Goal: Information Seeking & Learning: Check status

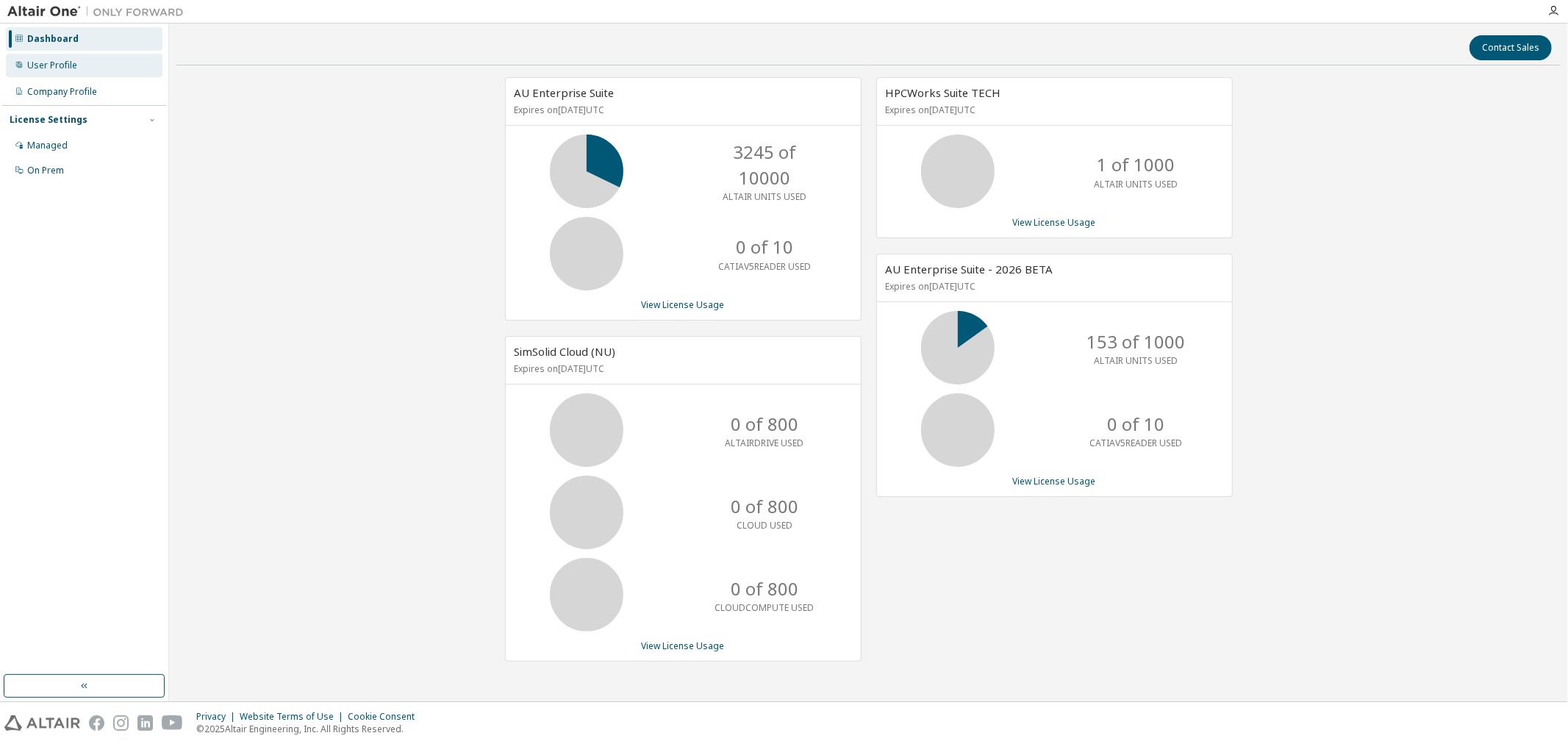
click at [72, 67] on div "User Profile" at bounding box center [52, 66] width 50 height 12
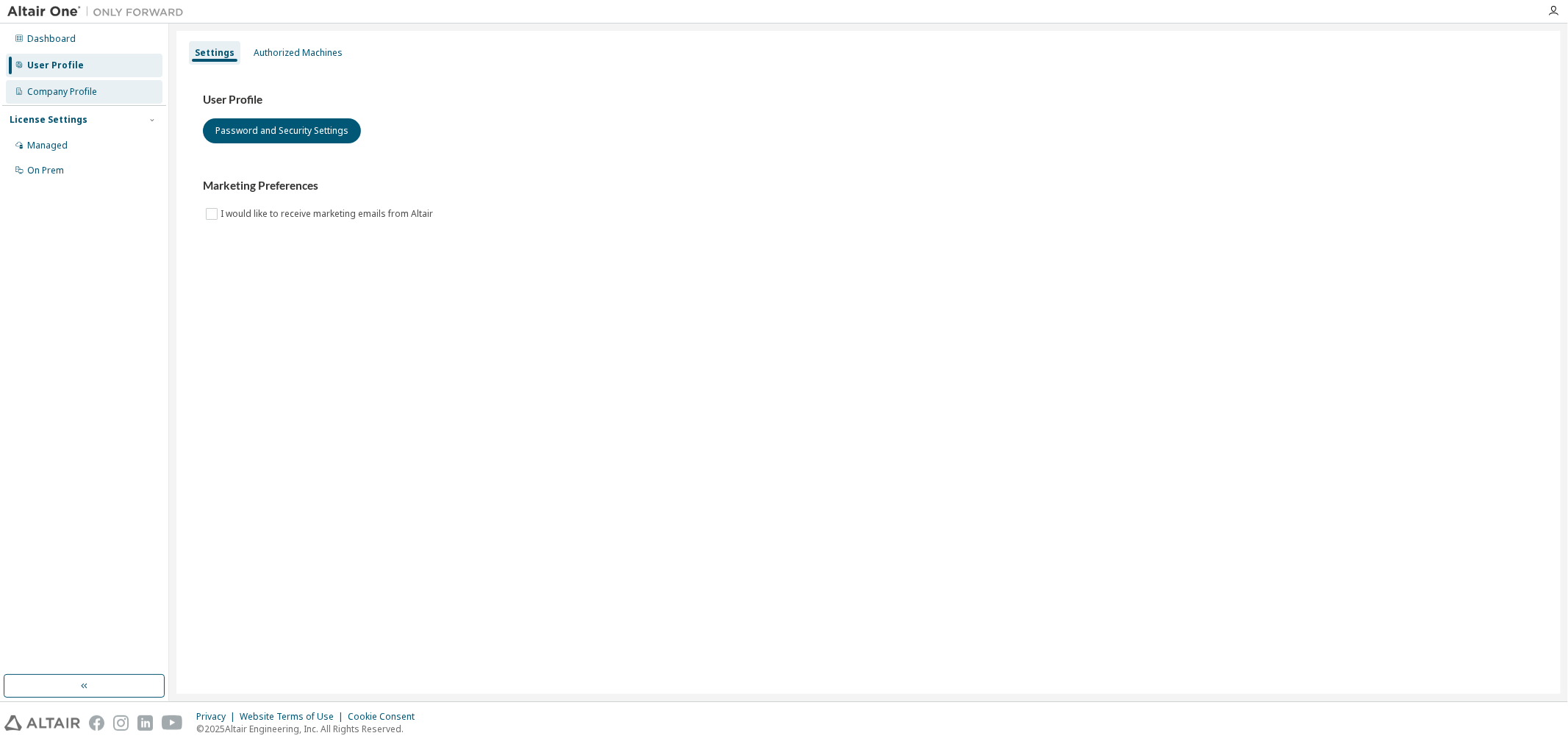
click at [65, 82] on div "Company Profile" at bounding box center [84, 92] width 156 height 23
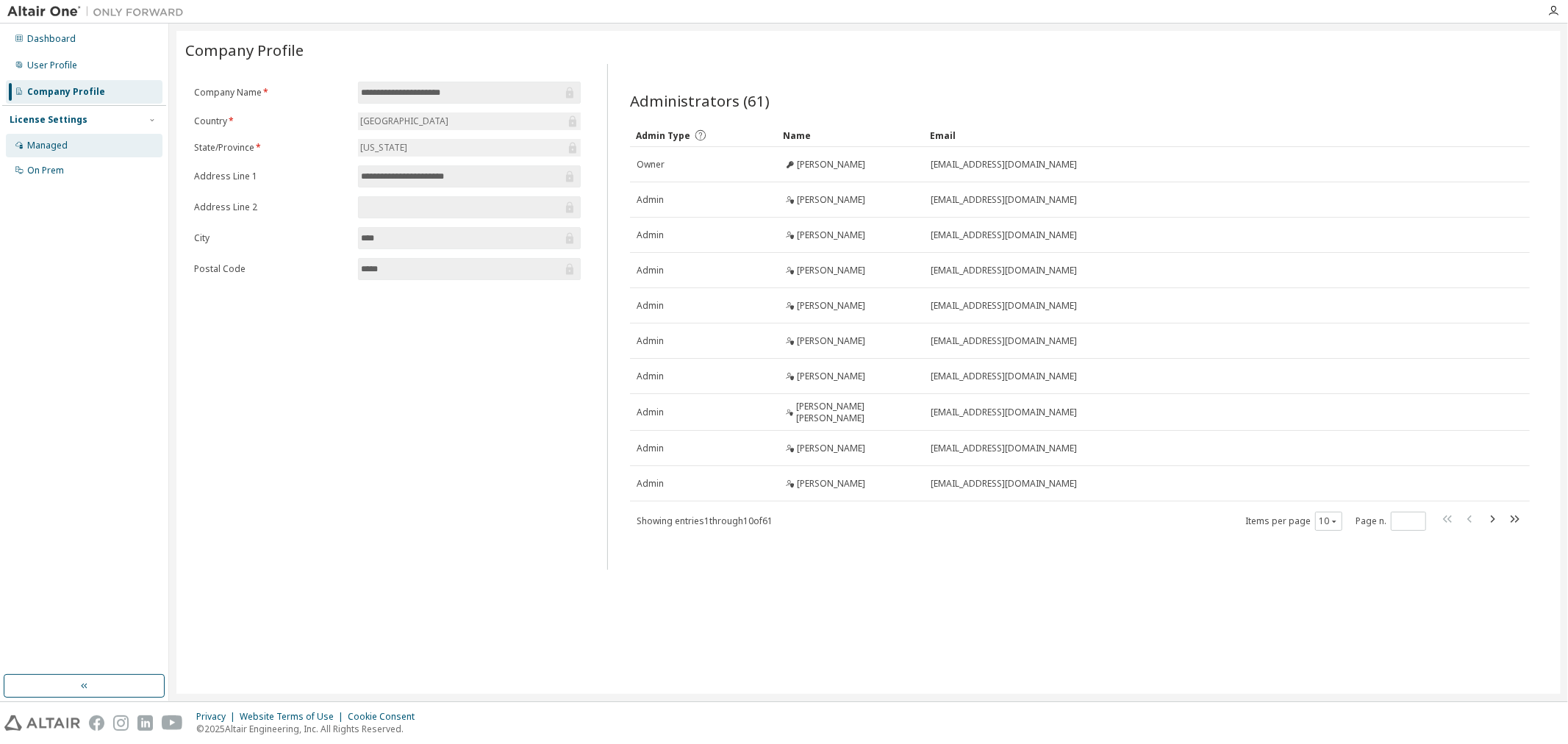
click at [59, 136] on div "Managed" at bounding box center [84, 145] width 156 height 23
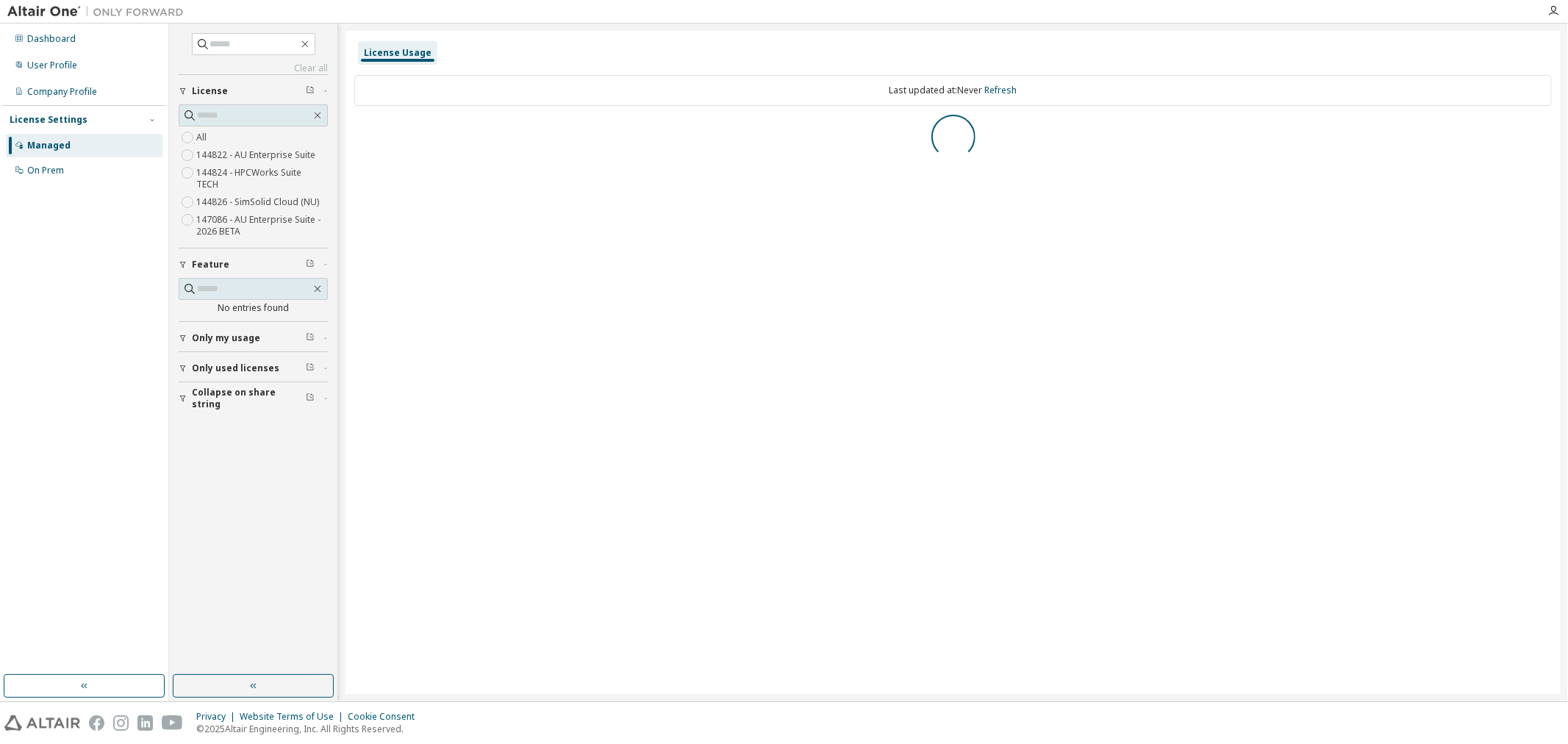
click at [225, 333] on span "Only my usage" at bounding box center [225, 339] width 68 height 12
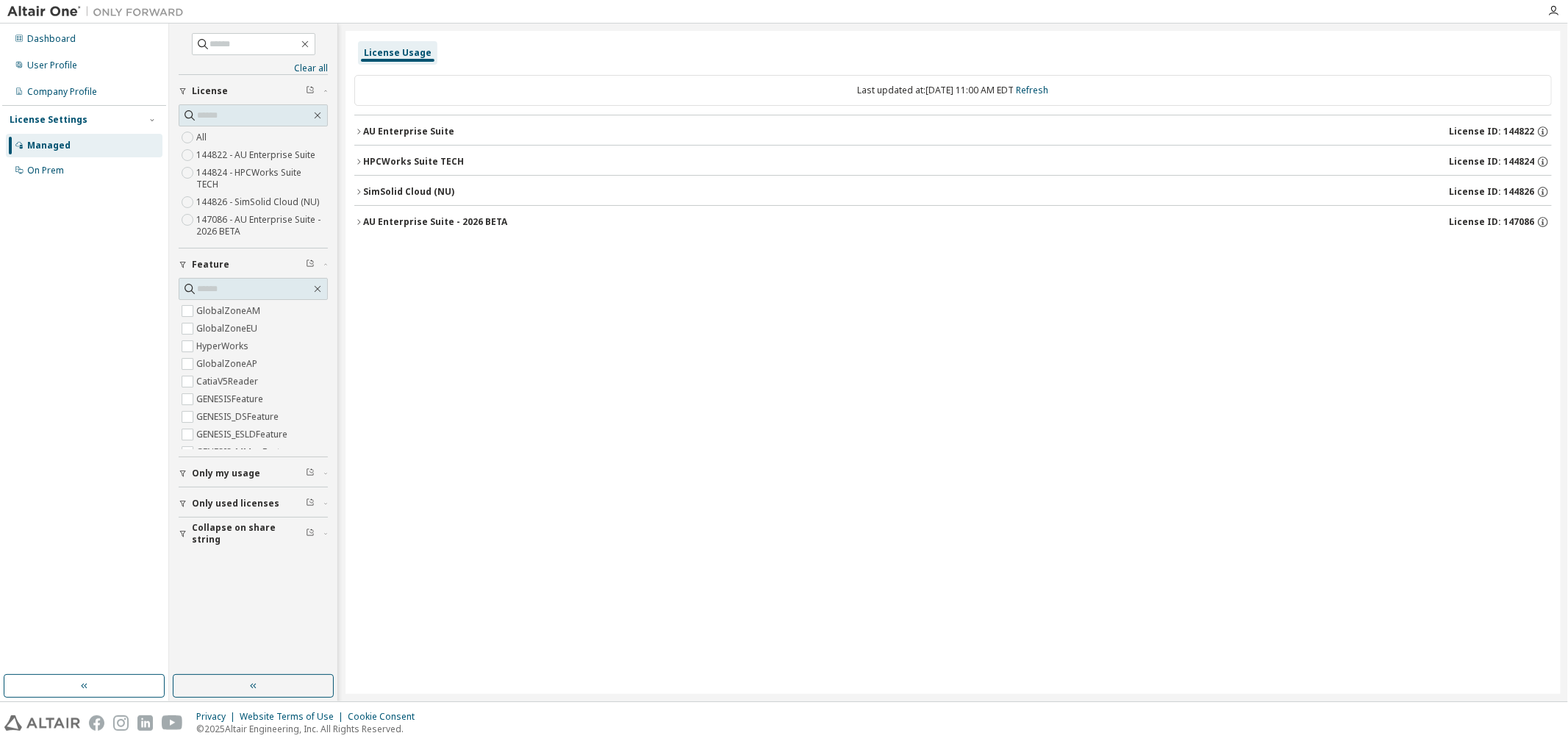
click at [354, 129] on icon "button" at bounding box center [359, 131] width 9 height 9
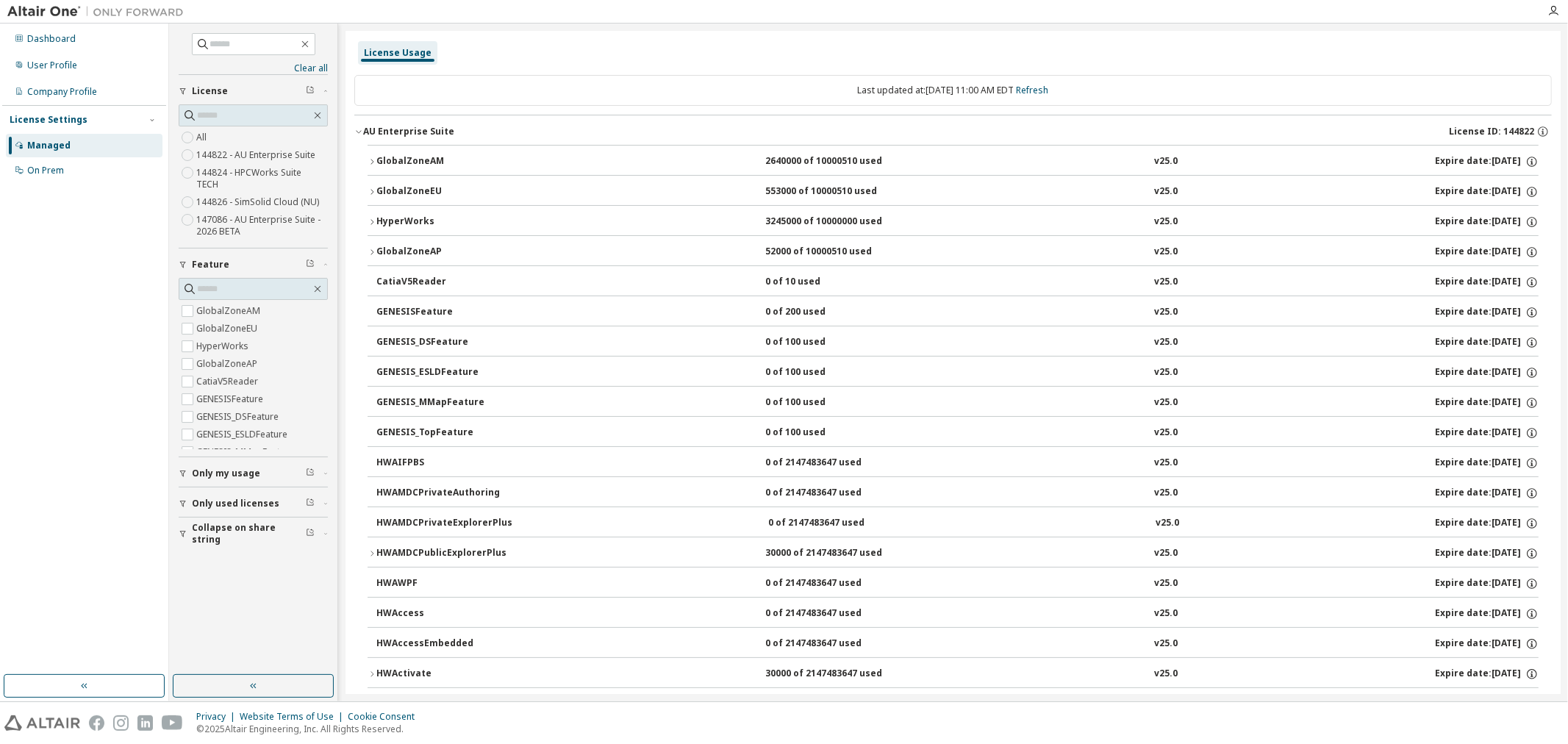
click at [371, 160] on icon "button" at bounding box center [371, 162] width 9 height 9
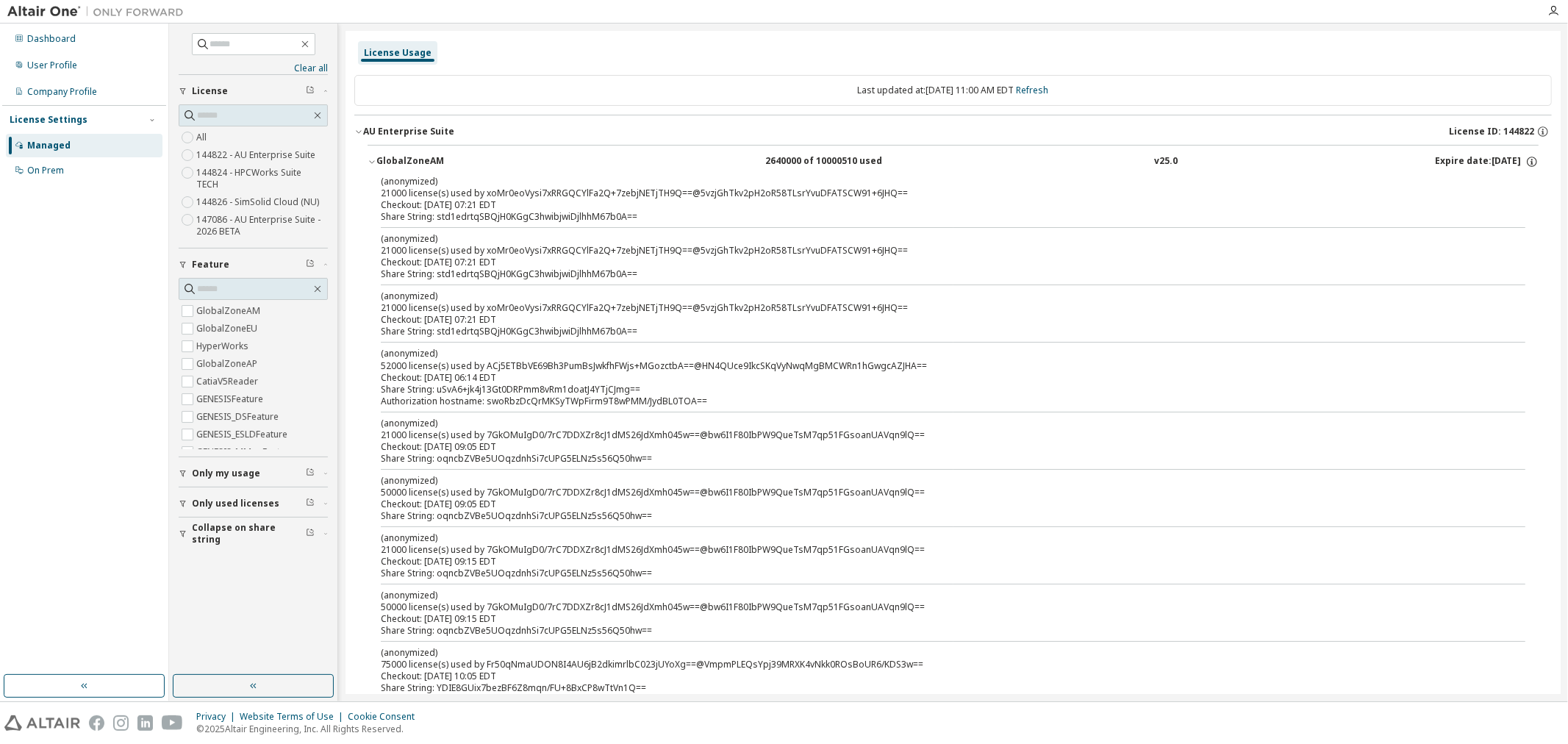
click at [372, 162] on icon "button" at bounding box center [371, 162] width 9 height 9
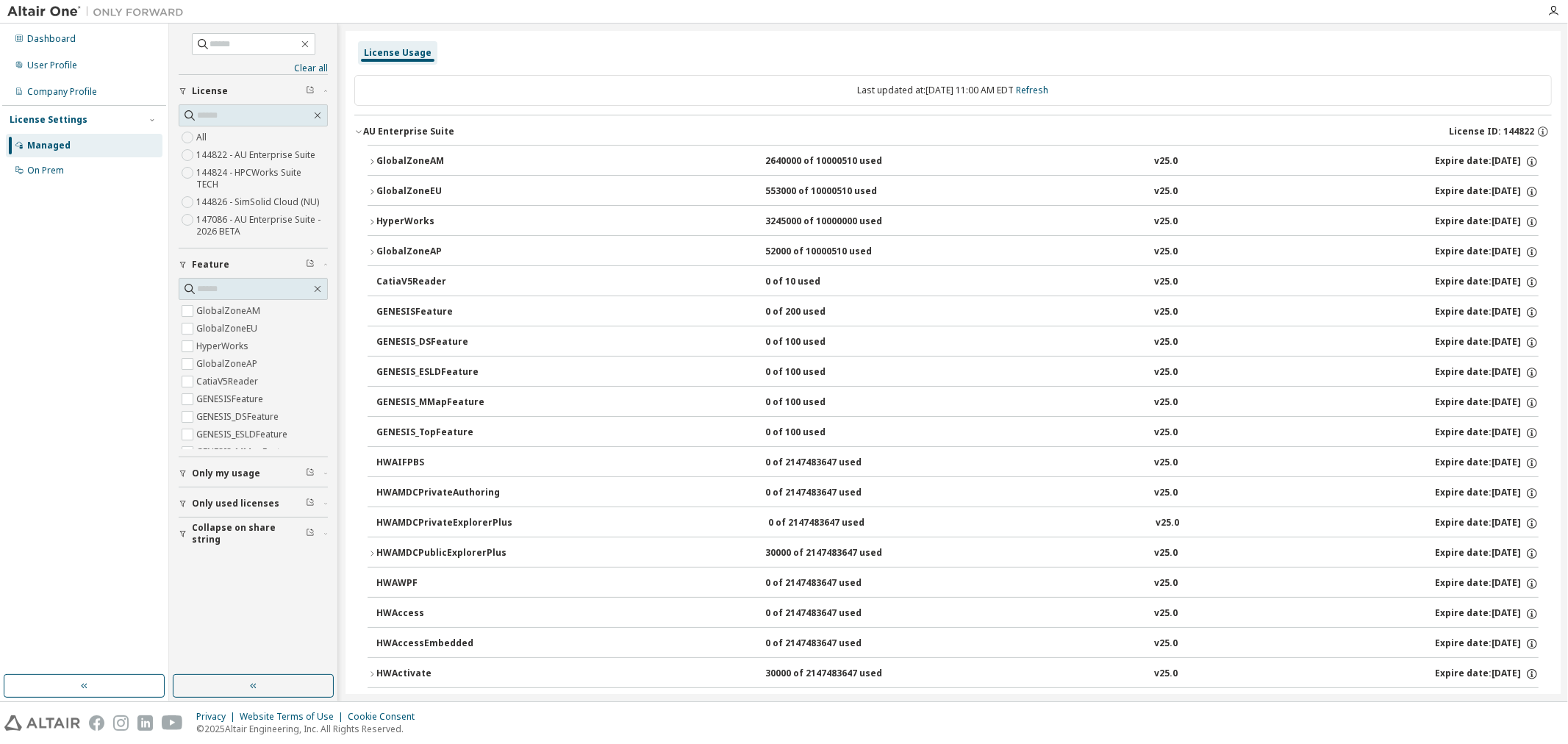
click at [201, 467] on span "Only my usage" at bounding box center [225, 474] width 68 height 12
click at [219, 540] on span "Only used licenses" at bounding box center [235, 546] width 87 height 12
click at [209, 607] on span "Collapse on share string" at bounding box center [249, 619] width 114 height 23
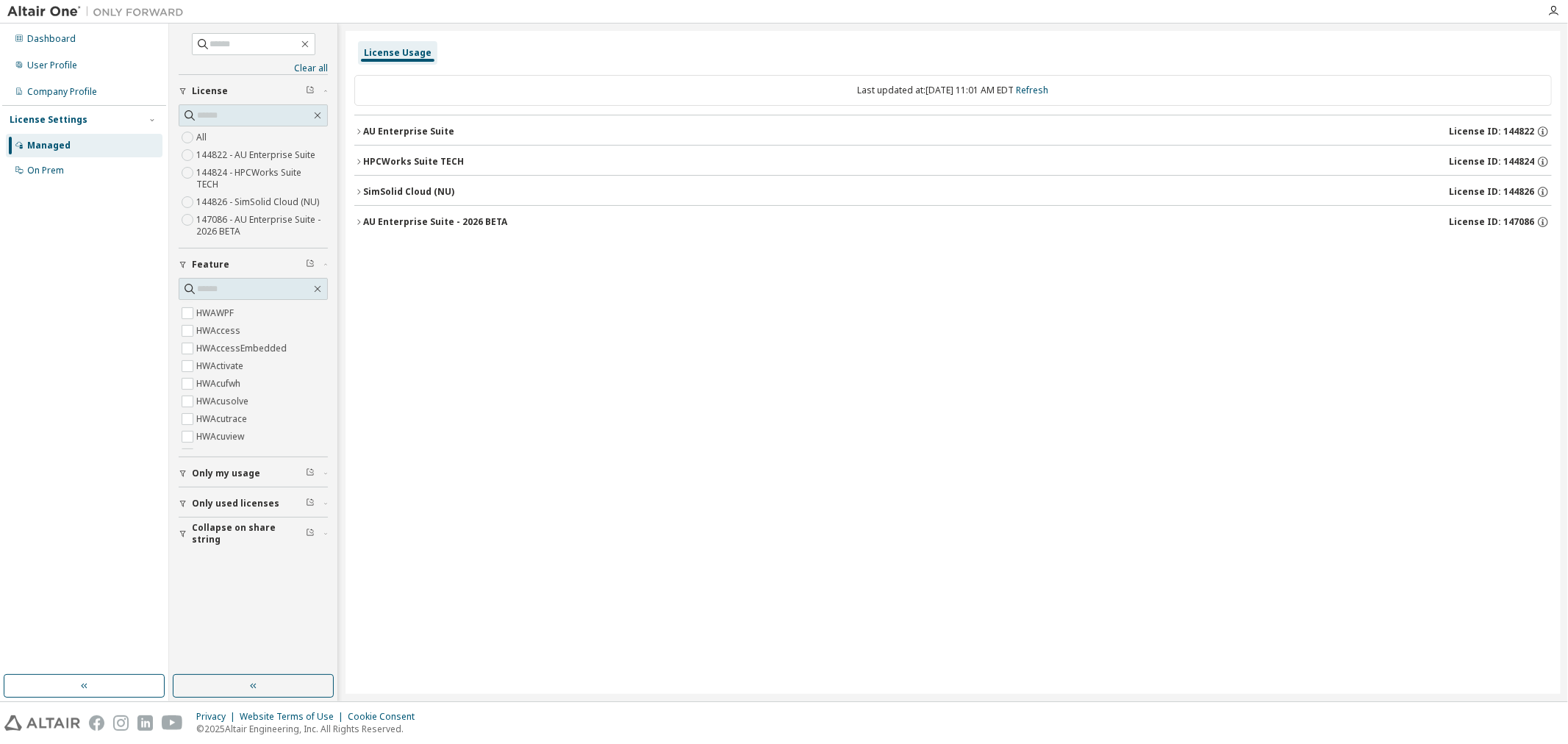
click at [359, 192] on icon "button" at bounding box center [359, 192] width 9 height 9
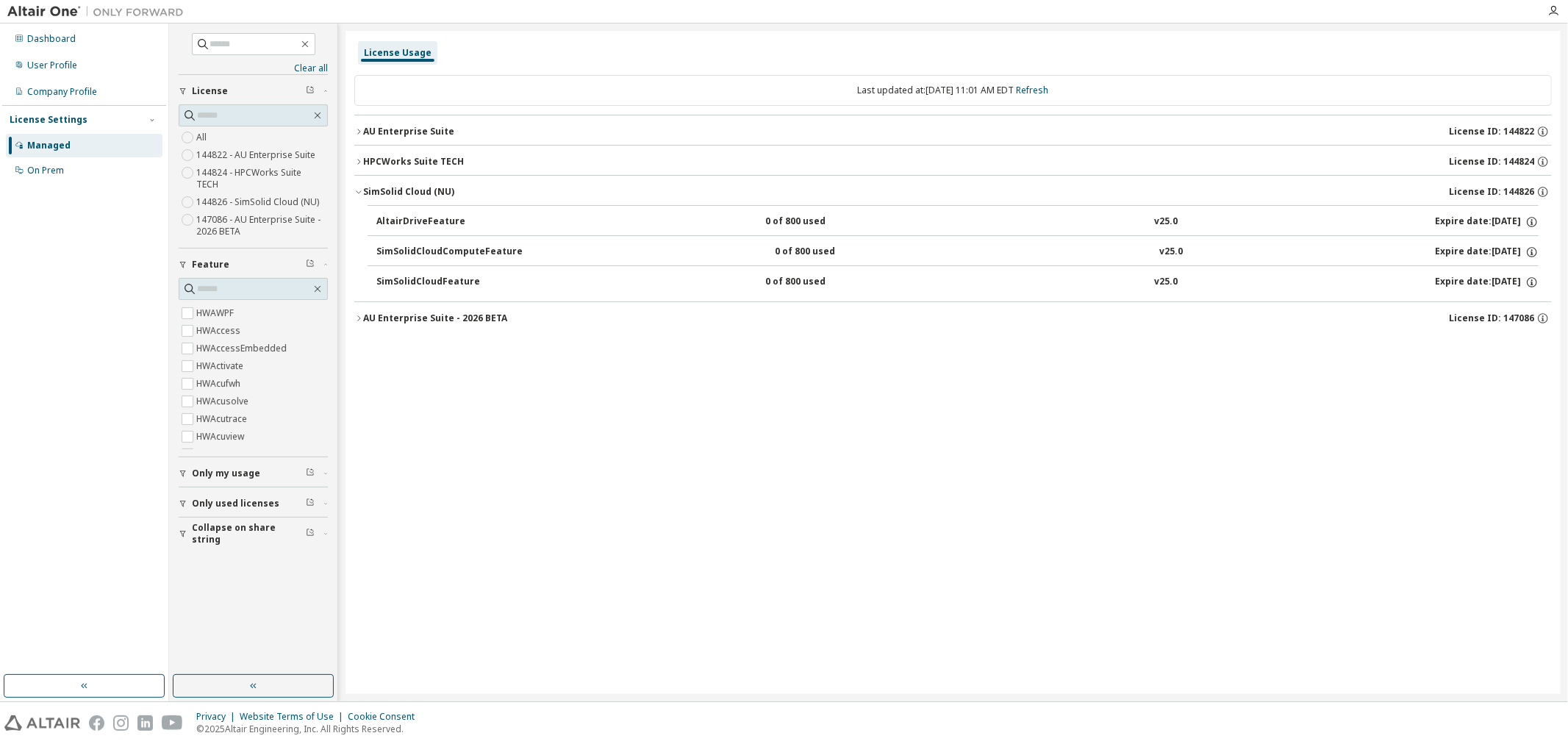
click at [356, 162] on icon "button" at bounding box center [359, 162] width 9 height 9
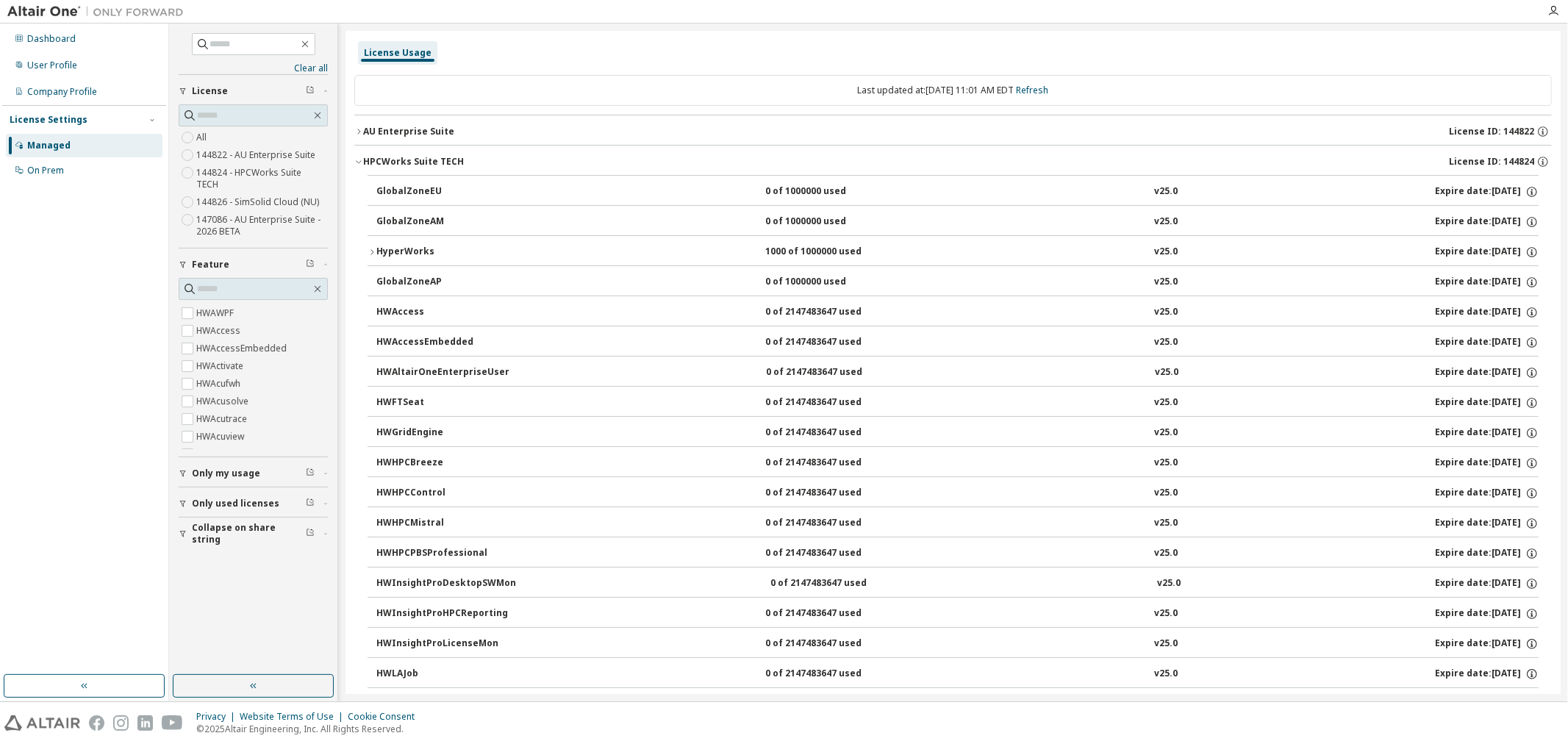
click at [372, 248] on icon "button" at bounding box center [371, 252] width 9 height 9
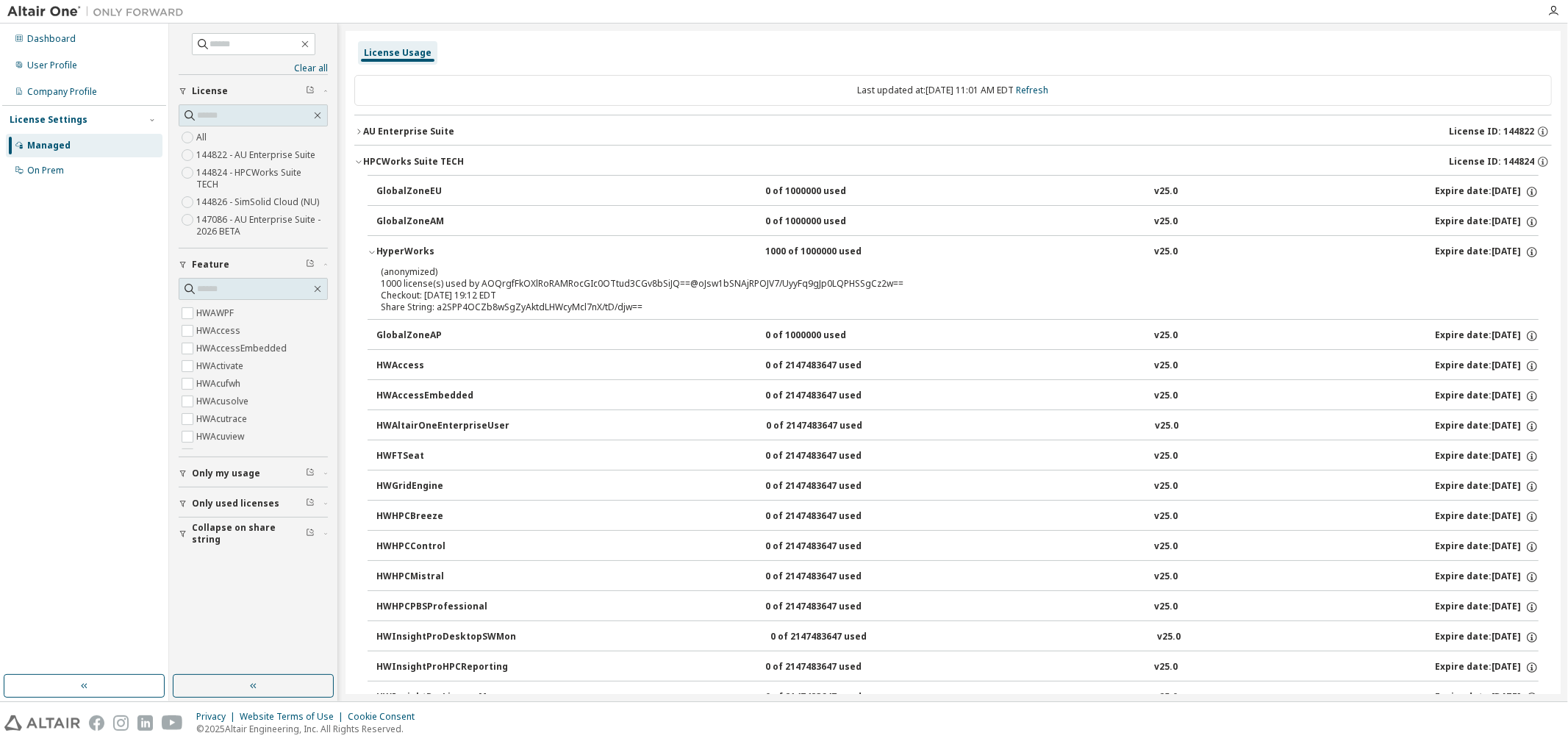
click at [422, 282] on div "(anonymized) 1000 license(s) used by AOQrgfFkOXlRoRAMRocGIc0OTtud3CGv8bSiJQ==@o…" at bounding box center [936, 277] width 1109 height 24
click at [463, 304] on div "Share String: a2SPP4OCZb8wSgZyAktdLHWcyMcl7nX/tD/djw==" at bounding box center [936, 308] width 1109 height 12
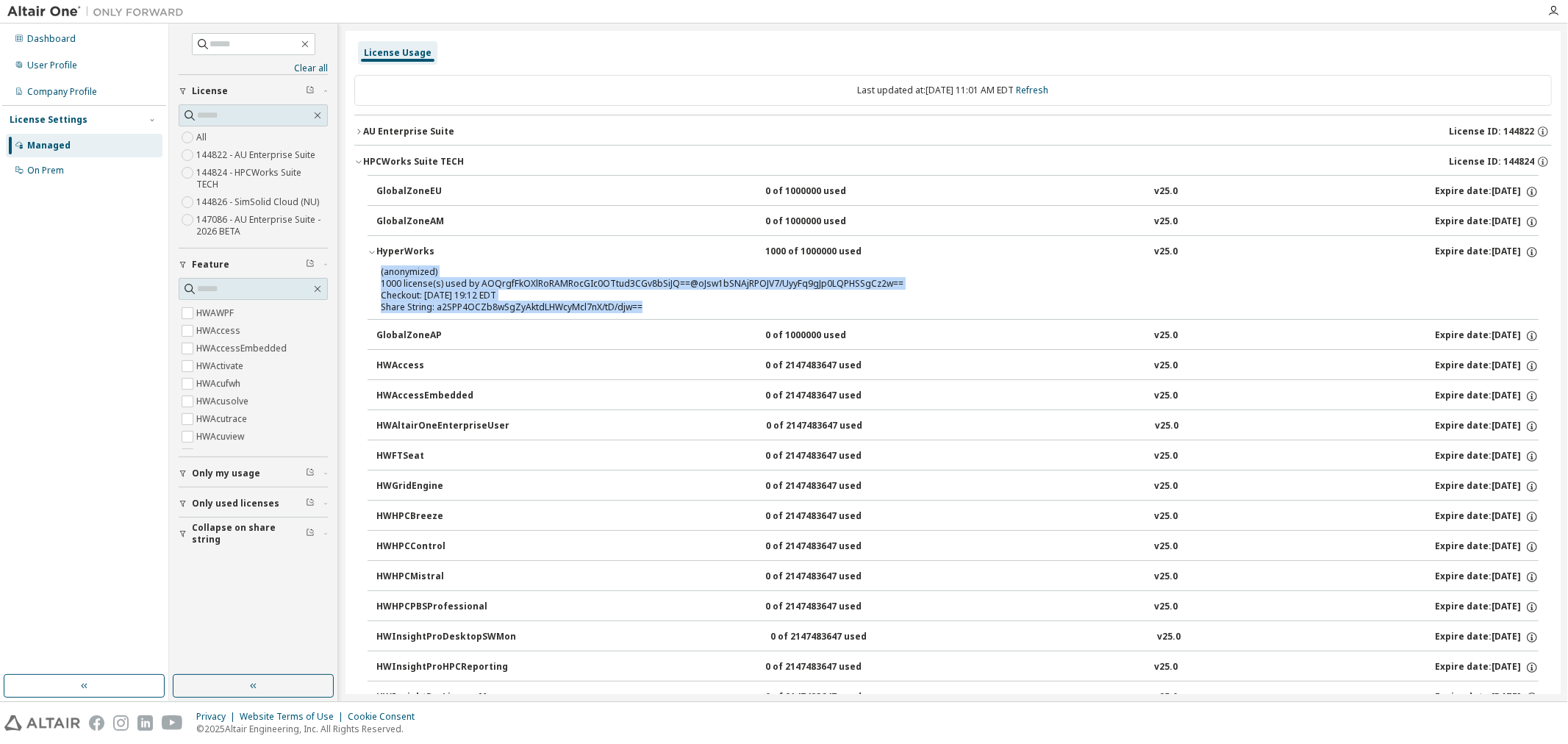
drag, startPoint x: 644, startPoint y: 308, endPoint x: 372, endPoint y: 265, distance: 275.4
click at [372, 265] on div "(anonymized) 1000 license(s) used by AOQrgfFkOXlRoRAMRocGIc0OTtud3CGv8bSiJQ==@o…" at bounding box center [952, 292] width 1171 height 54
click at [426, 289] on div "(anonymized) 1000 license(s) used by AOQrgfFkOXlRoRAMRocGIc0OTtud3CGv8bSiJQ==@o…" at bounding box center [936, 277] width 1109 height 24
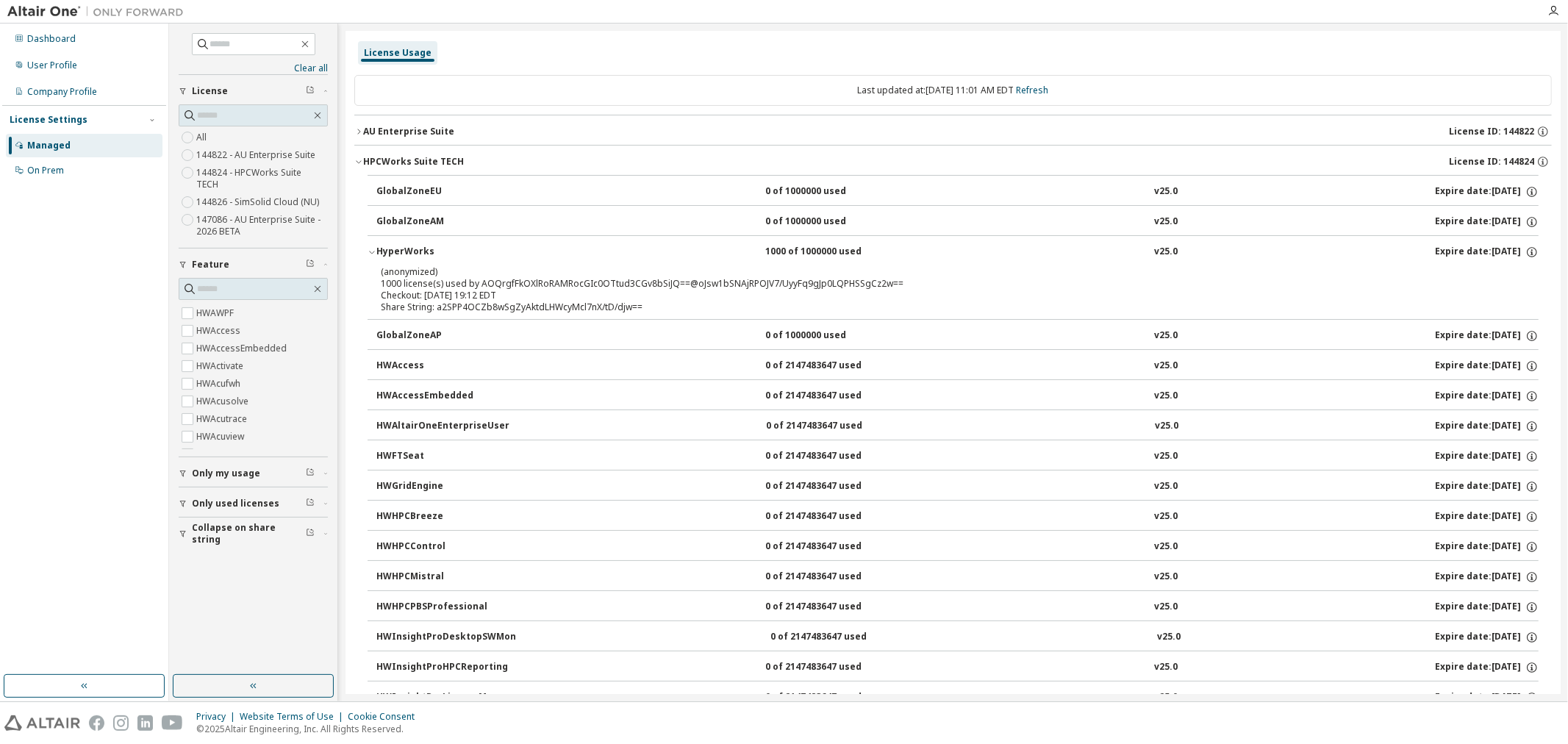
click at [406, 275] on p "(anonymized)" at bounding box center [936, 271] width 1109 height 12
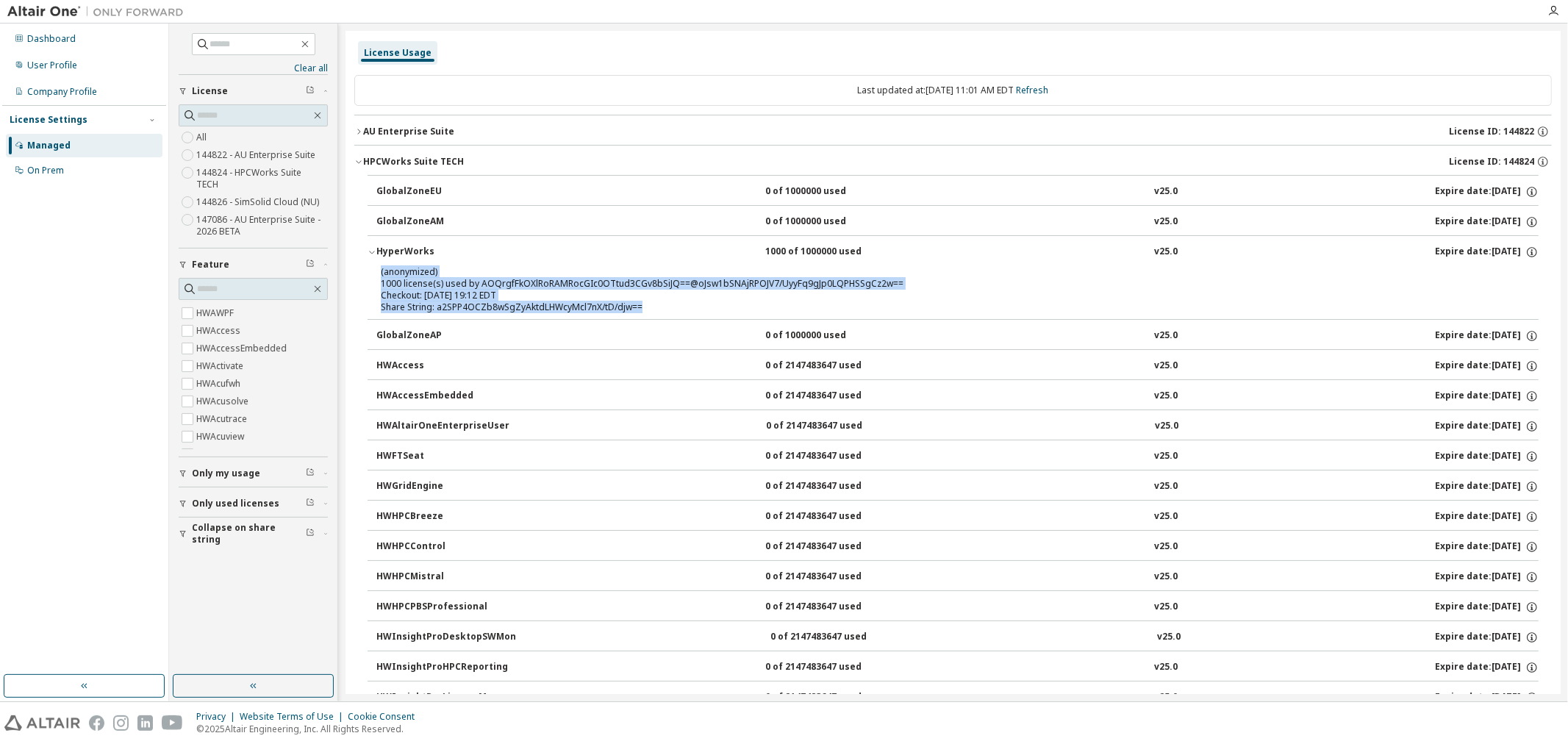
drag, startPoint x: 648, startPoint y: 309, endPoint x: 365, endPoint y: 266, distance: 286.2
click at [365, 266] on div "GlobalZoneEU 0 of 1000000 used v25.0 Expire date: 2026-06-30 GlobalZoneAM 0 of …" at bounding box center [953, 567] width 1197 height 783
click at [428, 304] on div "Share String: a2SPP4OCZb8wSgZyAktdLHWcyMcl7nX/tD/djw==" at bounding box center [936, 308] width 1109 height 12
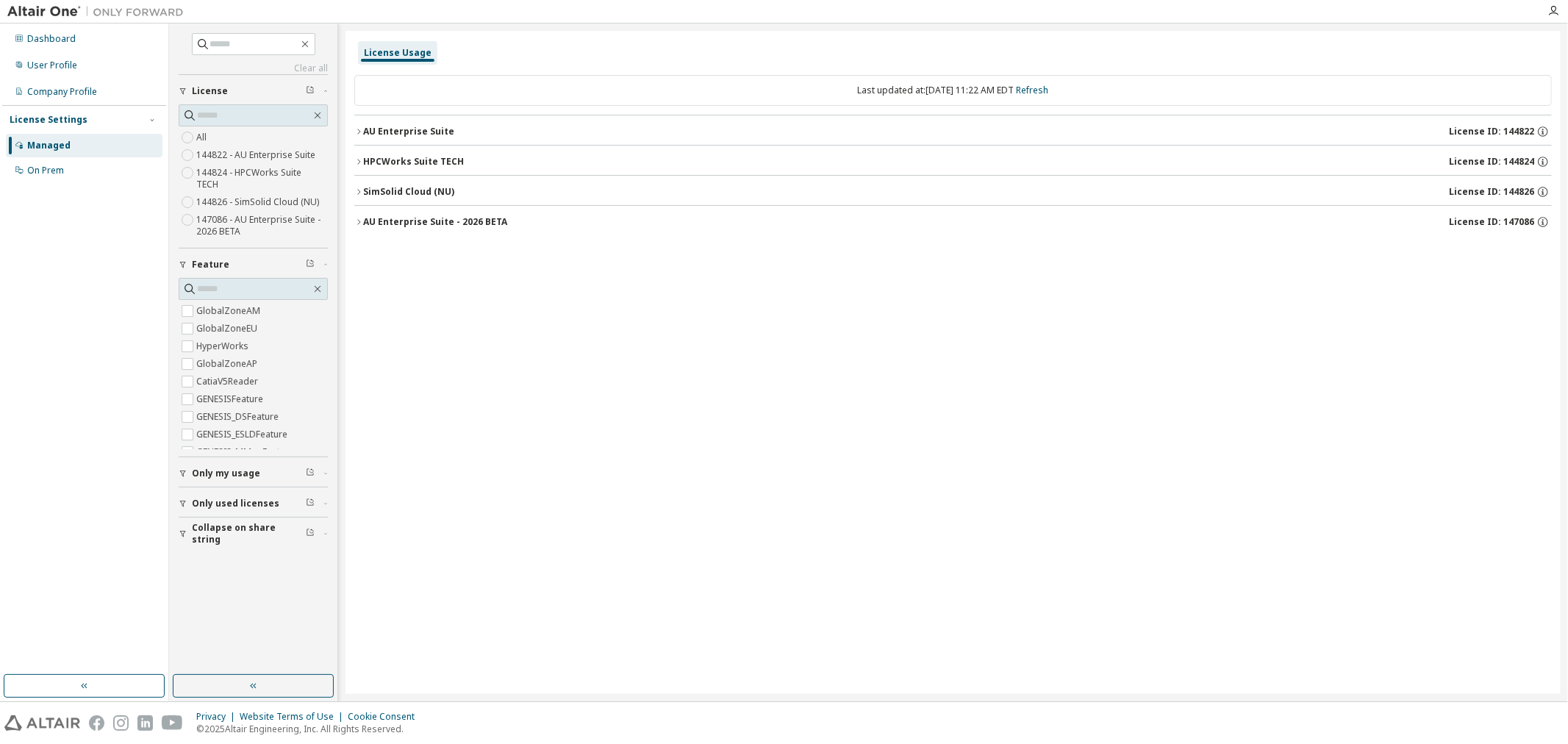
click at [360, 127] on icon "button" at bounding box center [359, 131] width 9 height 9
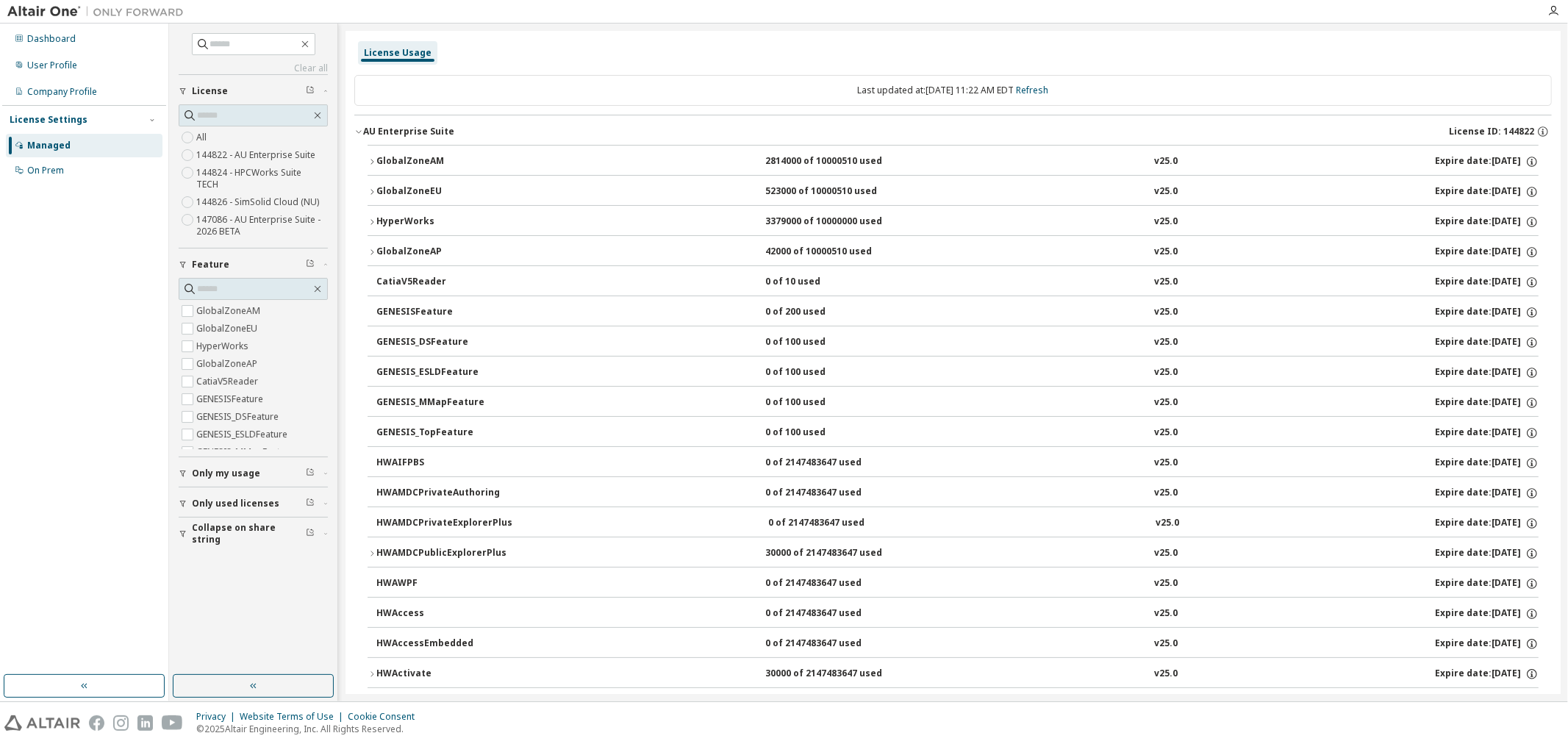
click at [209, 467] on span "Only my usage" at bounding box center [225, 474] width 68 height 12
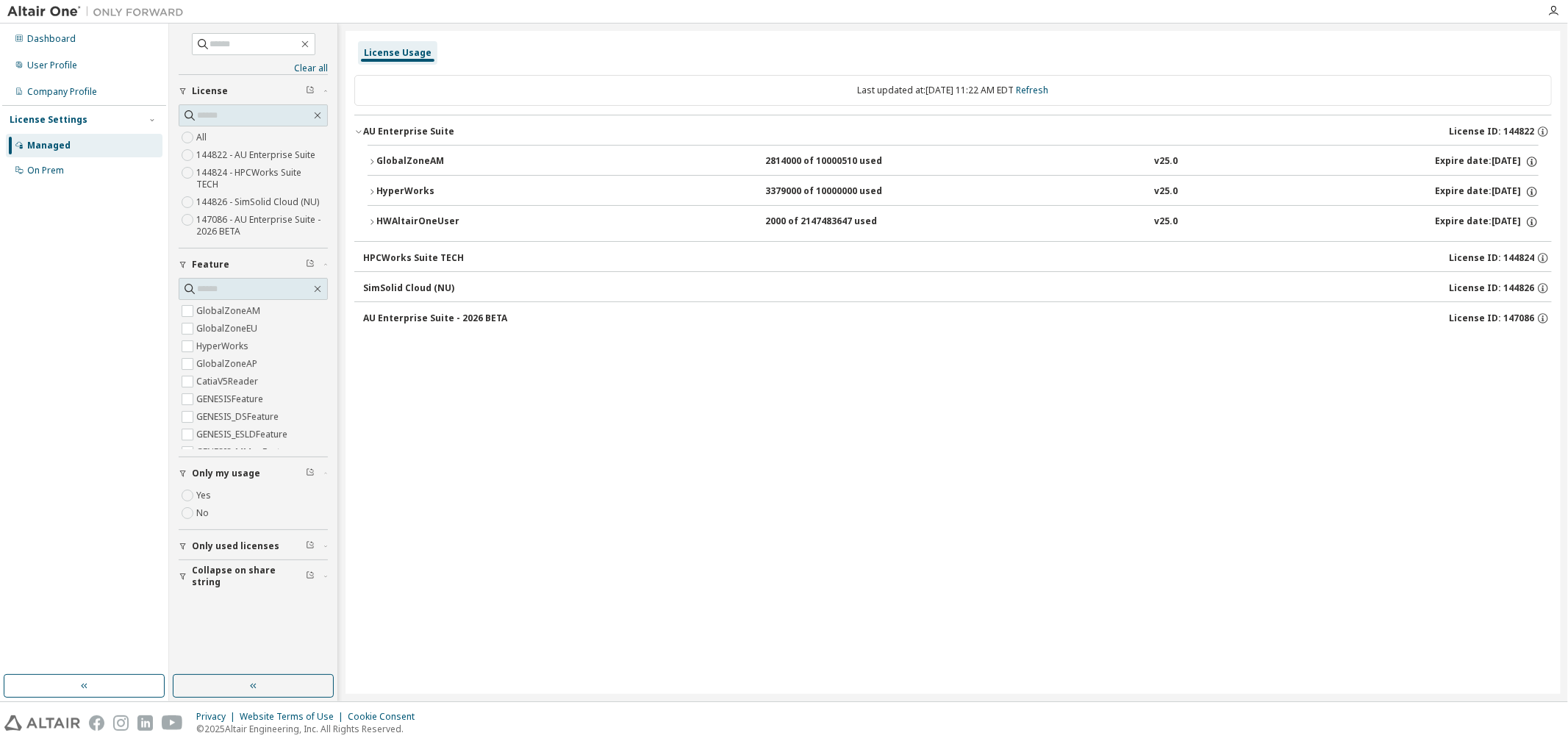
click at [201, 564] on span "Collapse on share string" at bounding box center [249, 575] width 114 height 23
click at [205, 589] on label "Yes" at bounding box center [205, 598] width 17 height 17
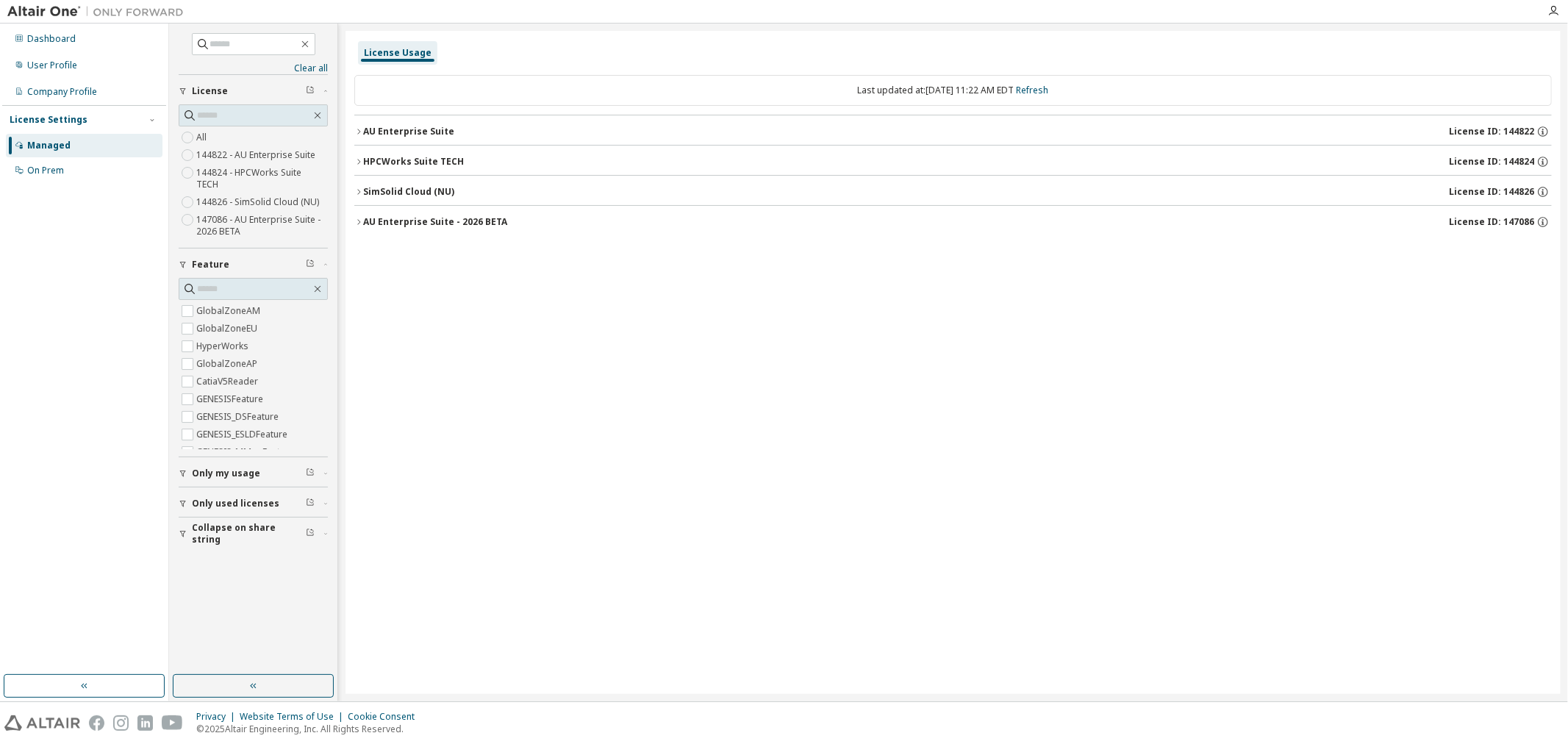
click at [358, 130] on icon "button" at bounding box center [359, 131] width 9 height 9
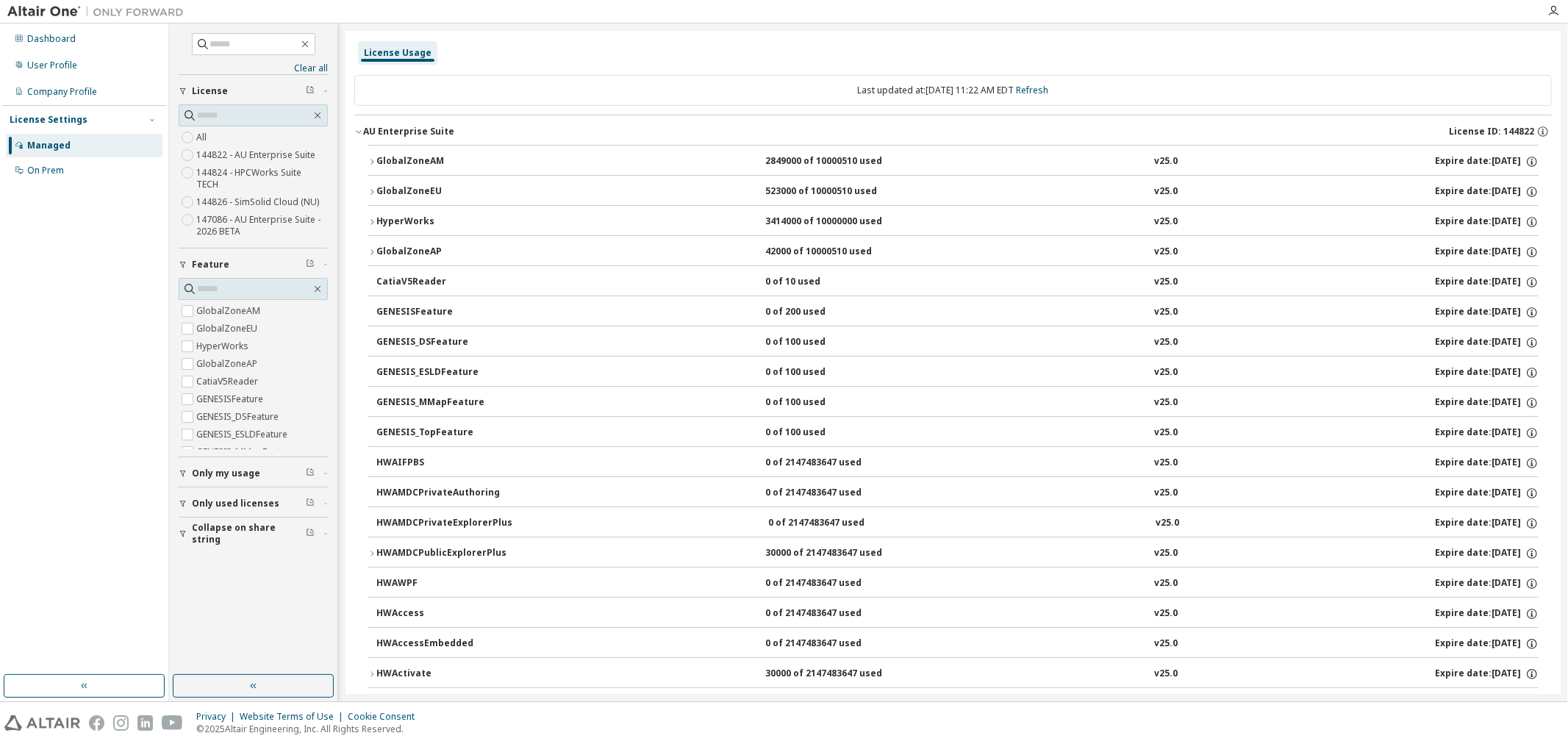
click at [326, 471] on icon "button" at bounding box center [326, 473] width 9 height 4
click at [324, 575] on icon "button" at bounding box center [326, 576] width 9 height 4
click at [323, 544] on icon "button" at bounding box center [326, 546] width 9 height 4
click at [46, 450] on div "Dashboard User Profile Company Profile License Settings Managed On Prem" at bounding box center [85, 349] width 164 height 647
click at [371, 219] on icon "button" at bounding box center [371, 222] width 9 height 9
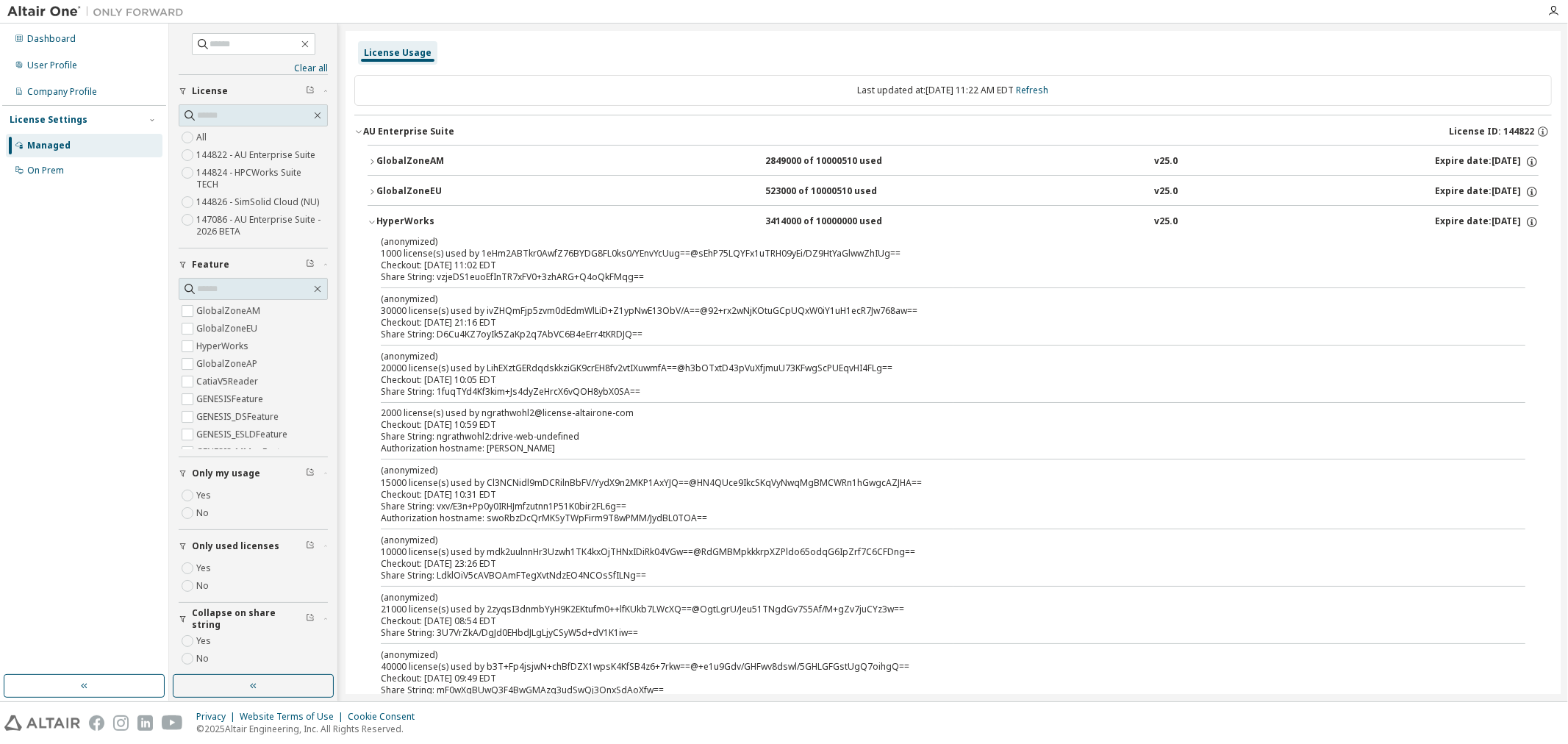
click at [371, 219] on icon "button" at bounding box center [371, 222] width 9 height 9
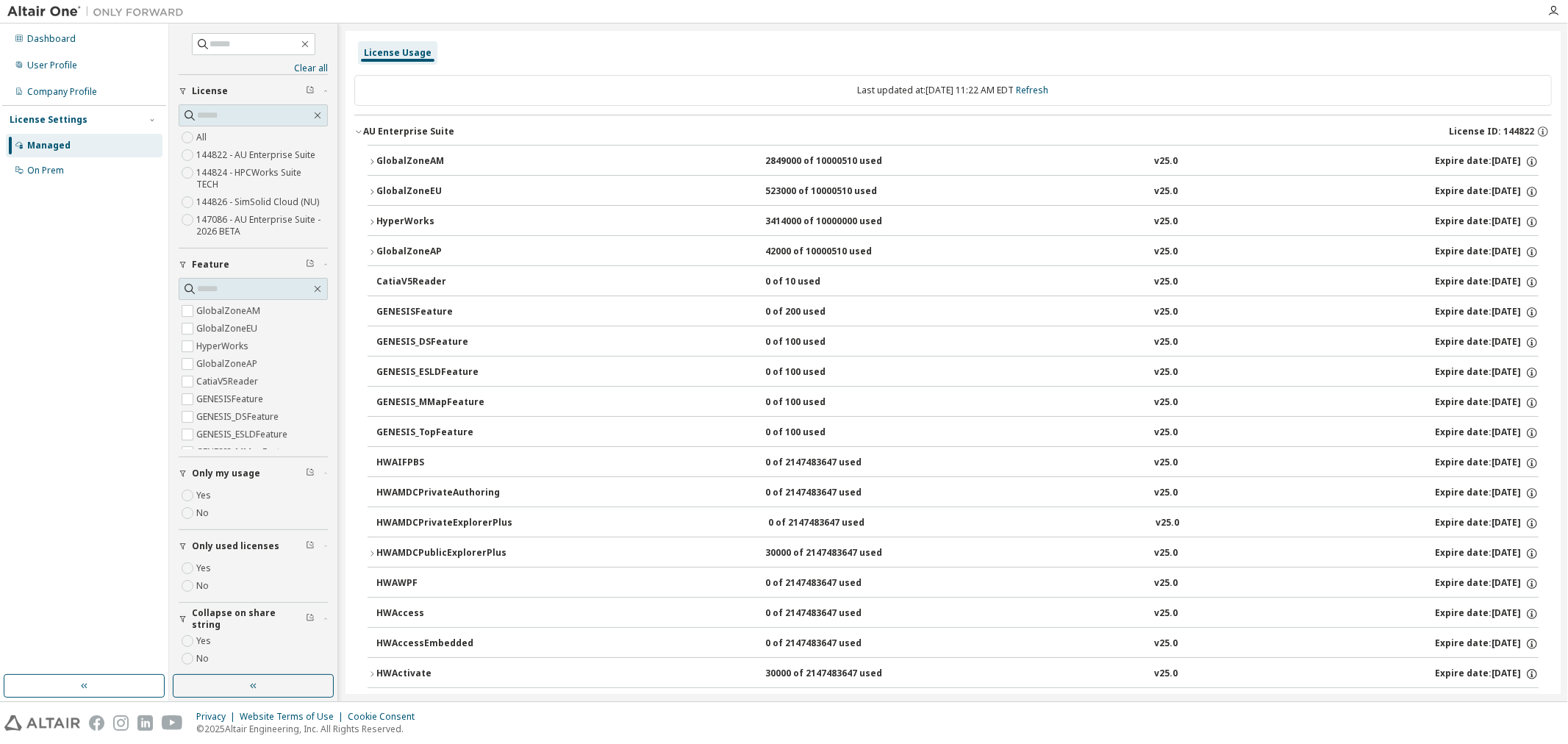
click at [84, 515] on div "Dashboard User Profile Company Profile License Settings Managed On Prem" at bounding box center [85, 349] width 164 height 647
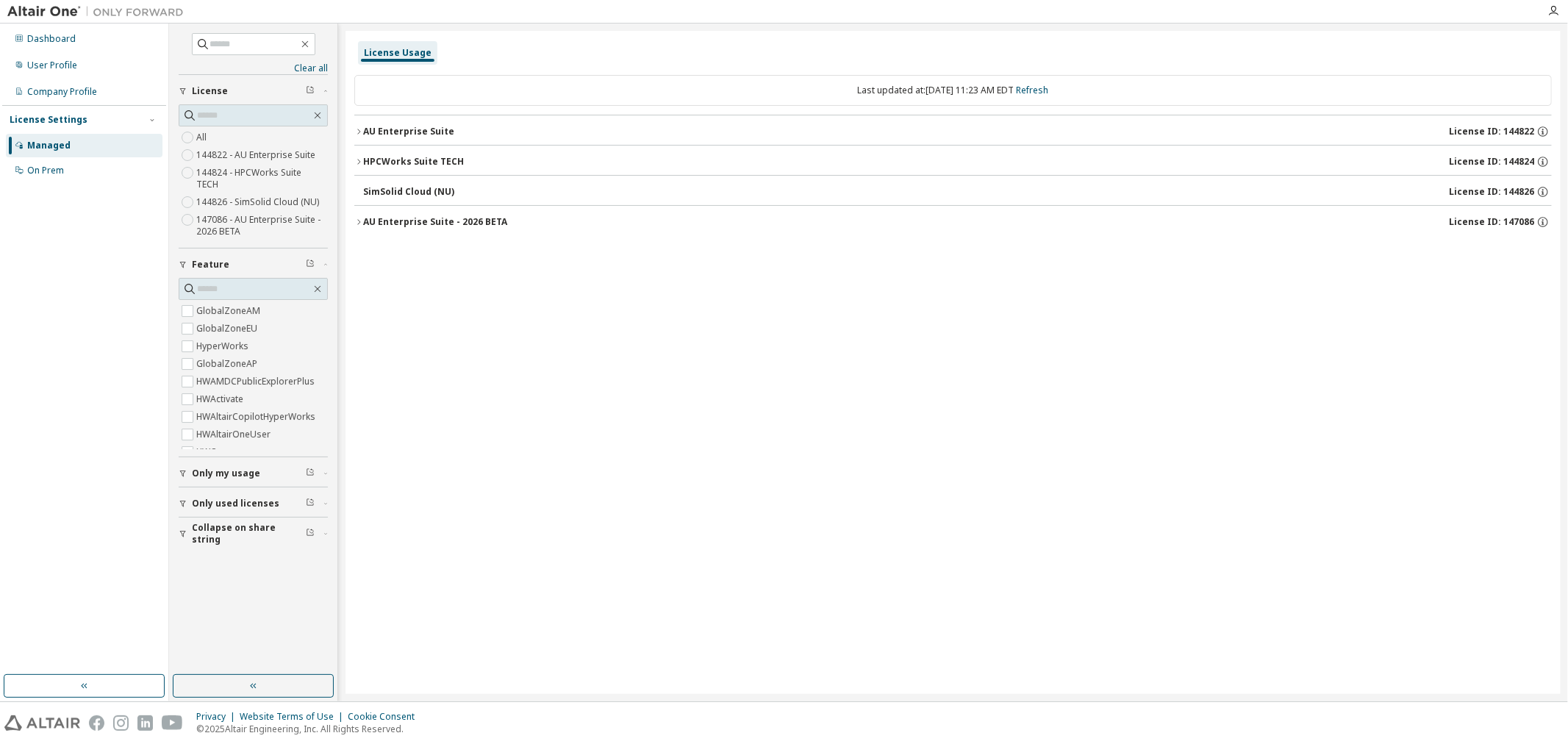
click at [358, 130] on icon "button" at bounding box center [359, 131] width 9 height 9
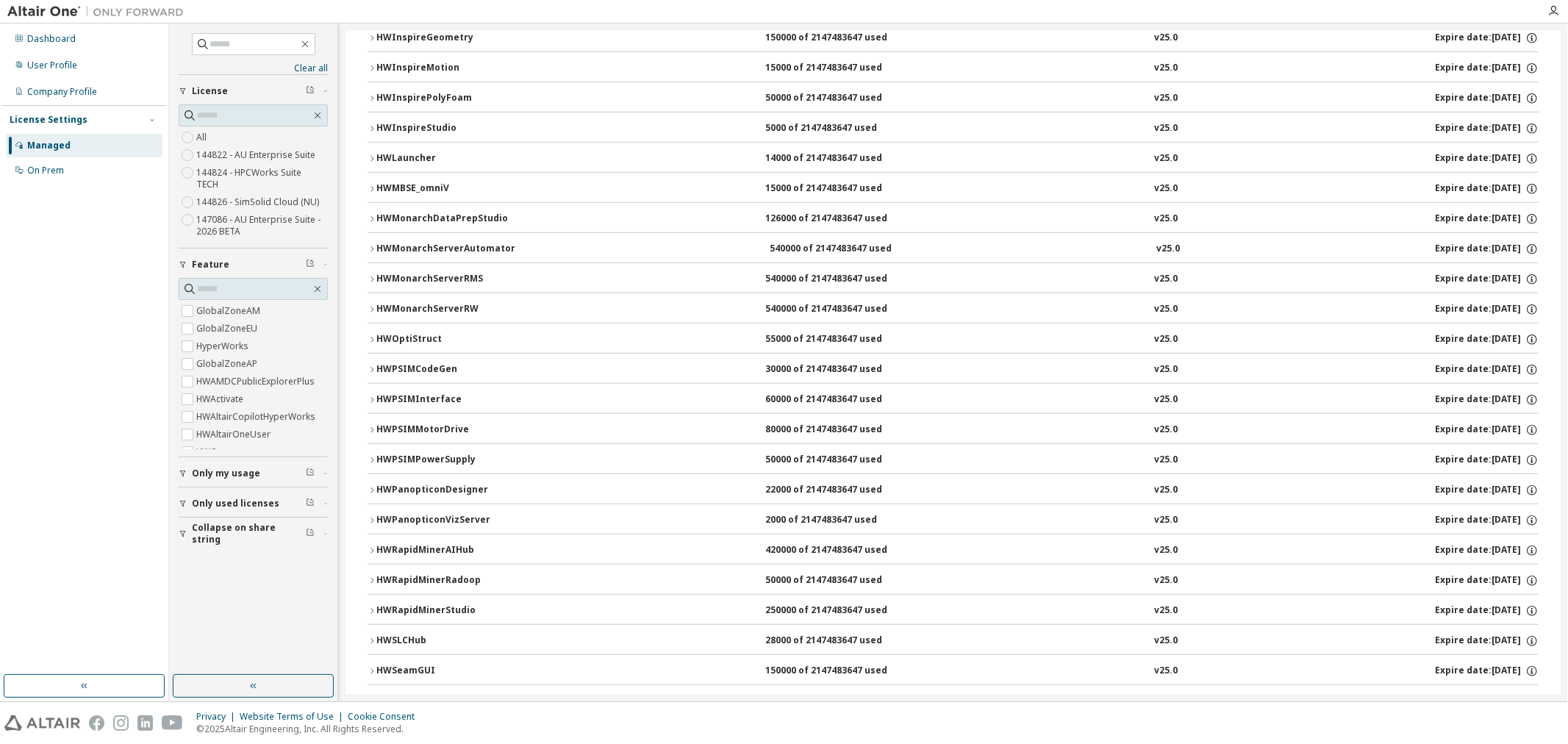
scroll to position [1230, 0]
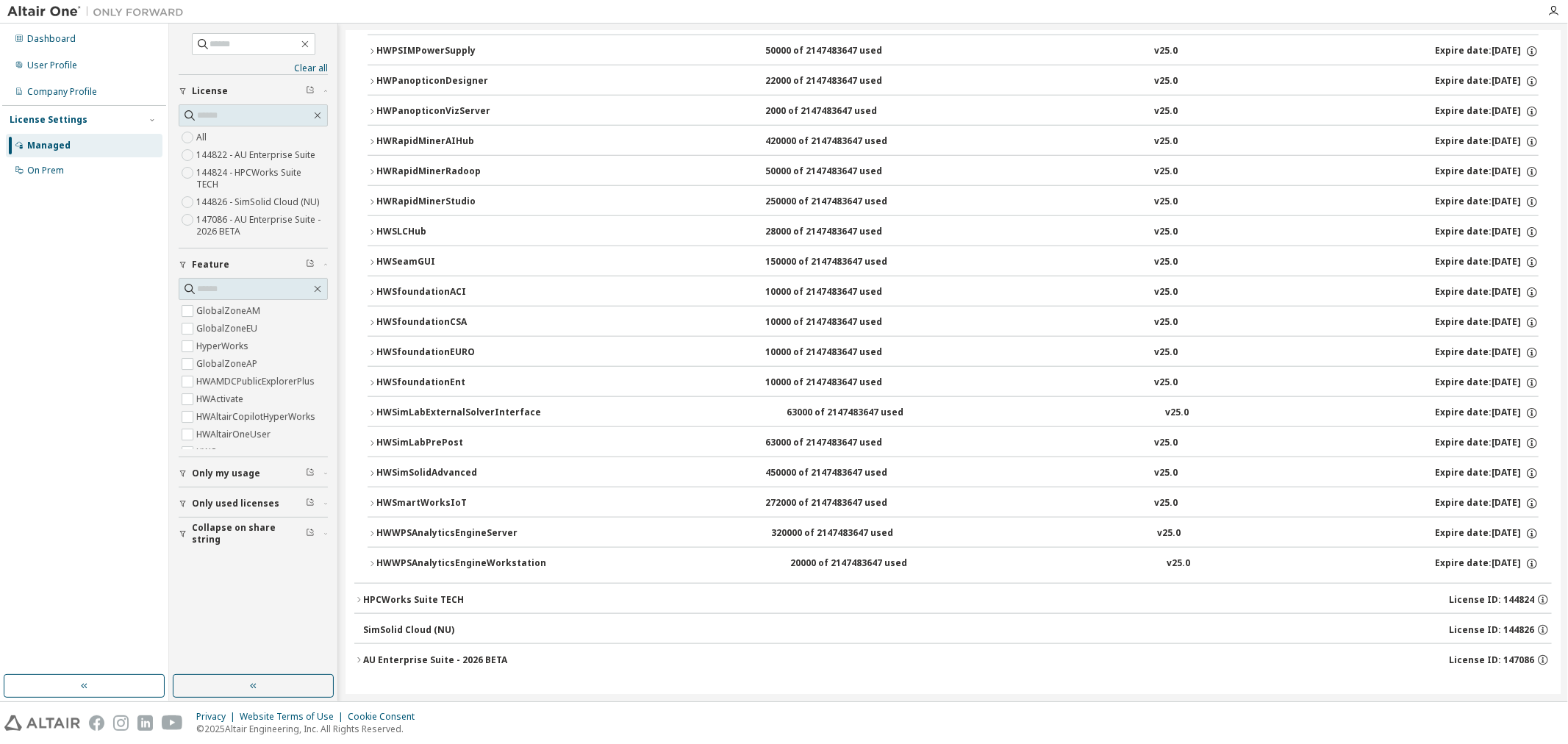
click at [360, 658] on icon "button" at bounding box center [359, 660] width 9 height 9
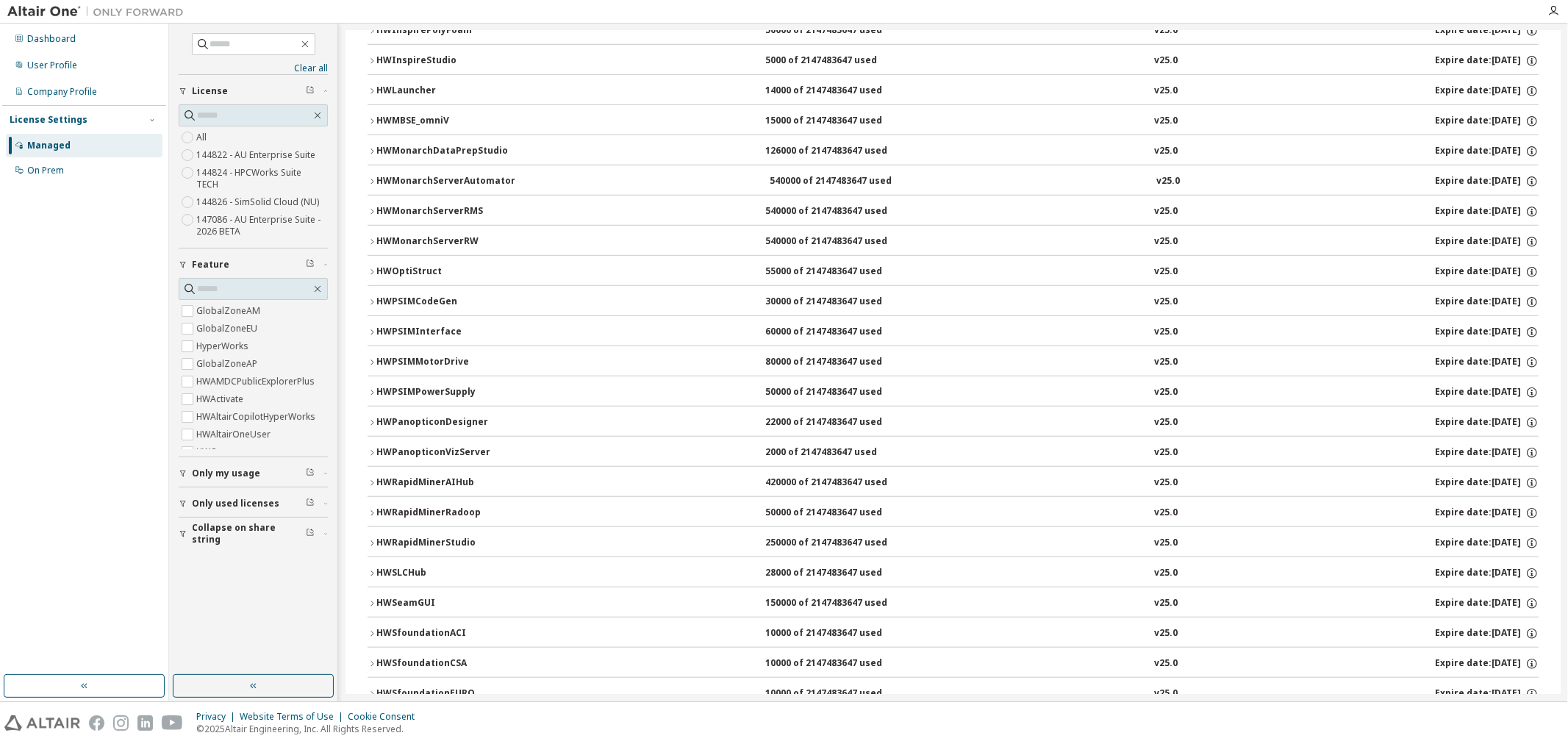
scroll to position [0, 0]
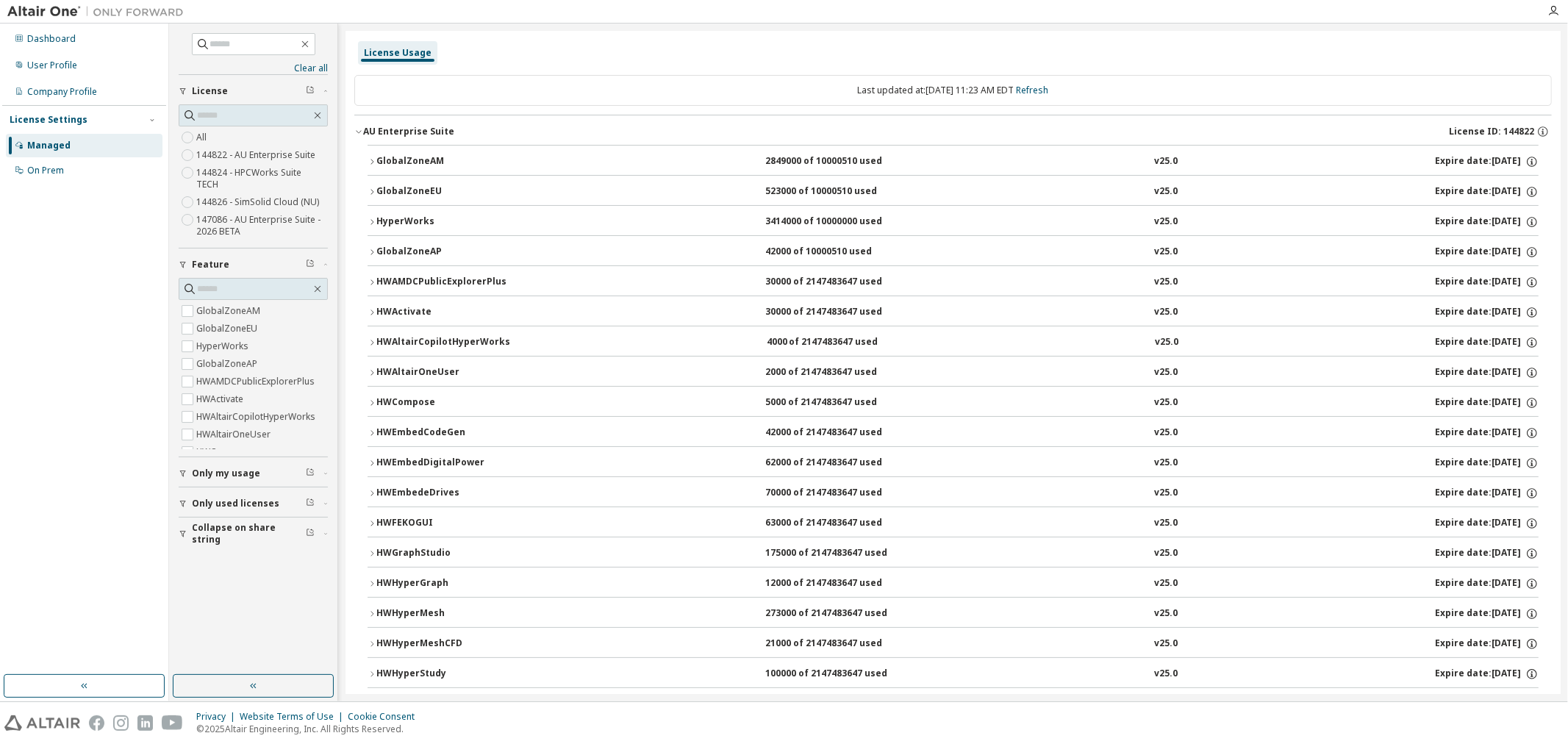
click at [88, 260] on div "Dashboard User Profile Company Profile License Settings Managed On Prem" at bounding box center [85, 349] width 164 height 647
click at [47, 142] on div "Managed" at bounding box center [48, 146] width 43 height 12
click at [46, 157] on div "Managed On Prem" at bounding box center [85, 158] width 164 height 48
click at [38, 180] on div "On Prem" at bounding box center [84, 170] width 156 height 23
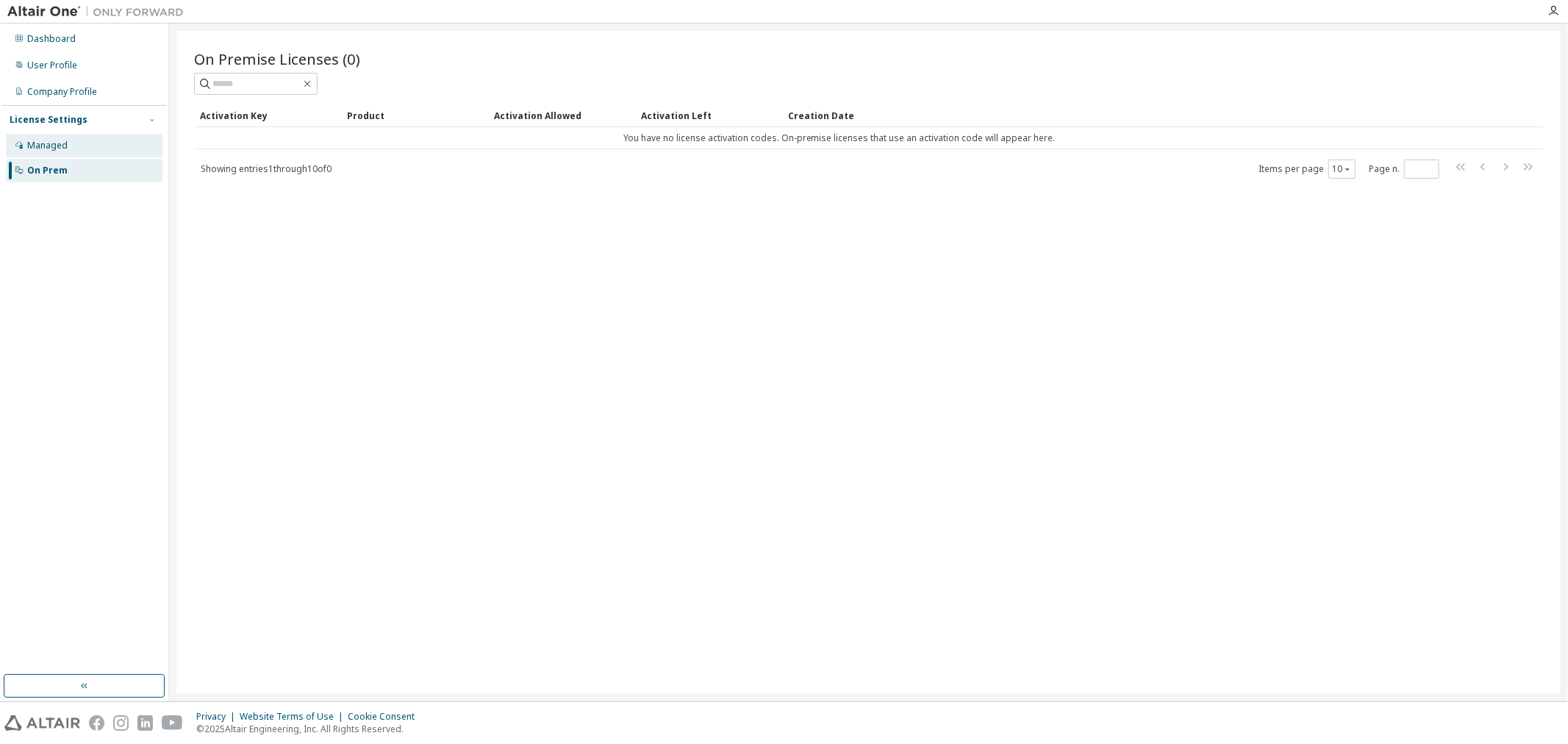
click at [46, 148] on div "Managed" at bounding box center [47, 146] width 41 height 12
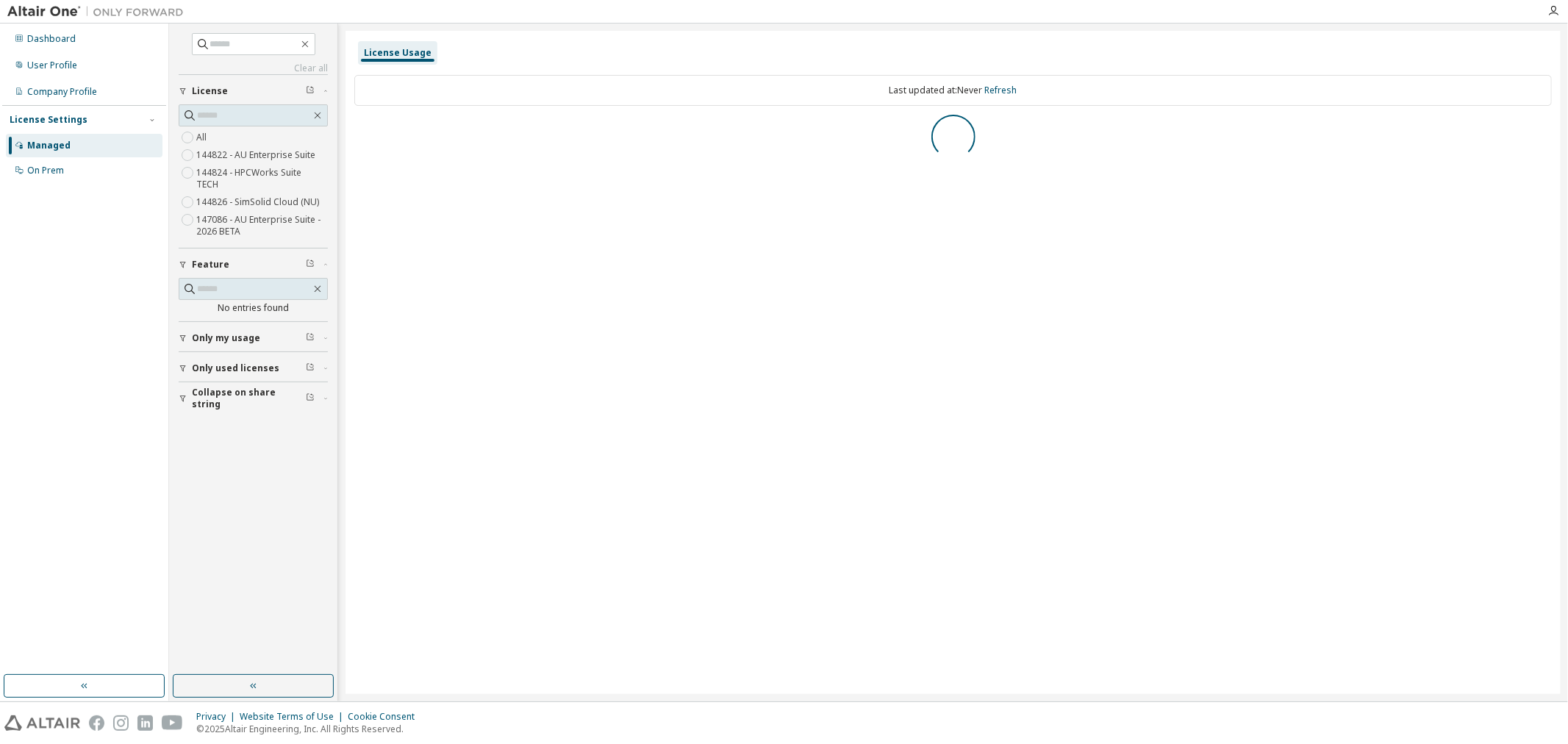
click at [208, 333] on span "Only my usage" at bounding box center [225, 339] width 68 height 12
click at [205, 352] on label "Yes" at bounding box center [205, 360] width 17 height 17
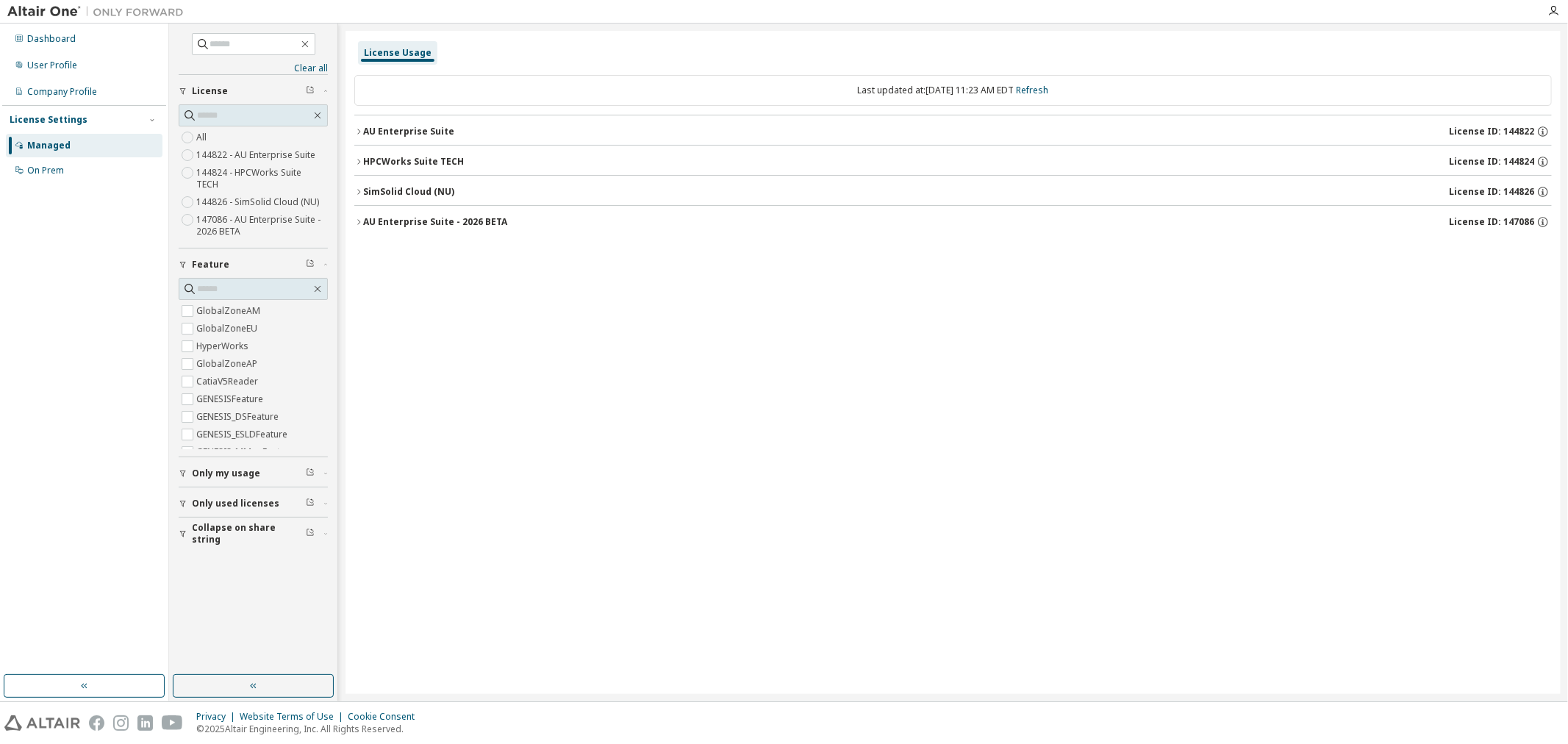
click at [369, 225] on div "AU Enterprise Suite - 2026 BETA" at bounding box center [435, 222] width 144 height 12
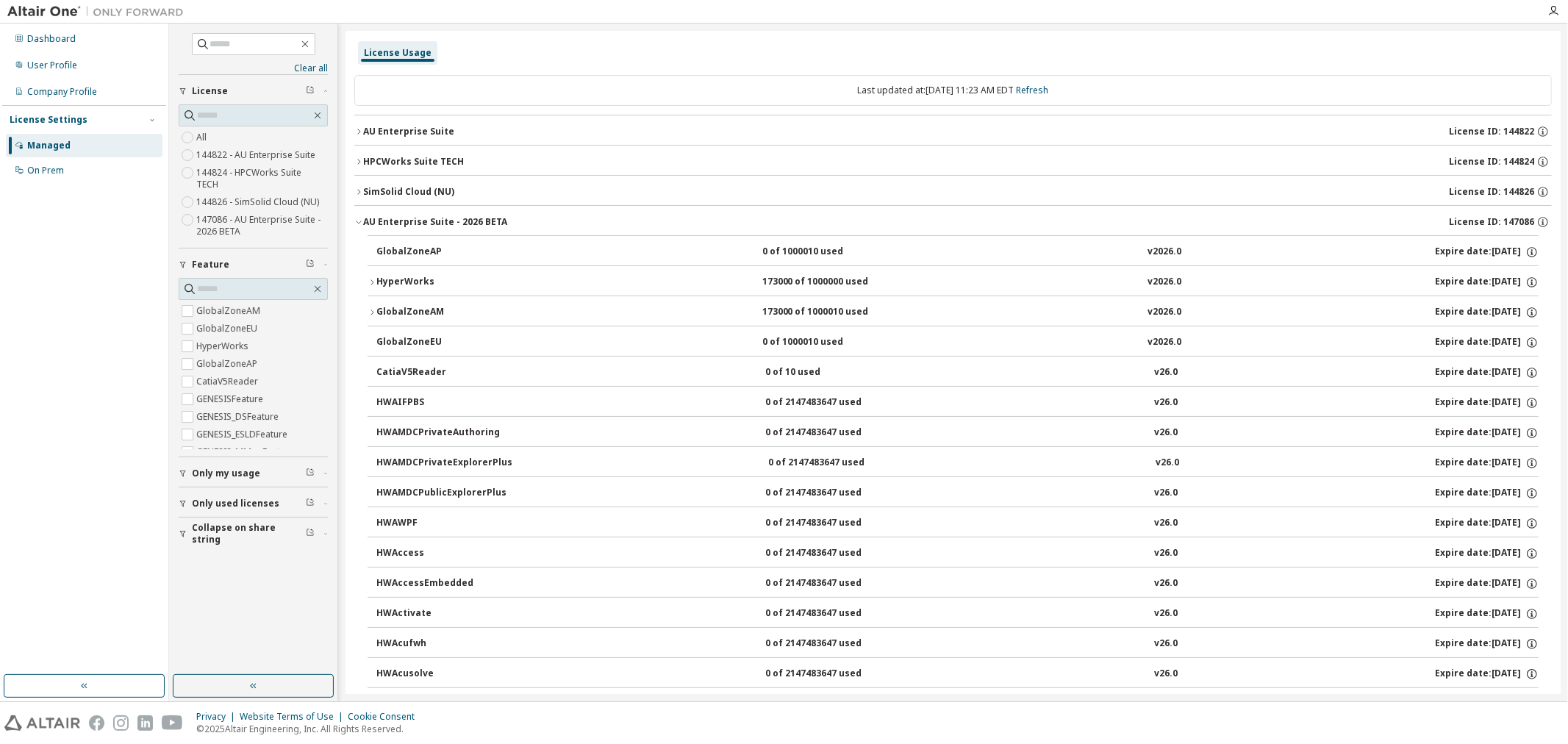
click at [377, 194] on div "SimSolid Cloud (NU)" at bounding box center [409, 192] width 92 height 12
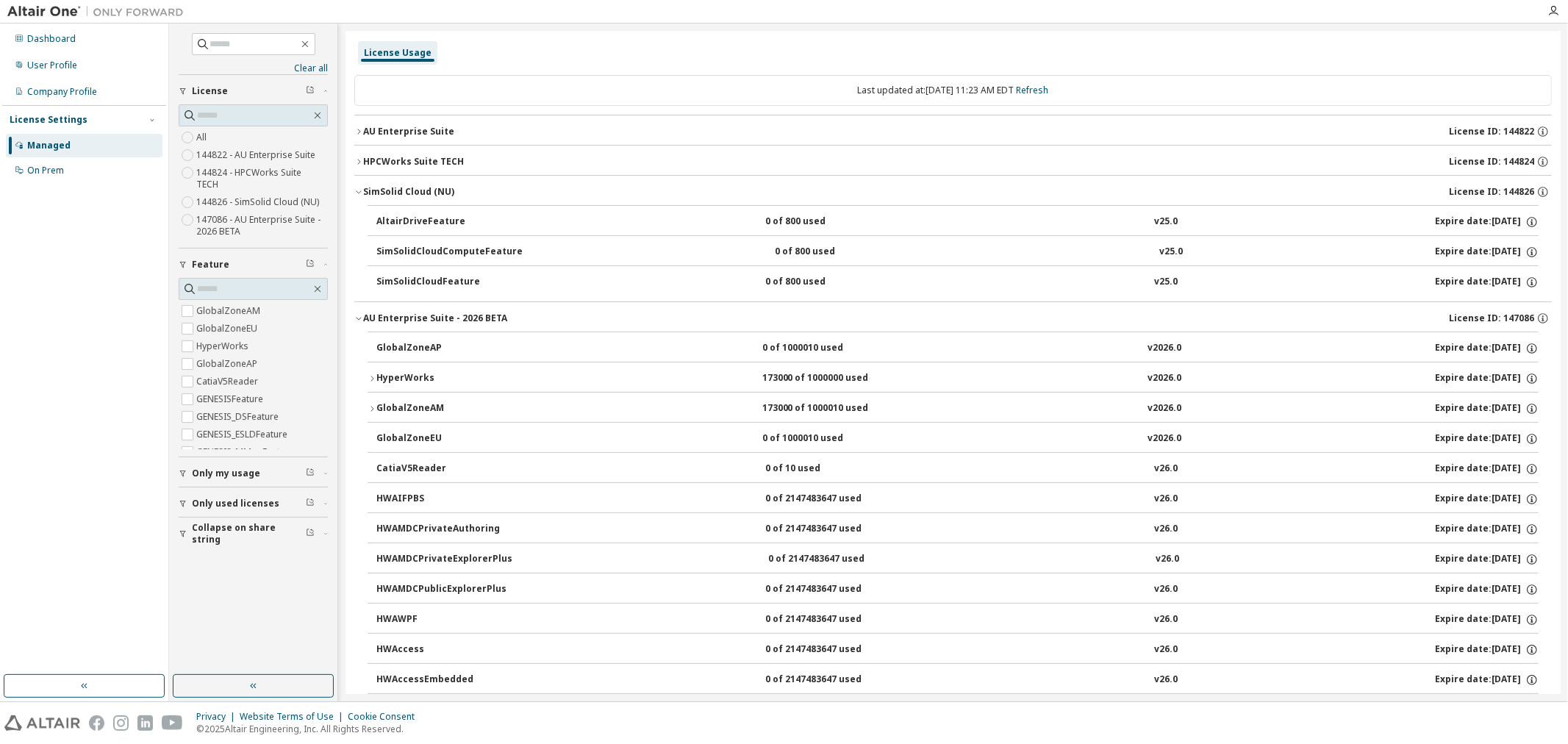
click at [393, 160] on div "HPCWorks Suite TECH" at bounding box center [413, 162] width 101 height 12
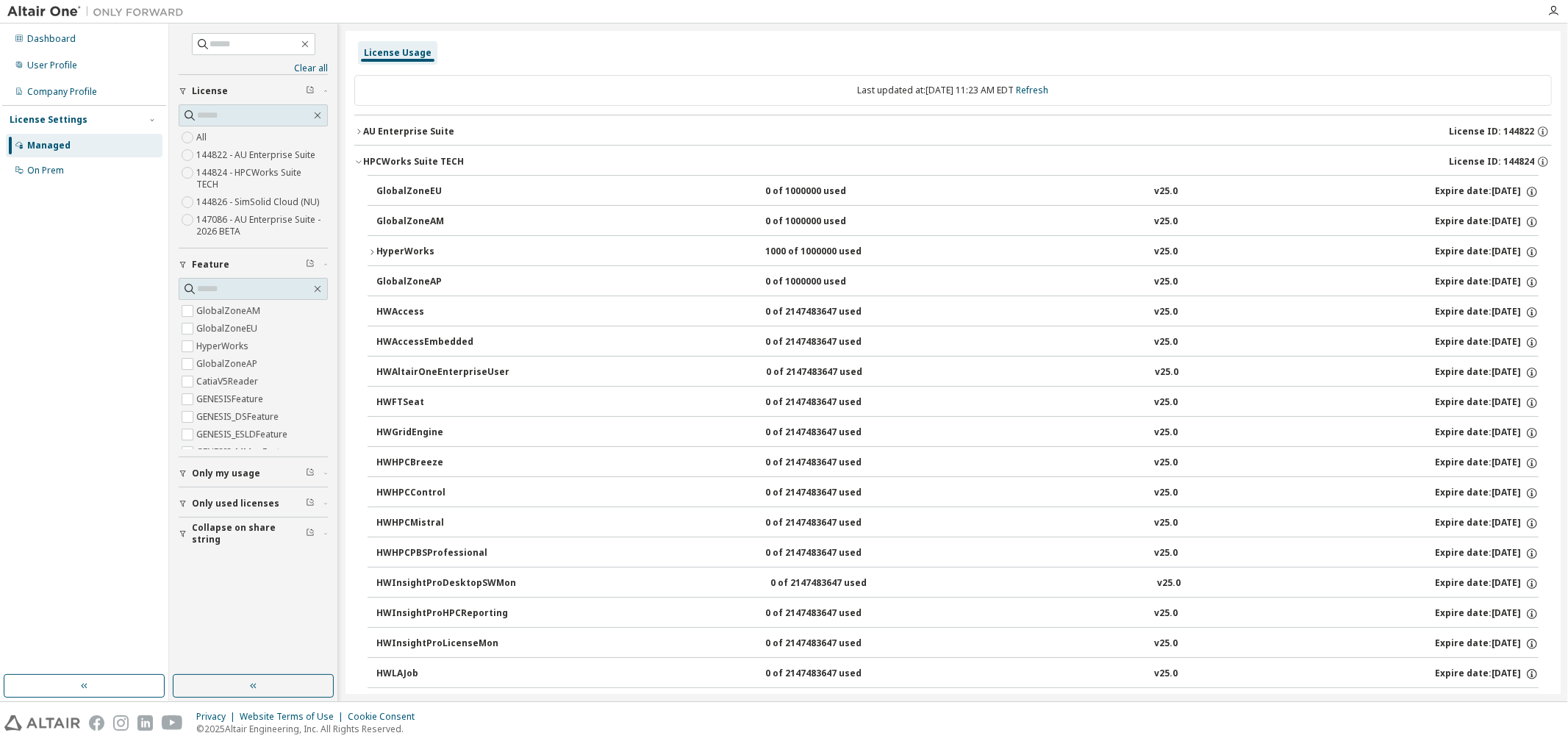
click at [407, 130] on div "AU Enterprise Suite" at bounding box center [409, 131] width 92 height 12
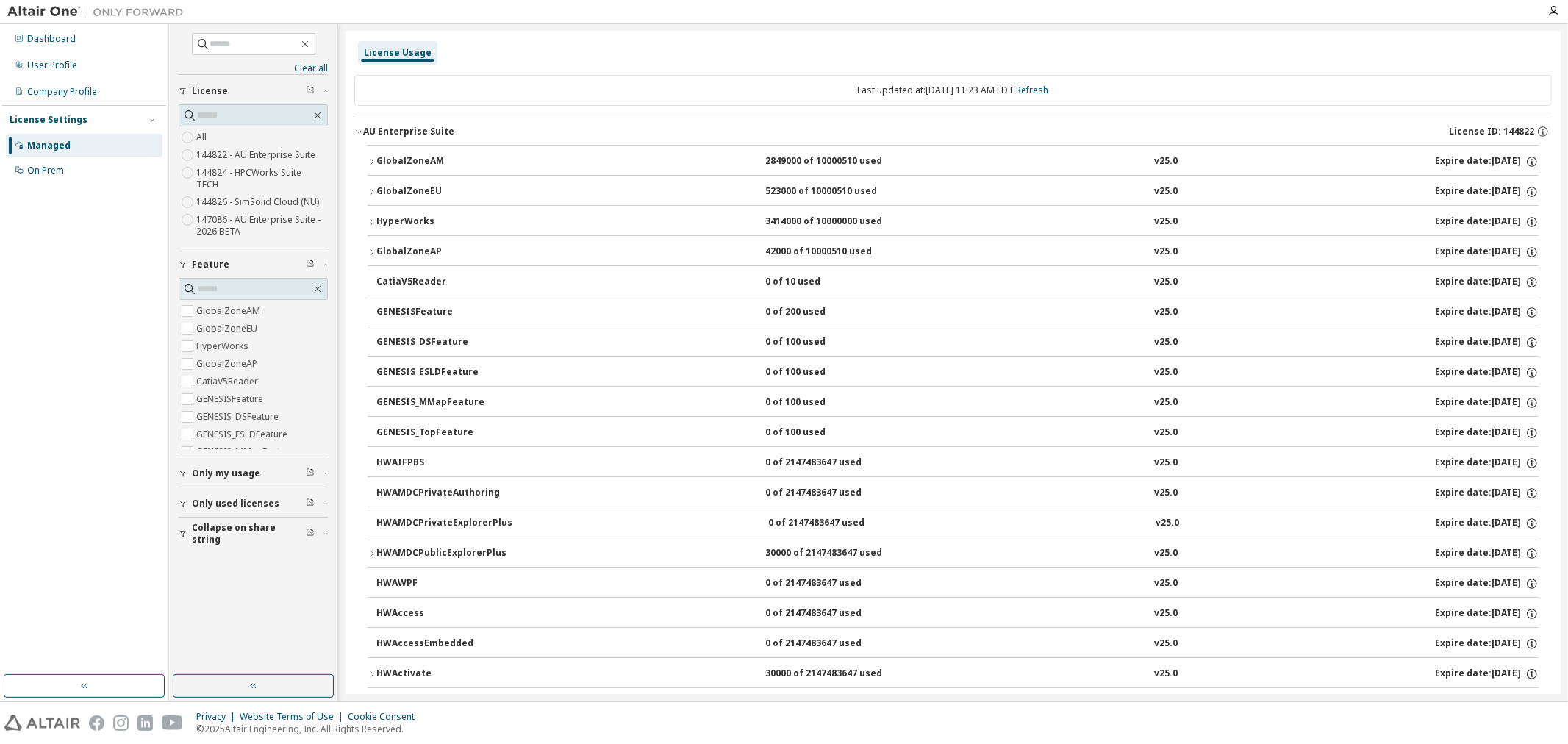
click at [411, 127] on div "AU Enterprise Suite" at bounding box center [409, 131] width 92 height 12
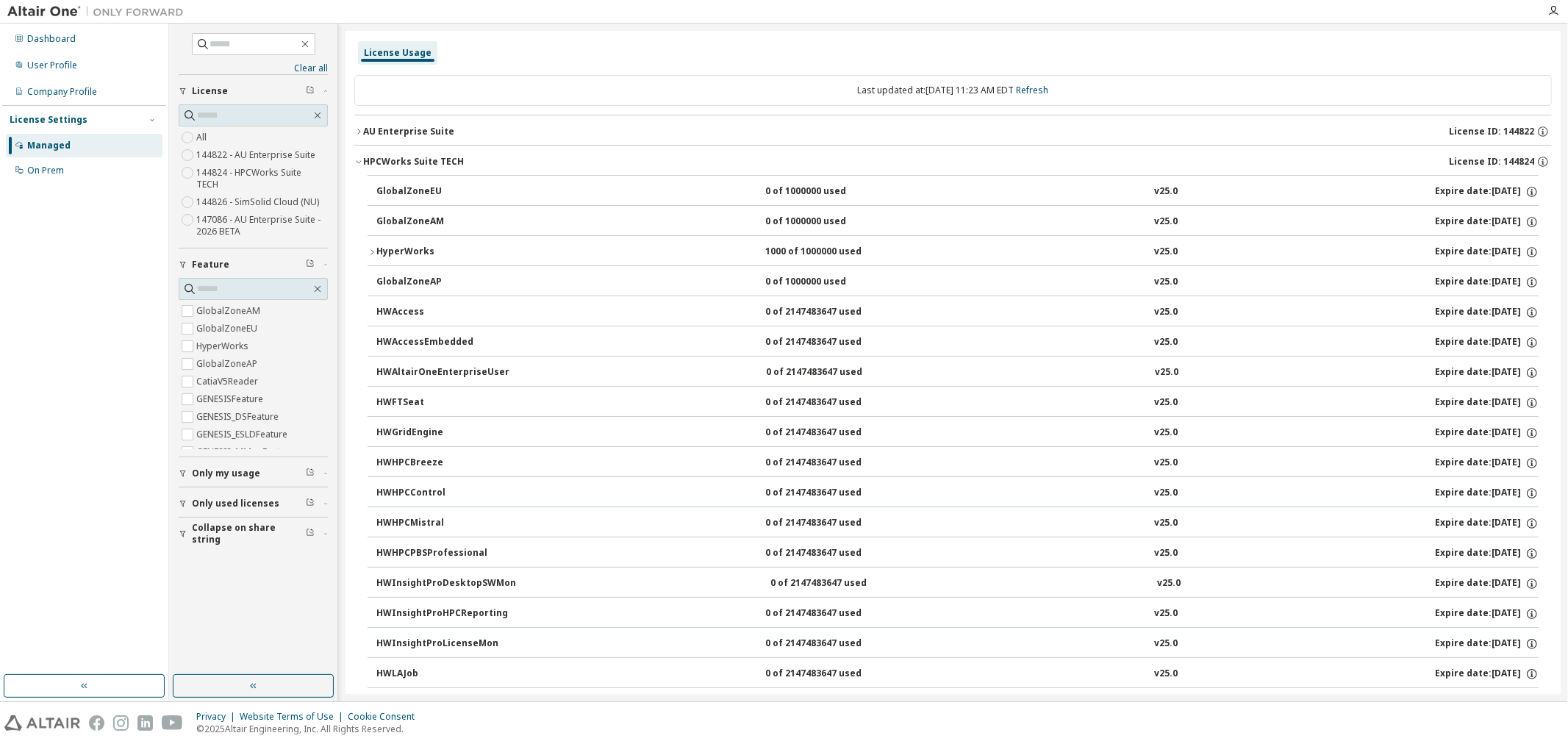
click at [386, 252] on div "HyperWorks" at bounding box center [442, 251] width 132 height 13
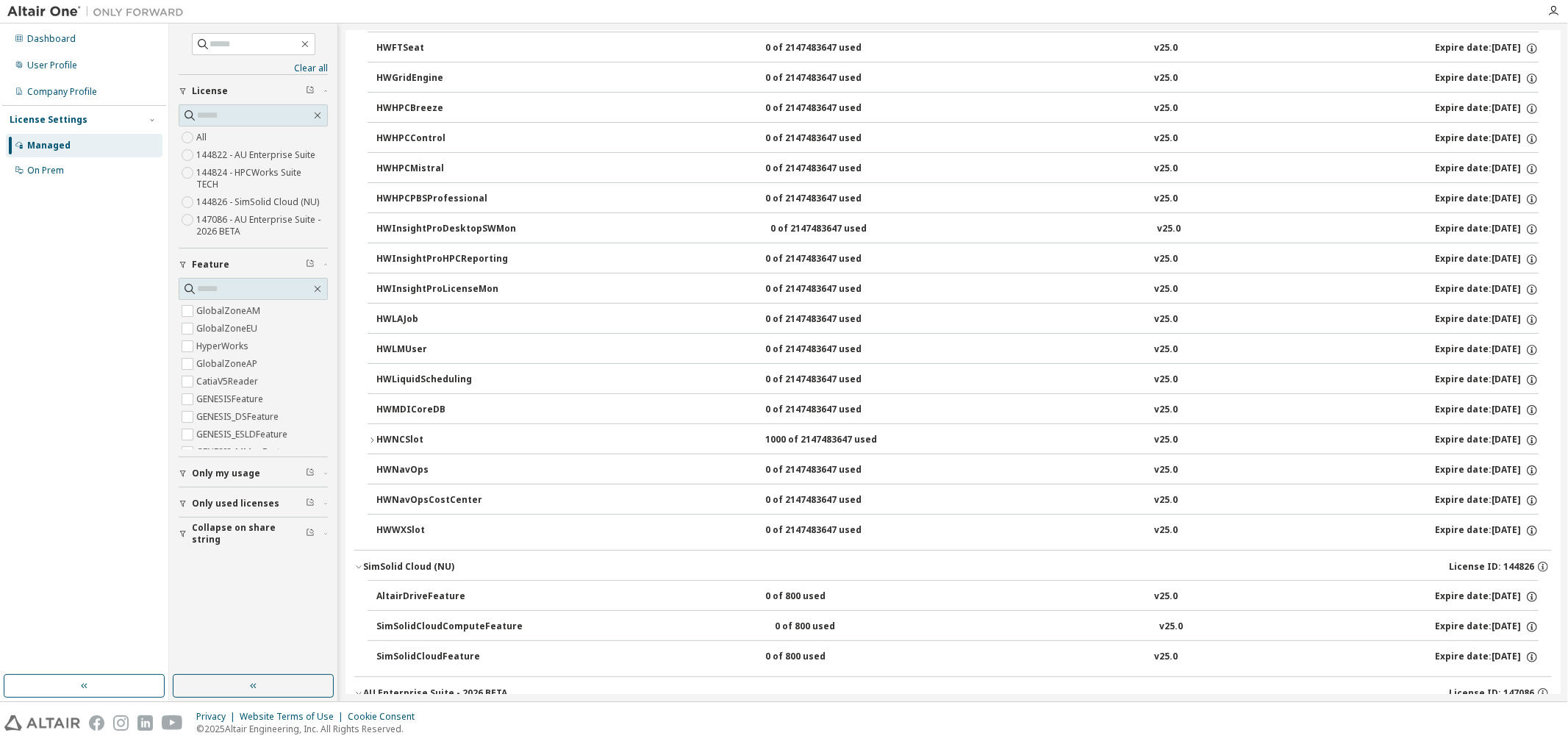
scroll to position [490, 0]
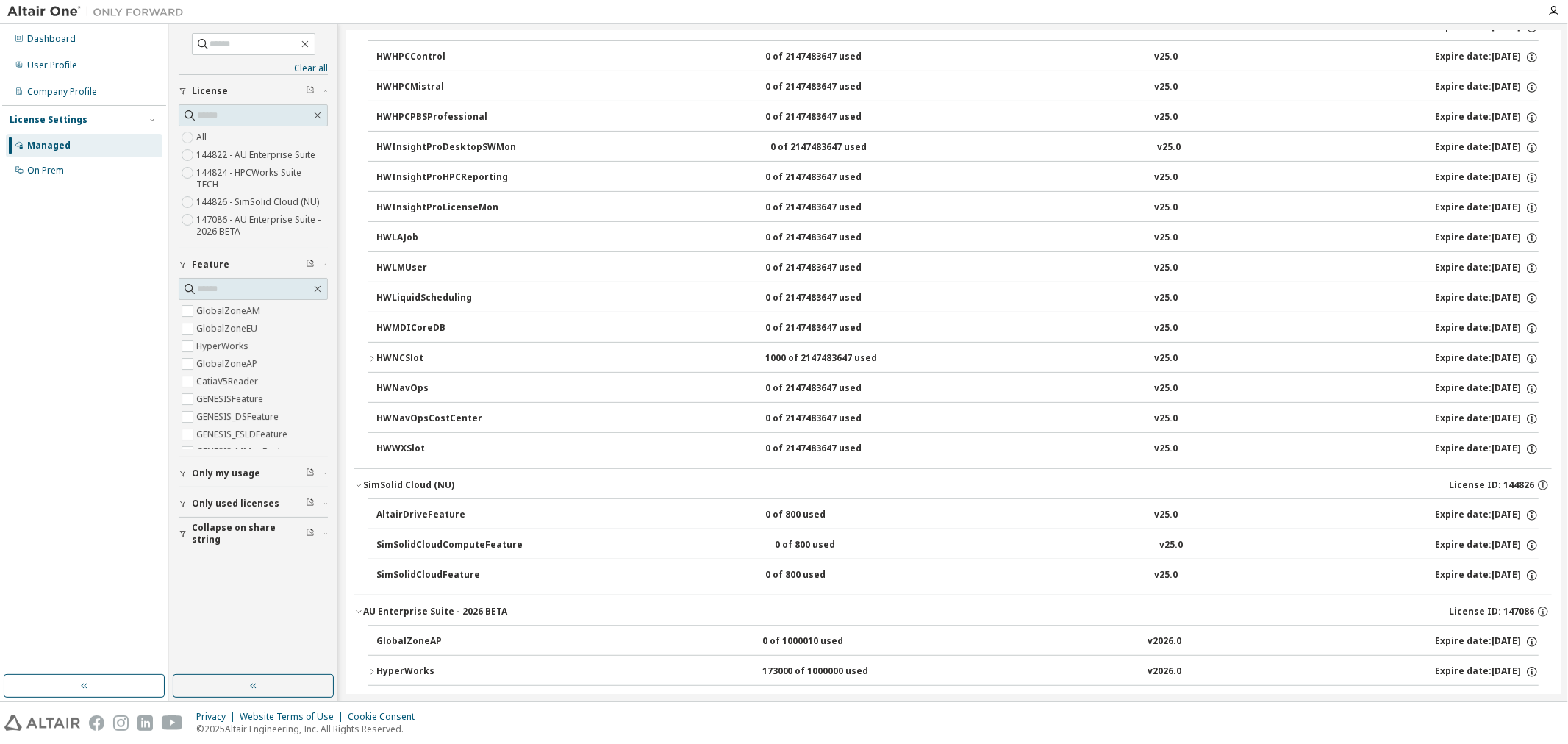
click at [402, 359] on div "HWNCSlot" at bounding box center [442, 359] width 132 height 13
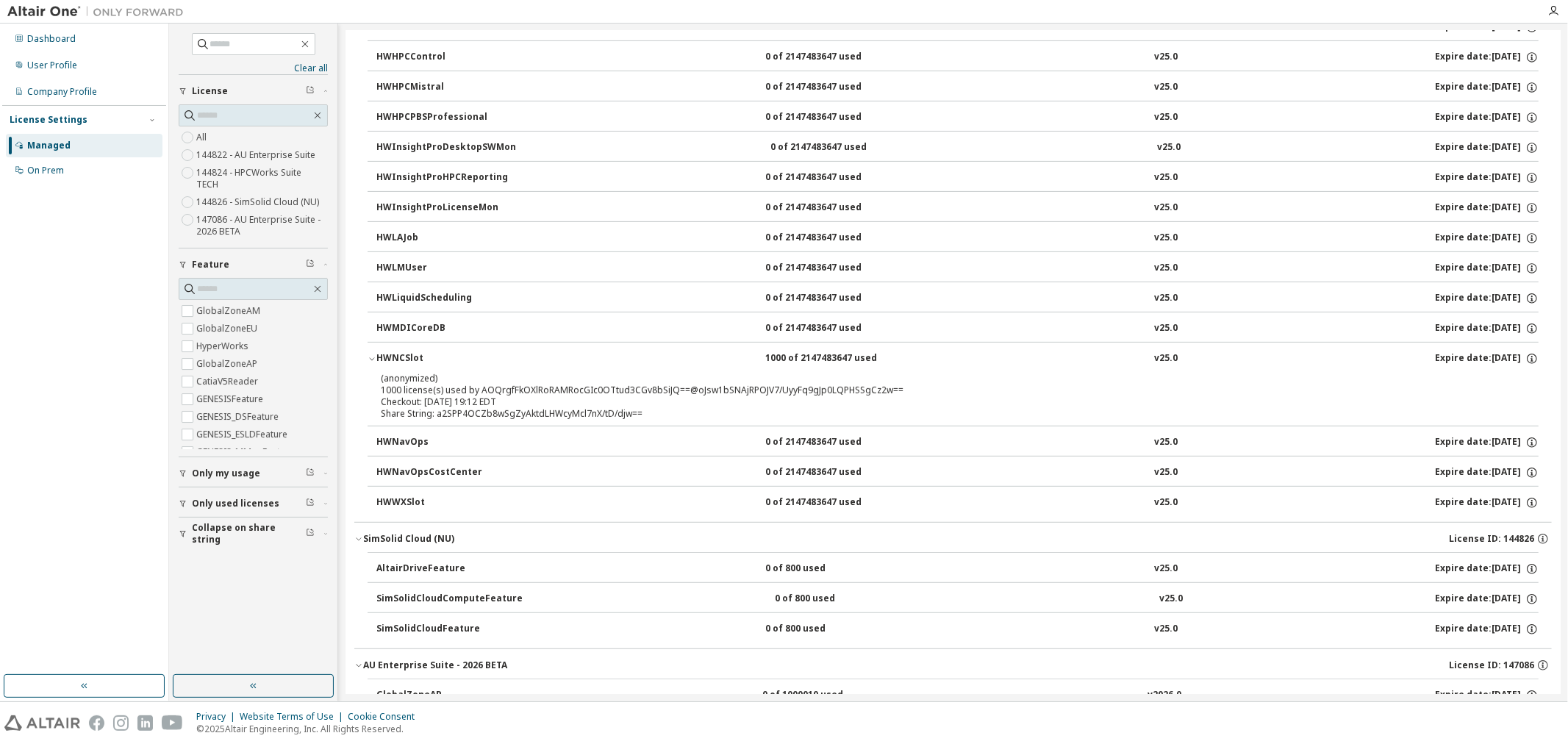
click at [402, 359] on div "HWNCSlot" at bounding box center [442, 359] width 132 height 13
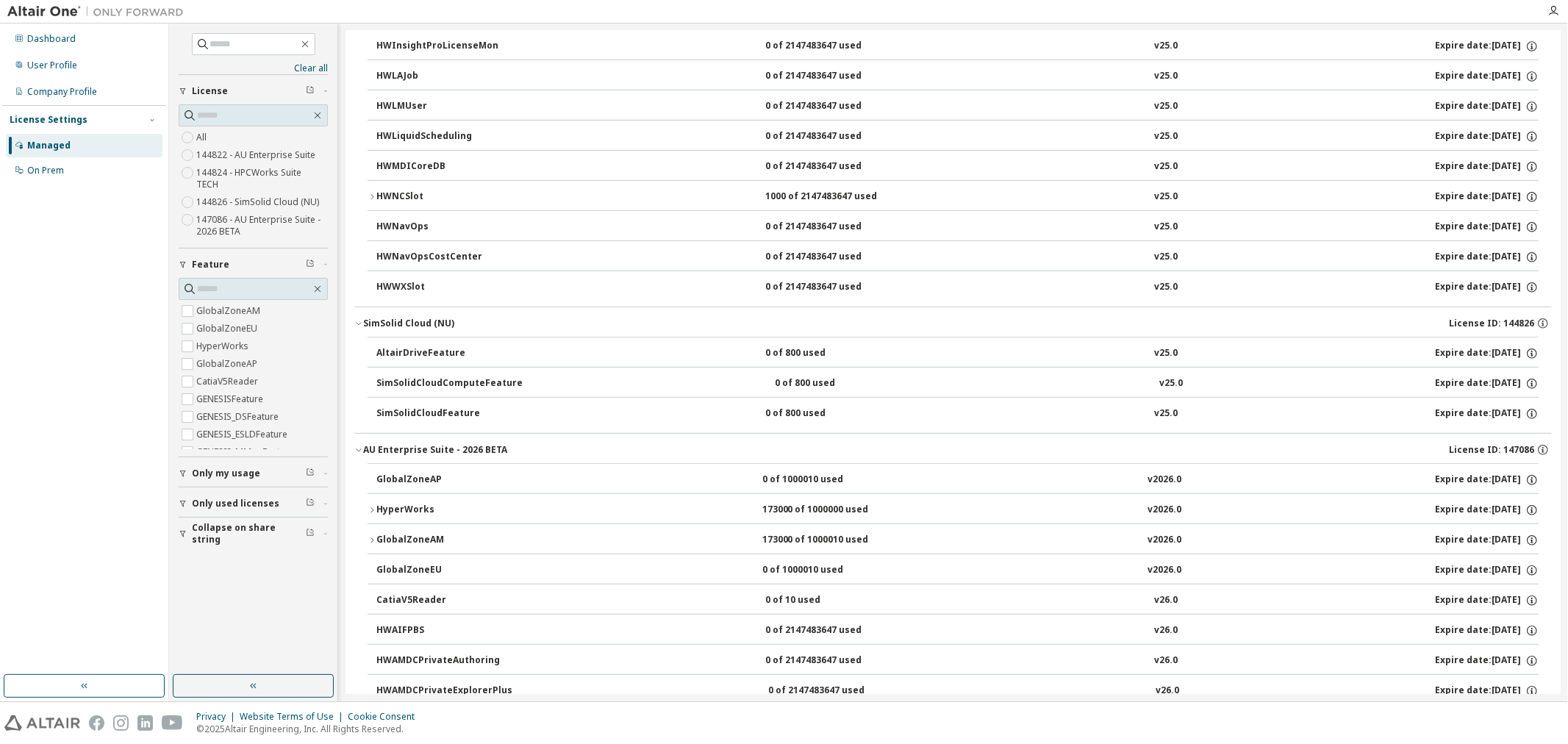
scroll to position [735, 0]
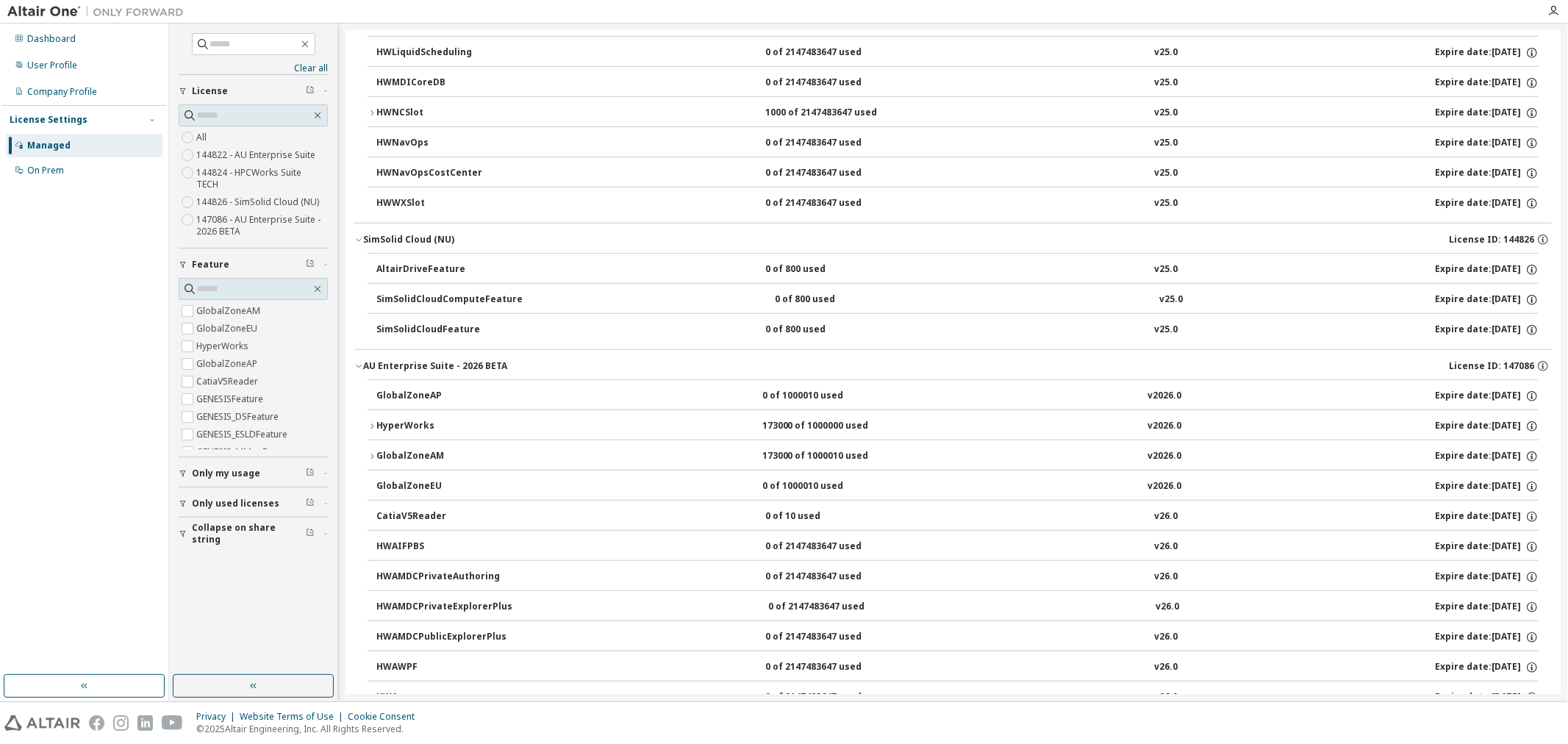
click at [431, 364] on div "AU Enterprise Suite - 2026 BETA" at bounding box center [435, 366] width 144 height 12
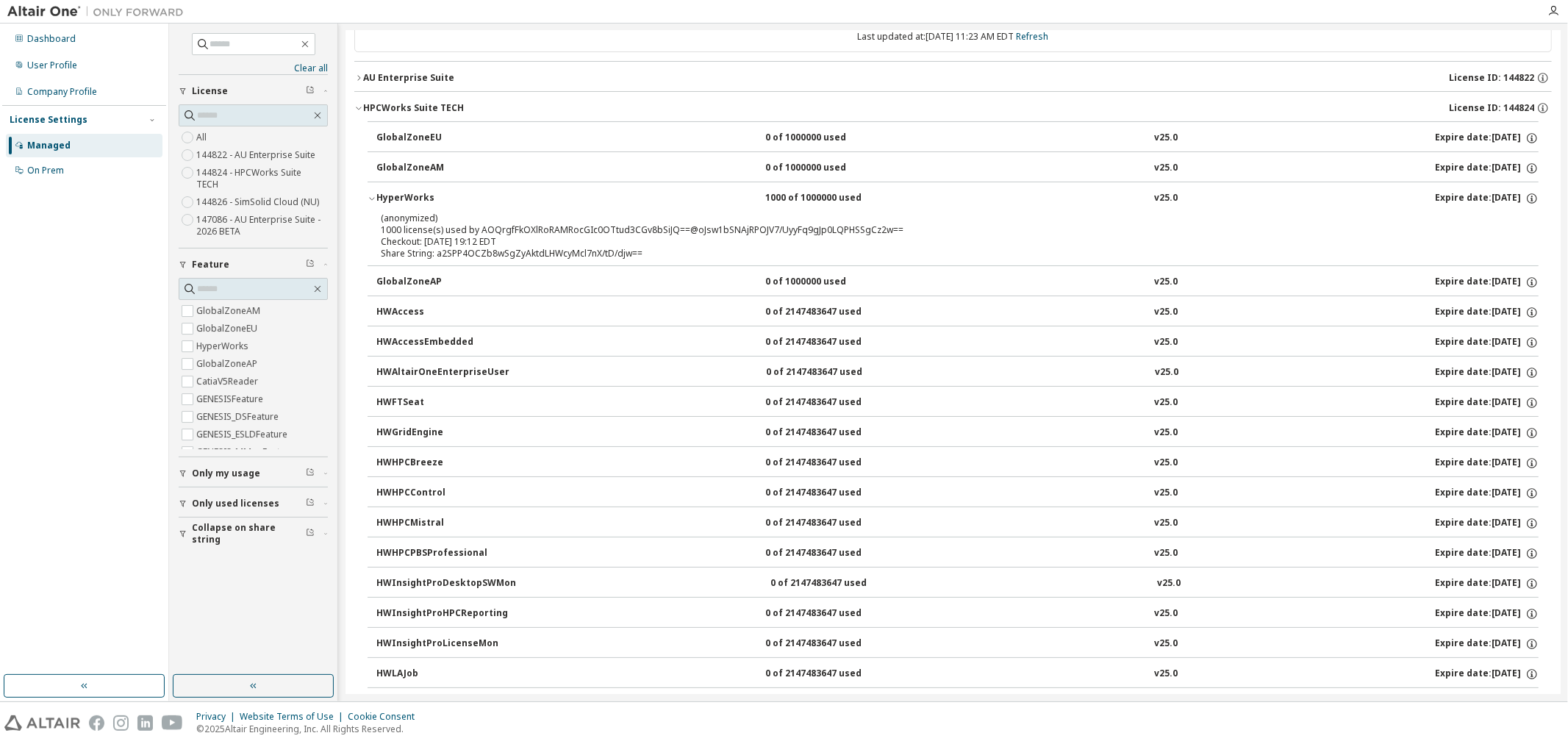
scroll to position [0, 0]
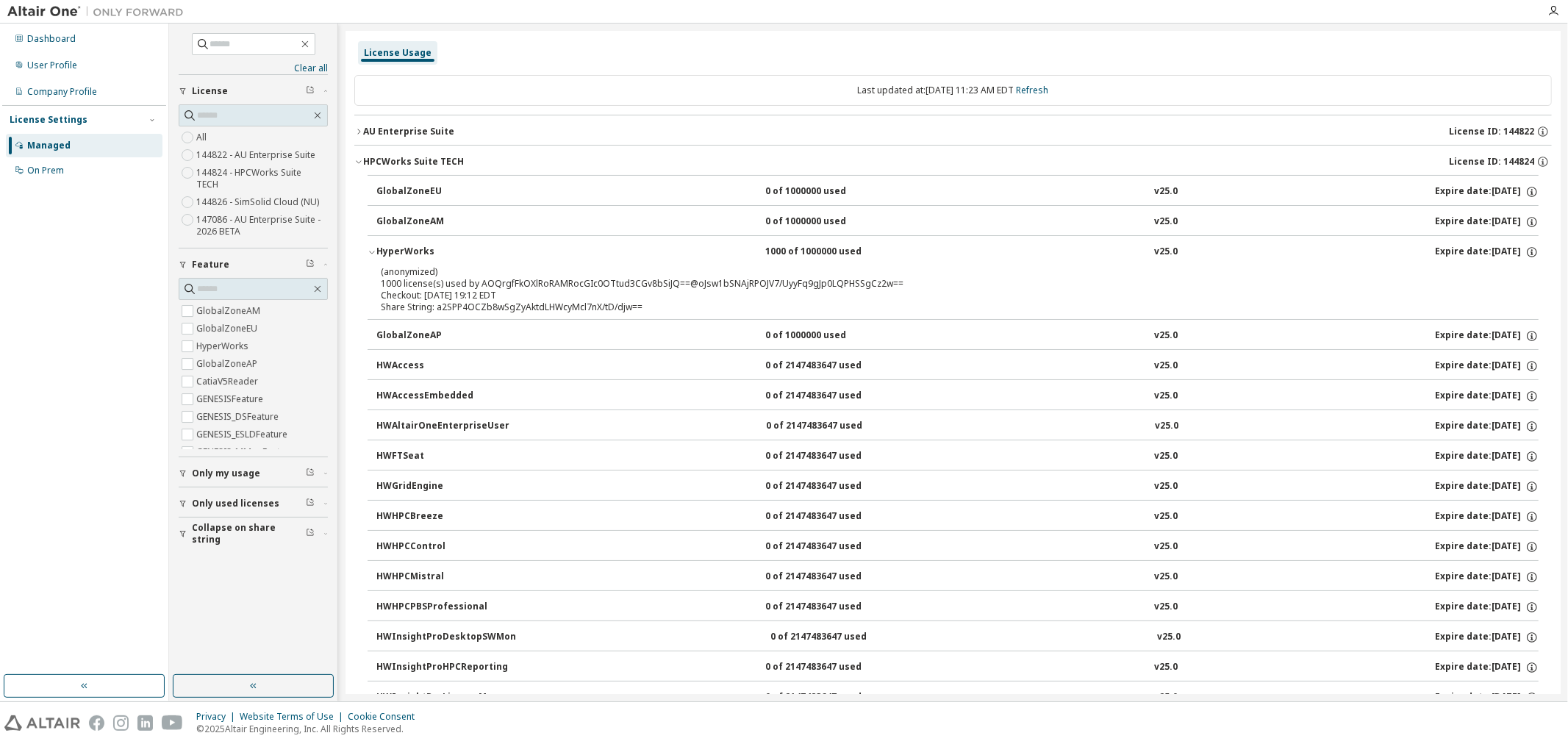
click at [413, 125] on div "AU Enterprise Suite" at bounding box center [409, 131] width 92 height 12
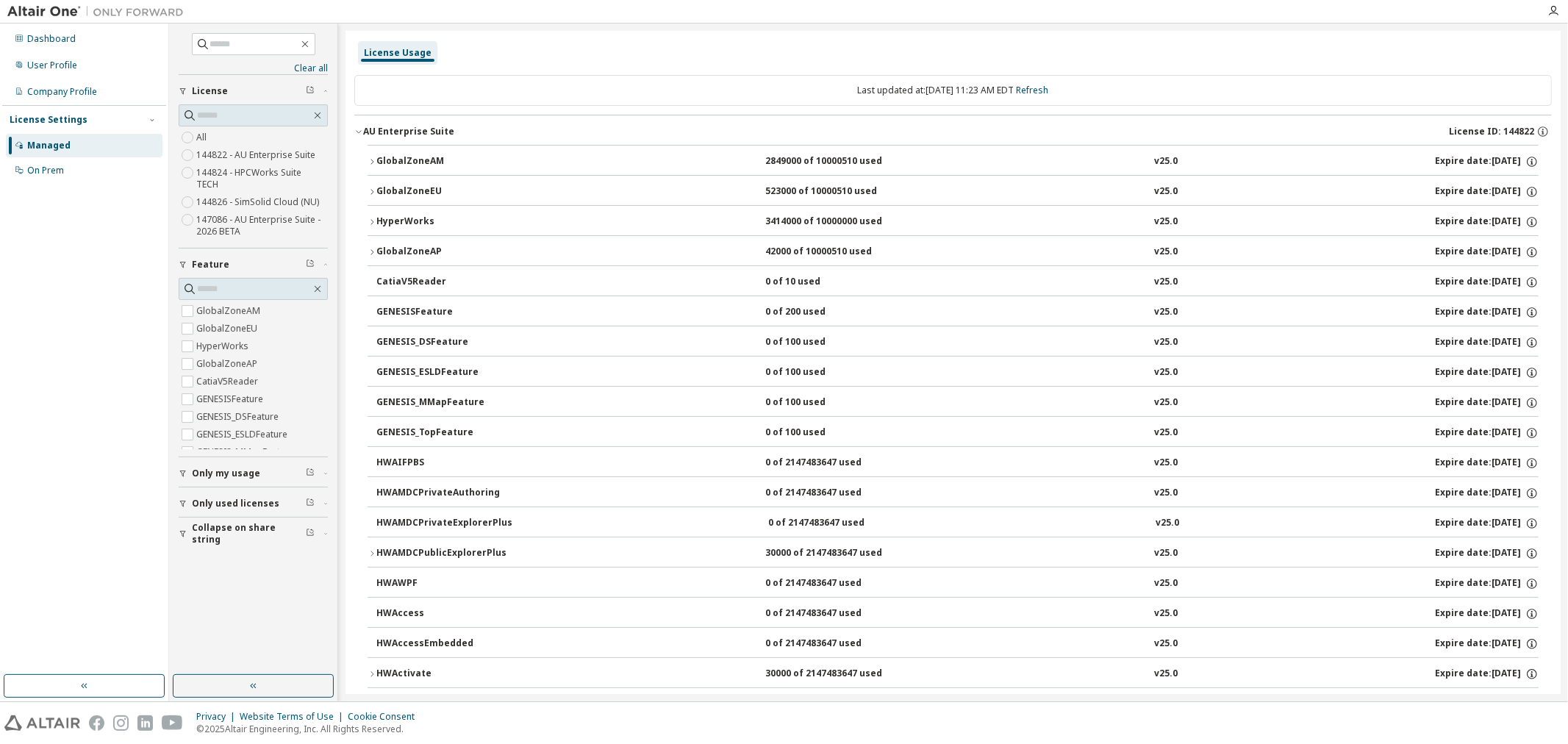
click at [416, 230] on button "HyperWorks 3414000 of 10000000 used v25.0 Expire date: 2026-06-30" at bounding box center [952, 221] width 1171 height 32
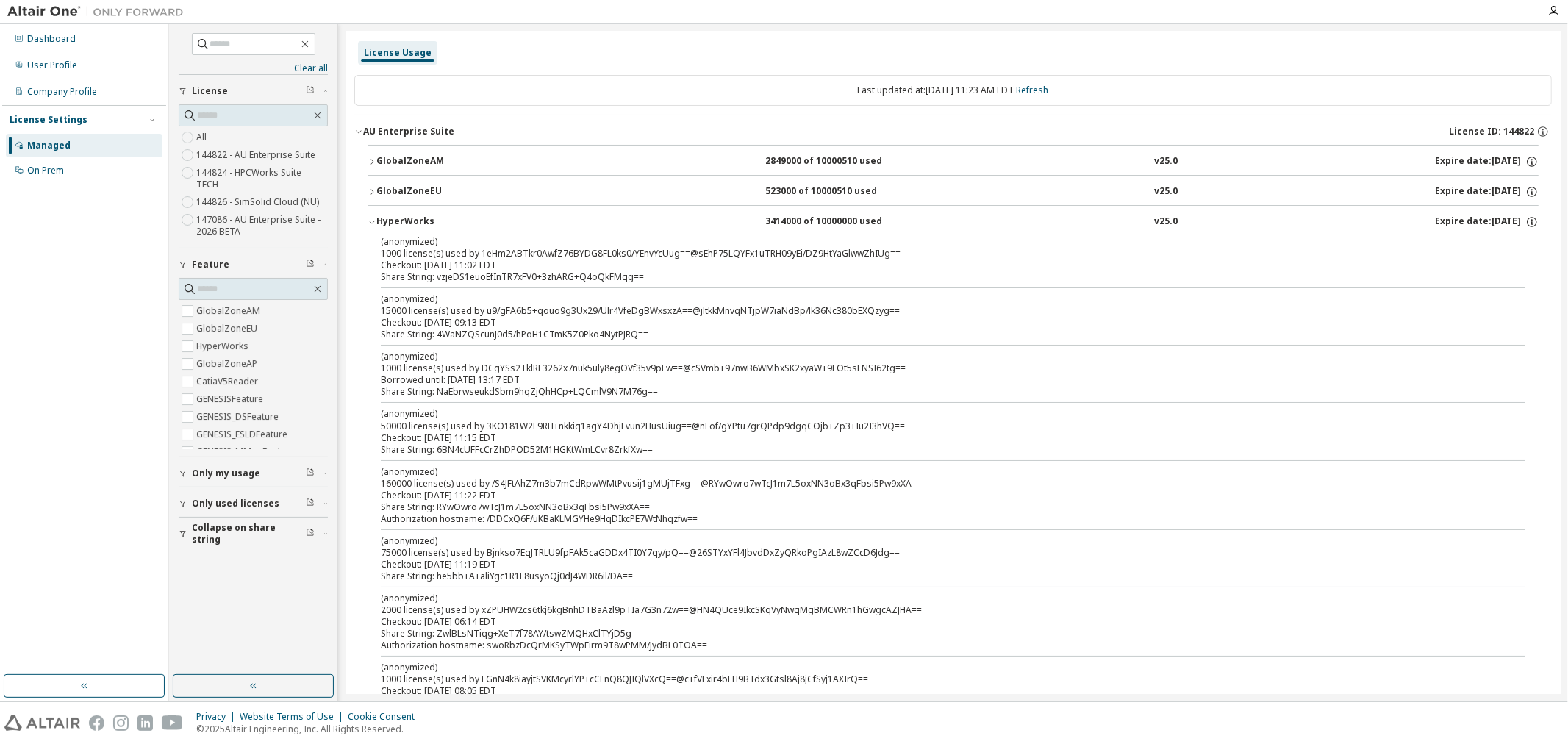
click at [416, 221] on div "HyperWorks" at bounding box center [442, 221] width 132 height 13
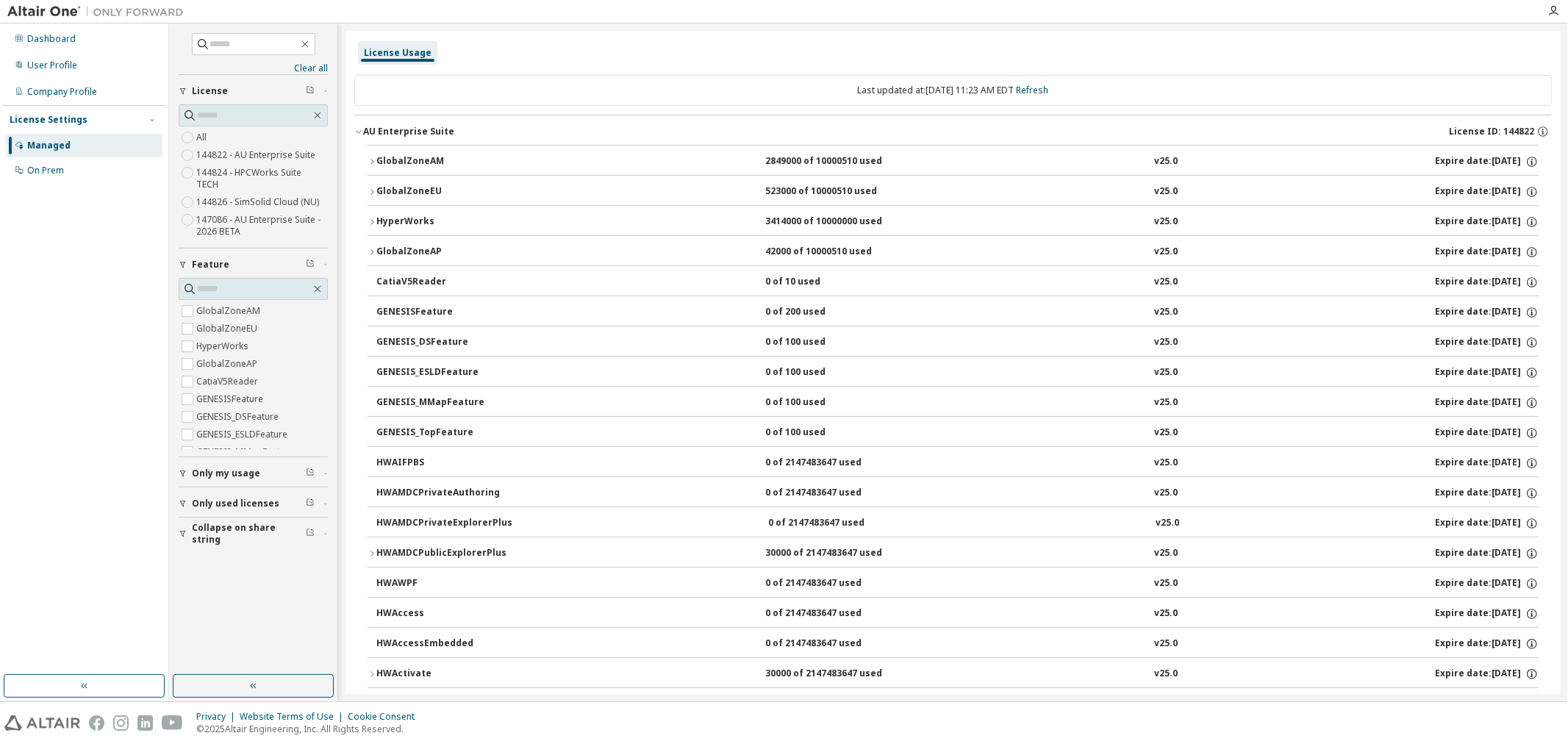
click at [111, 237] on div "Dashboard User Profile Company Profile License Settings Managed On Prem" at bounding box center [85, 349] width 164 height 647
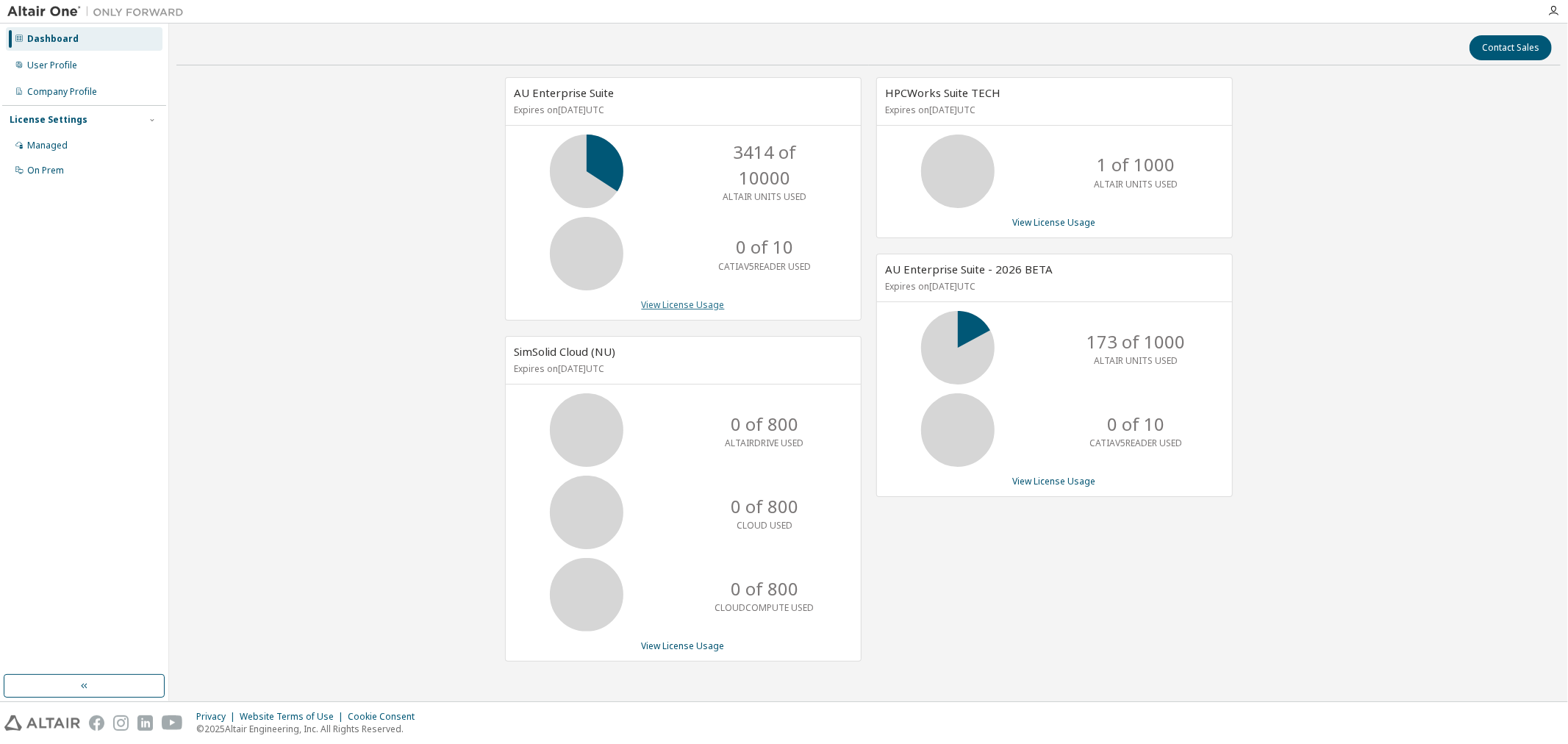
click at [682, 299] on link "View License Usage" at bounding box center [683, 304] width 83 height 12
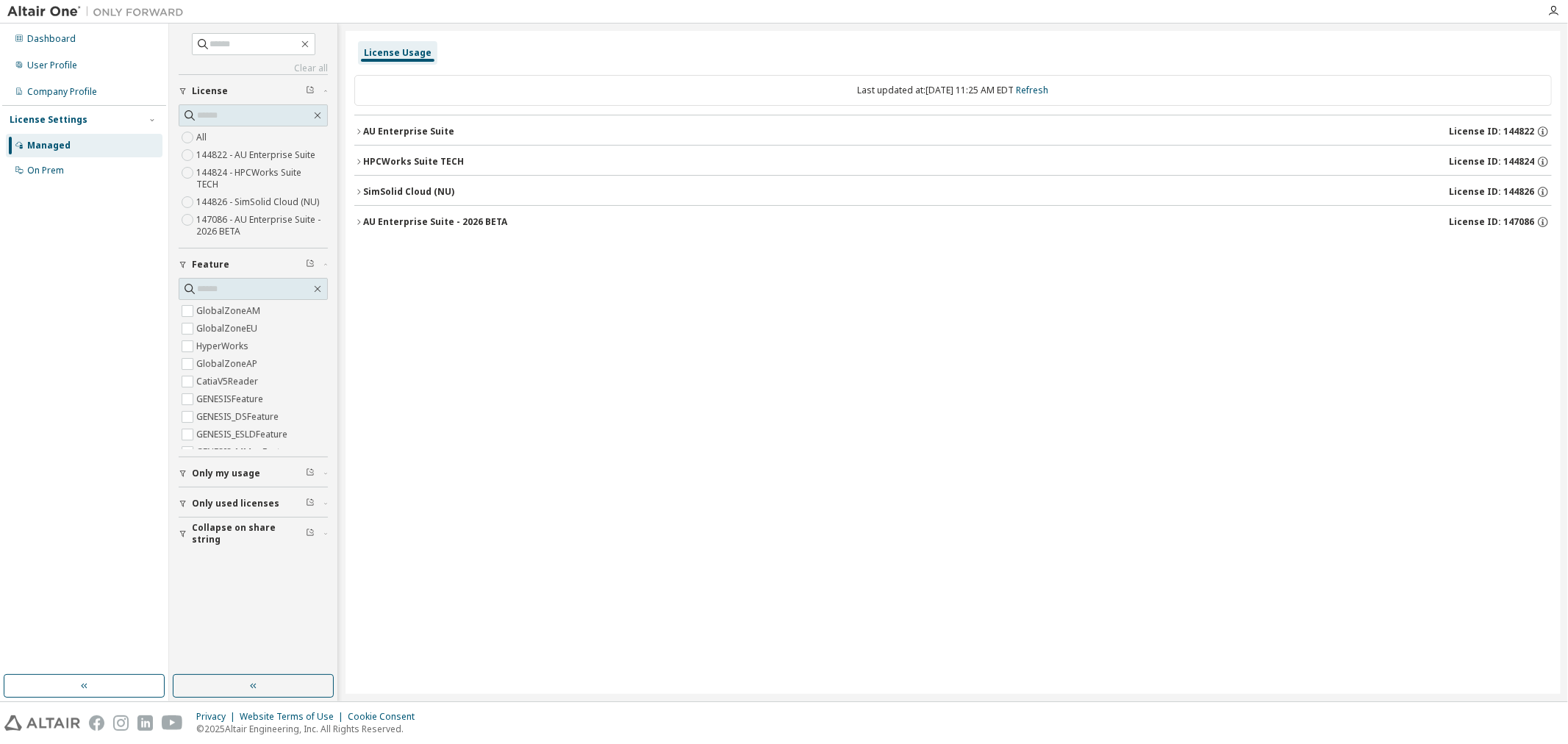
click at [356, 130] on icon "button" at bounding box center [359, 131] width 9 height 9
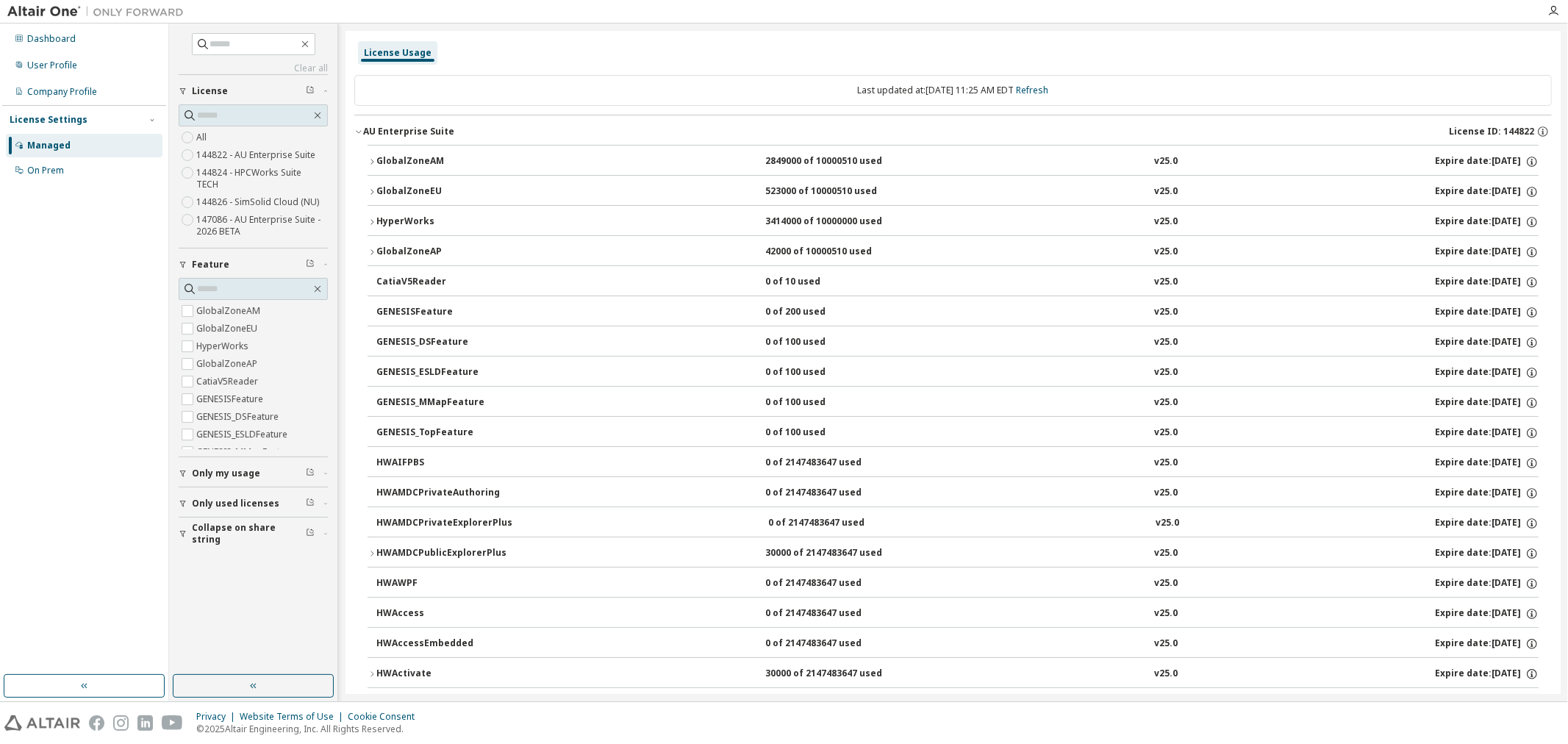
click at [777, 156] on div "2849000 of 10000510 used" at bounding box center [831, 162] width 132 height 13
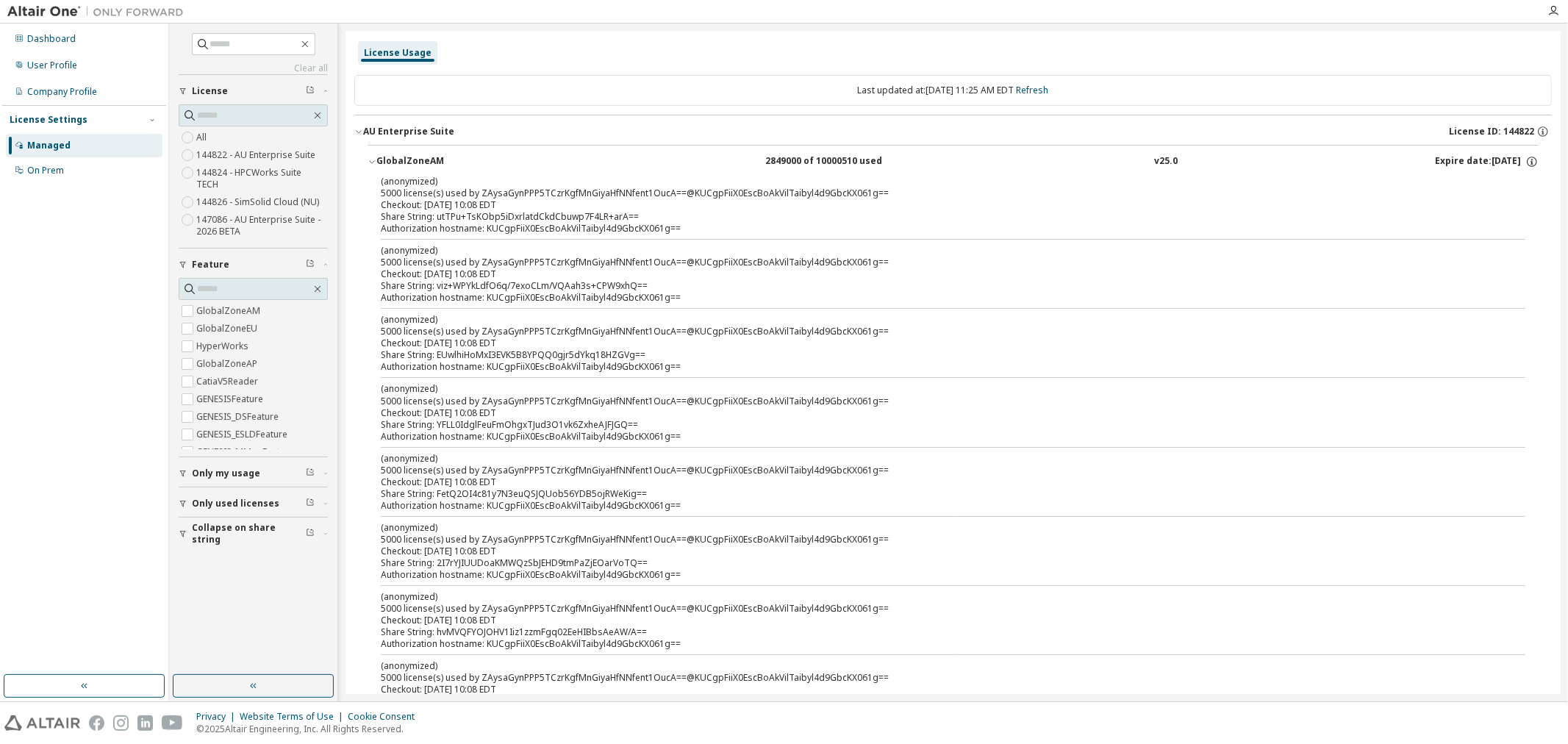
click at [238, 469] on button "Only my usage" at bounding box center [253, 473] width 149 height 32
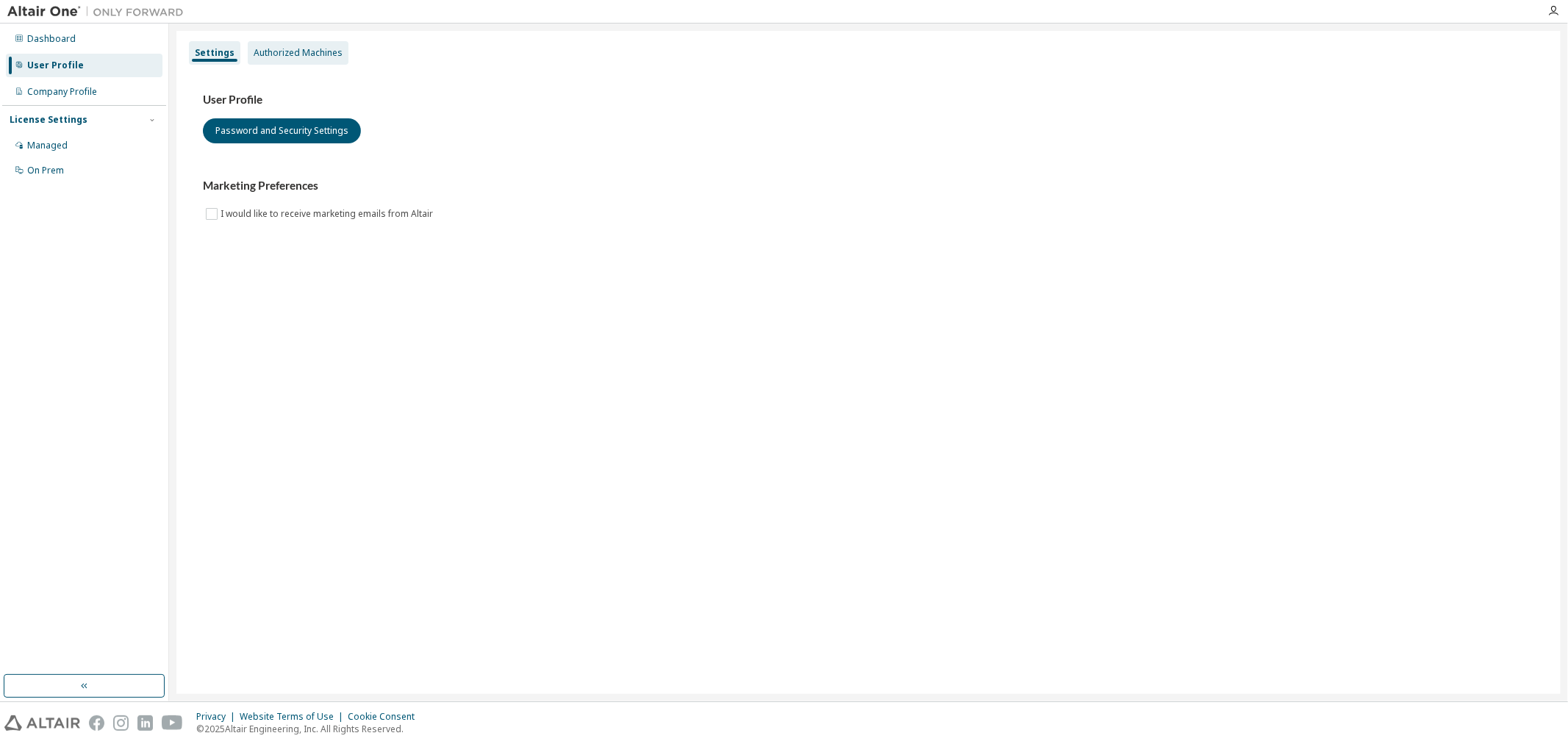
click at [280, 55] on div "Authorized Machines" at bounding box center [298, 53] width 89 height 12
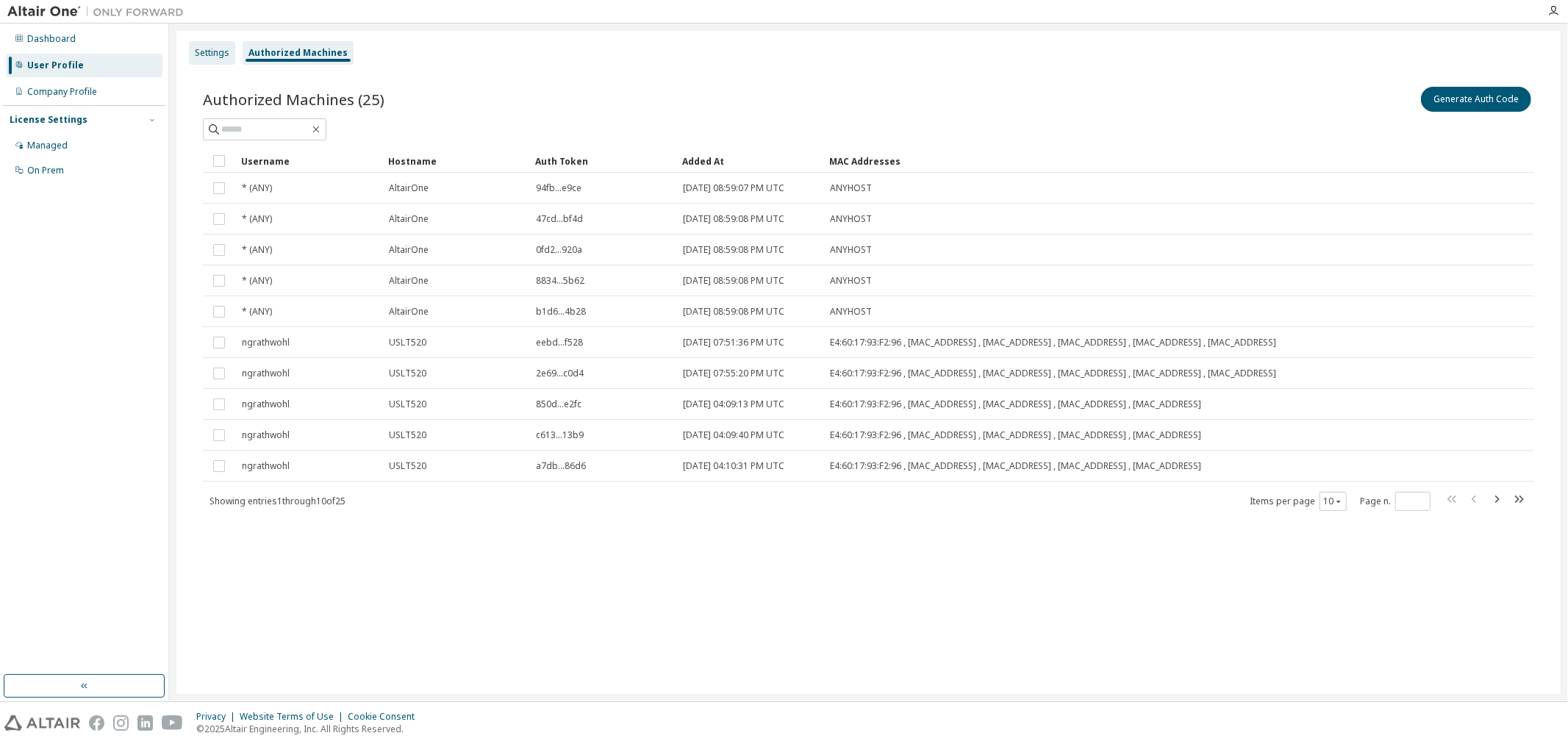
click at [219, 50] on div "Settings" at bounding box center [212, 53] width 35 height 12
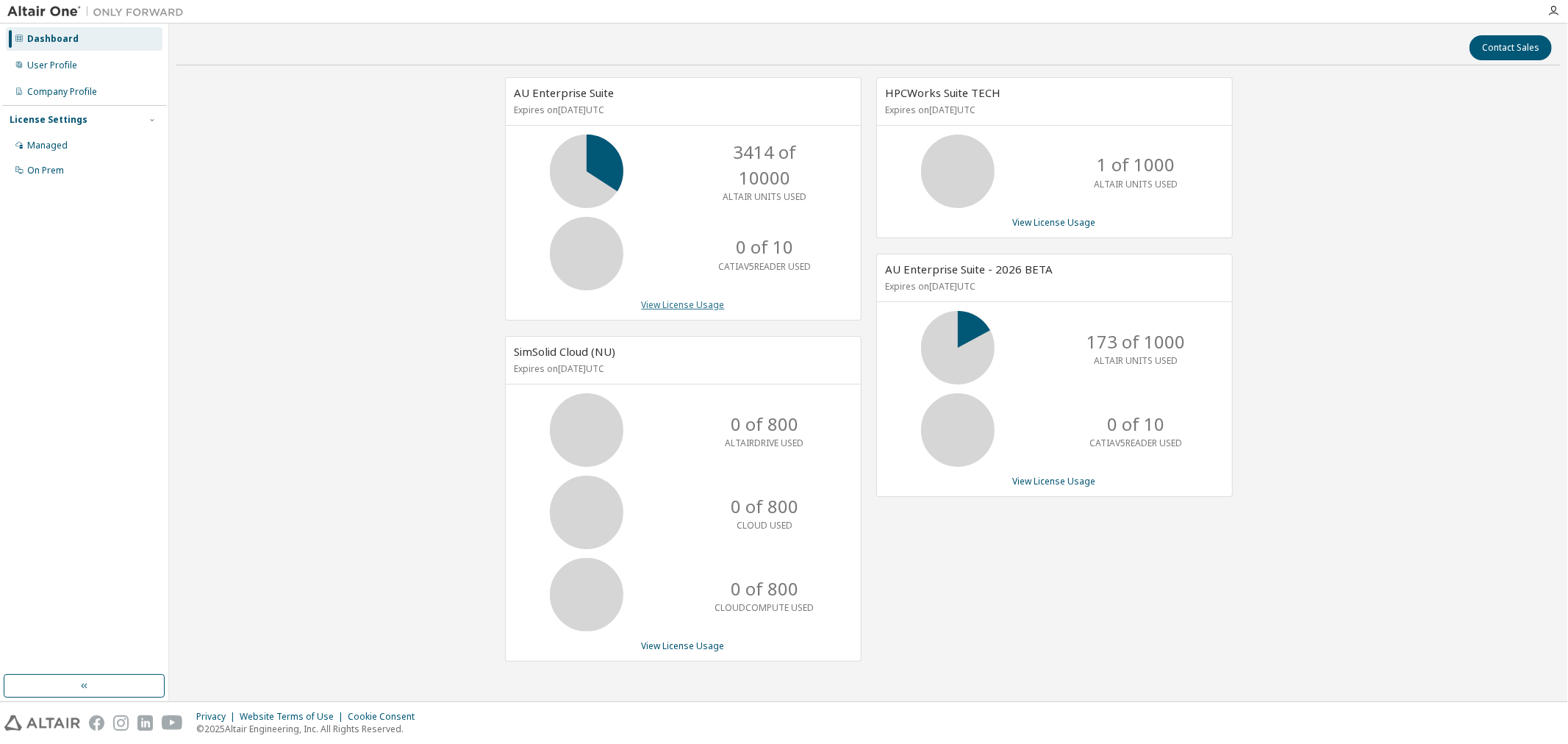
click at [713, 305] on link "View License Usage" at bounding box center [683, 304] width 83 height 12
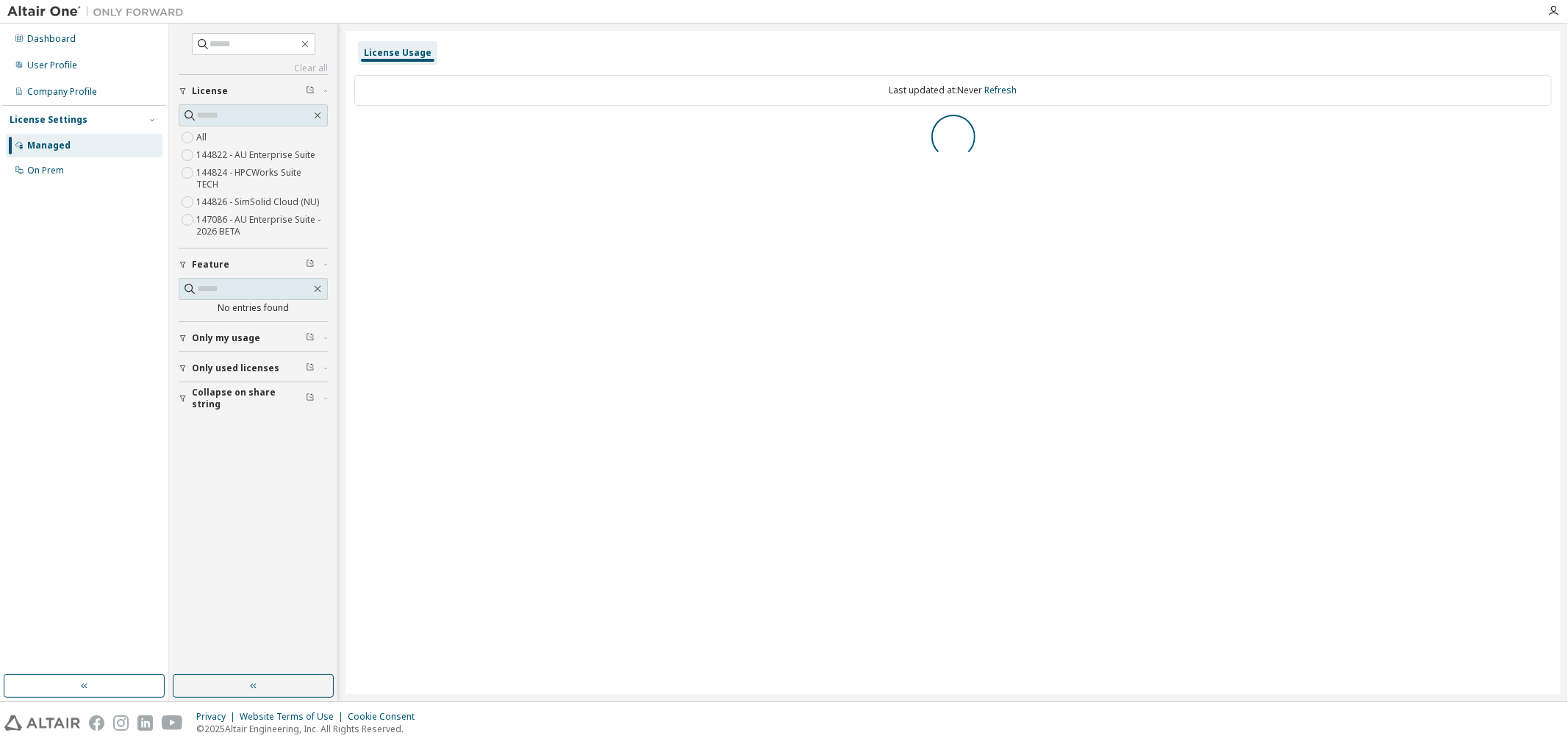
click at [246, 333] on span "Only my usage" at bounding box center [225, 339] width 68 height 12
click at [207, 352] on label "Yes" at bounding box center [205, 360] width 17 height 17
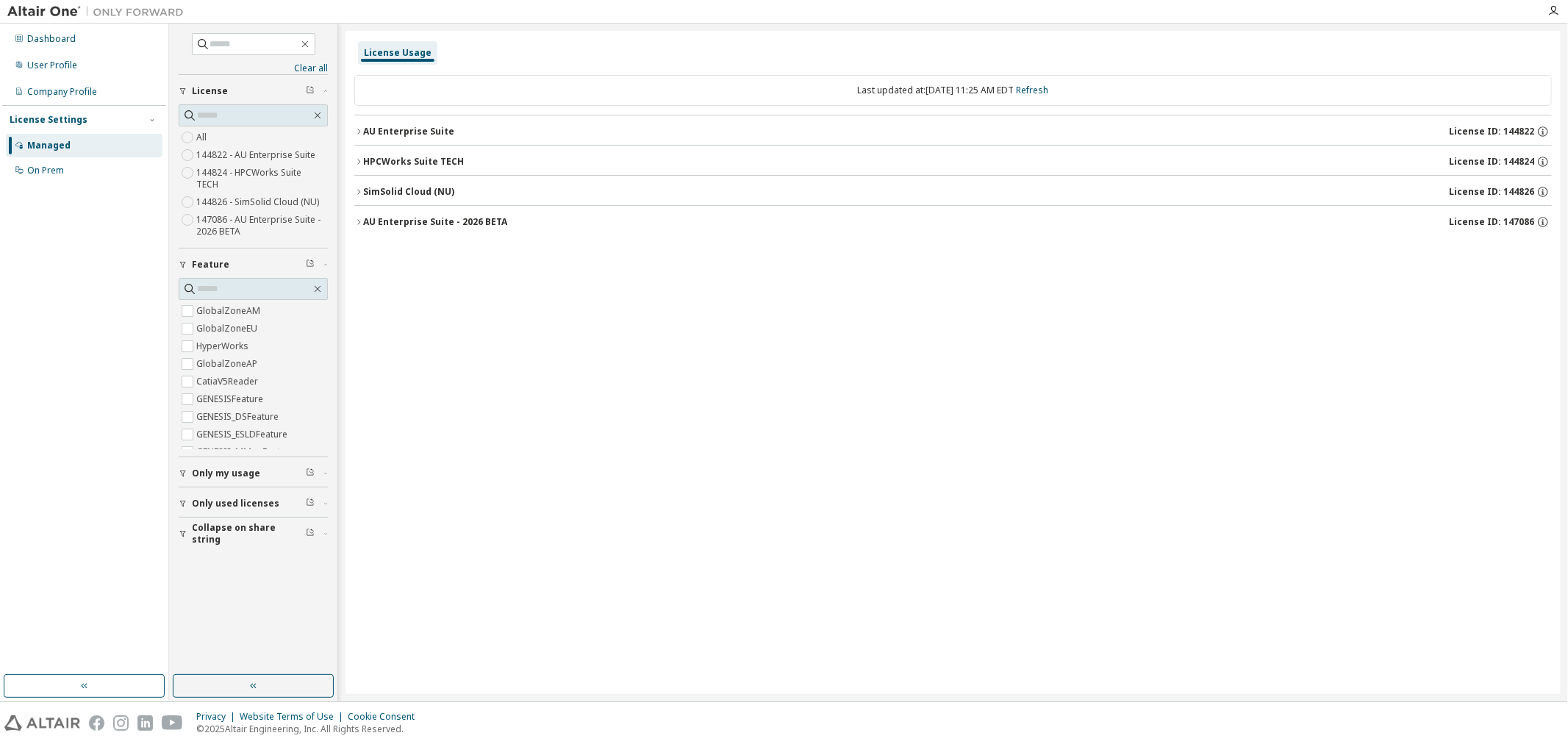
click at [372, 133] on div "AU Enterprise Suite" at bounding box center [409, 131] width 92 height 12
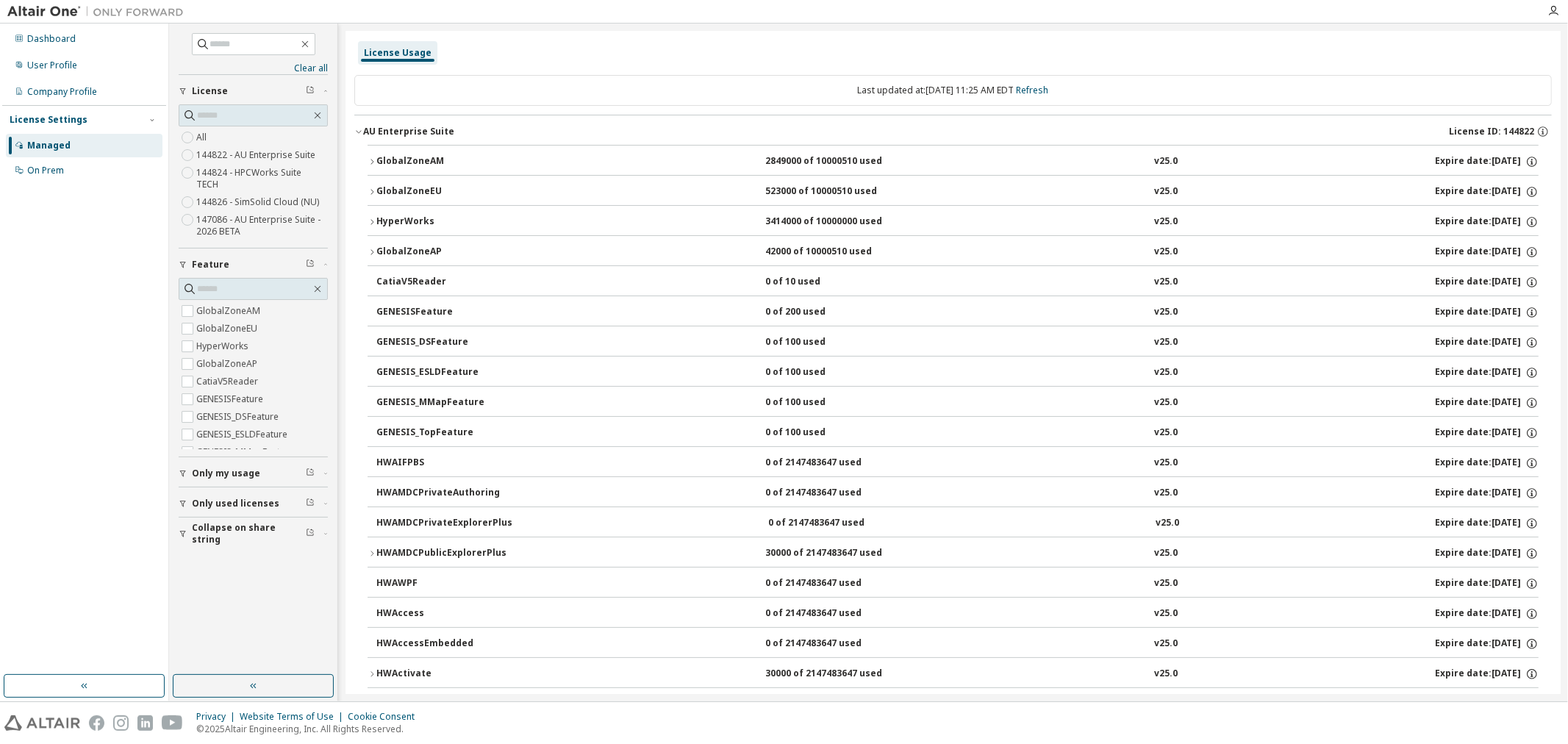
click at [399, 159] on div "GlobalZoneAM" at bounding box center [442, 162] width 132 height 13
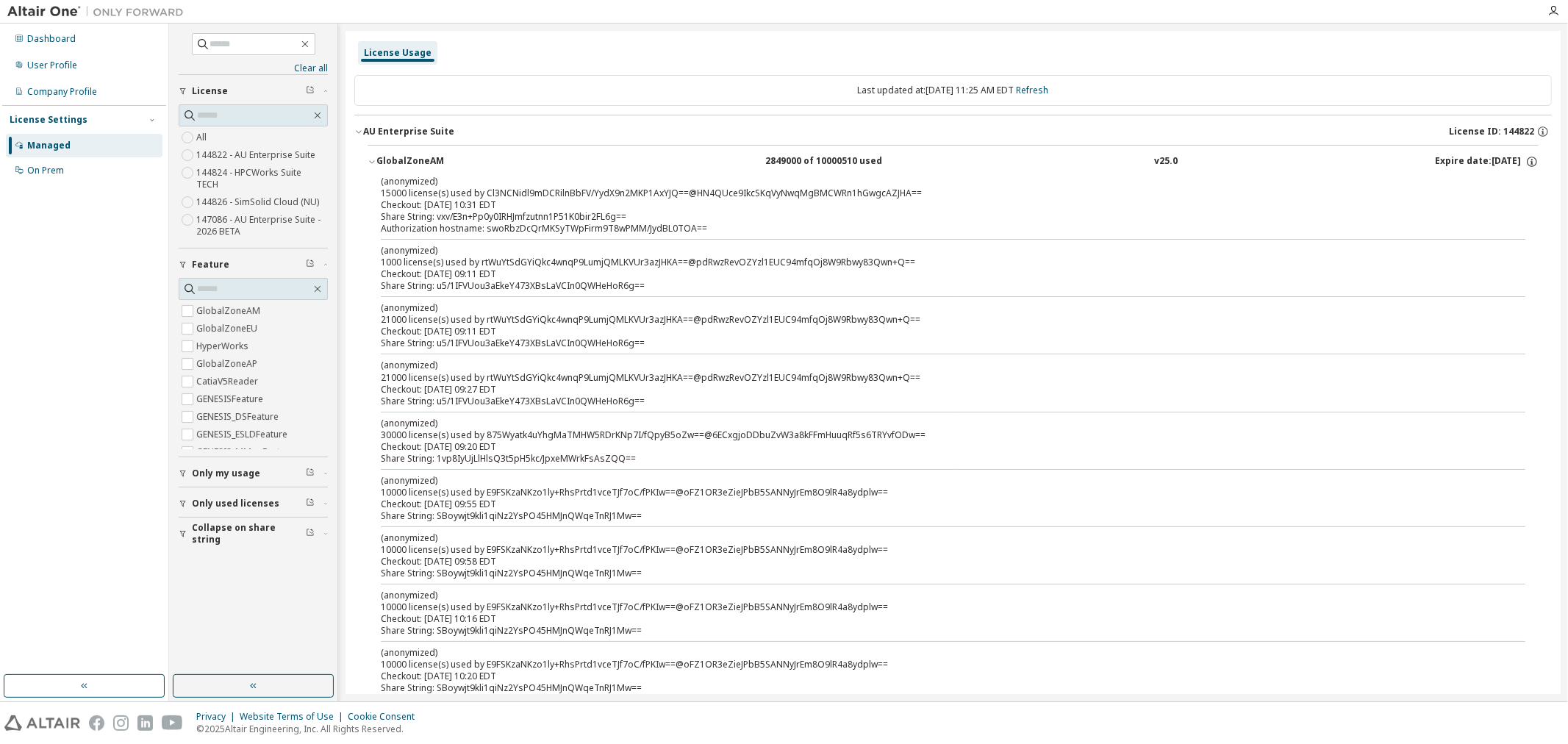
click at [222, 467] on span "Only my usage" at bounding box center [225, 474] width 68 height 12
click at [216, 569] on span "Collapse on share string" at bounding box center [249, 575] width 114 height 23
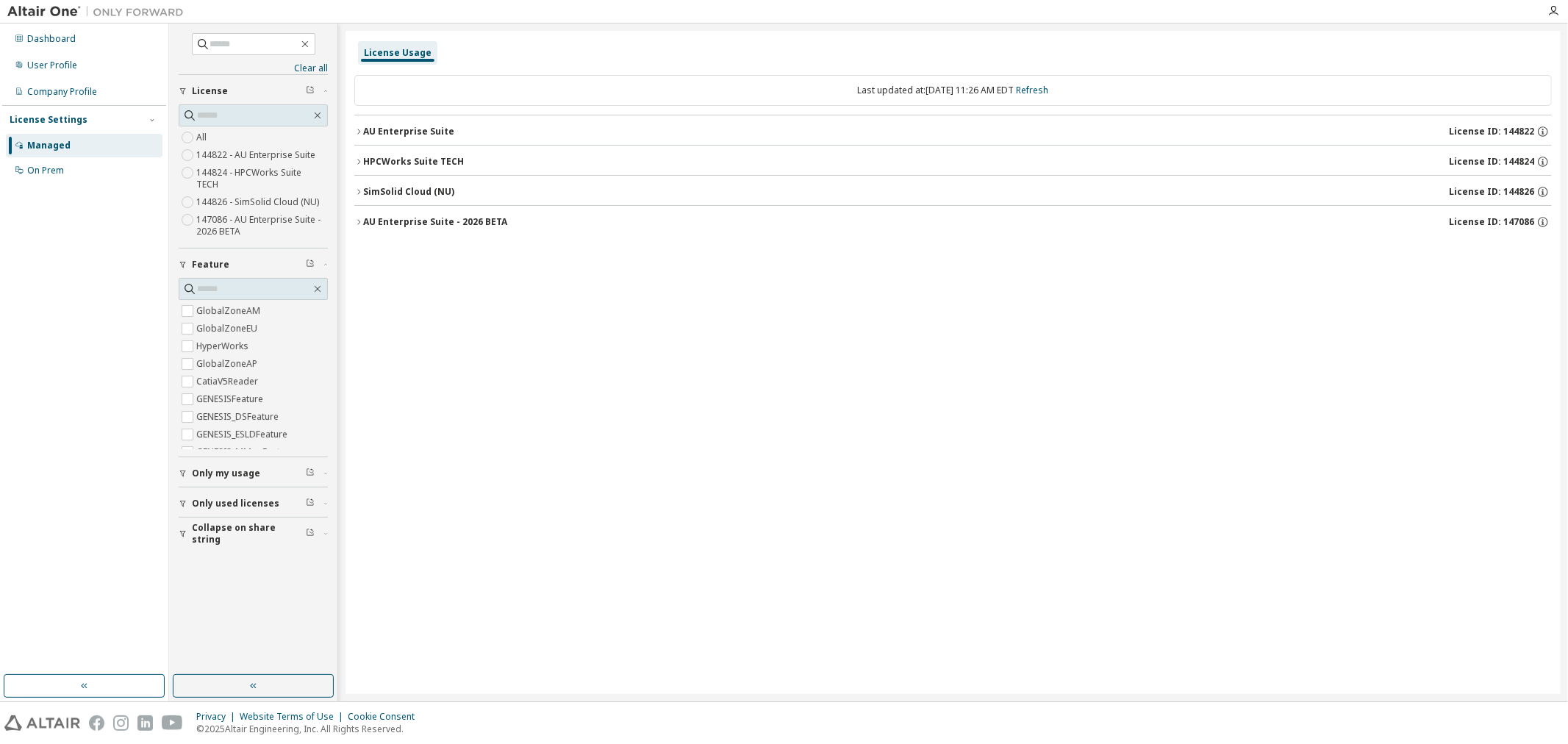
click at [405, 130] on div "AU Enterprise Suite" at bounding box center [409, 131] width 92 height 12
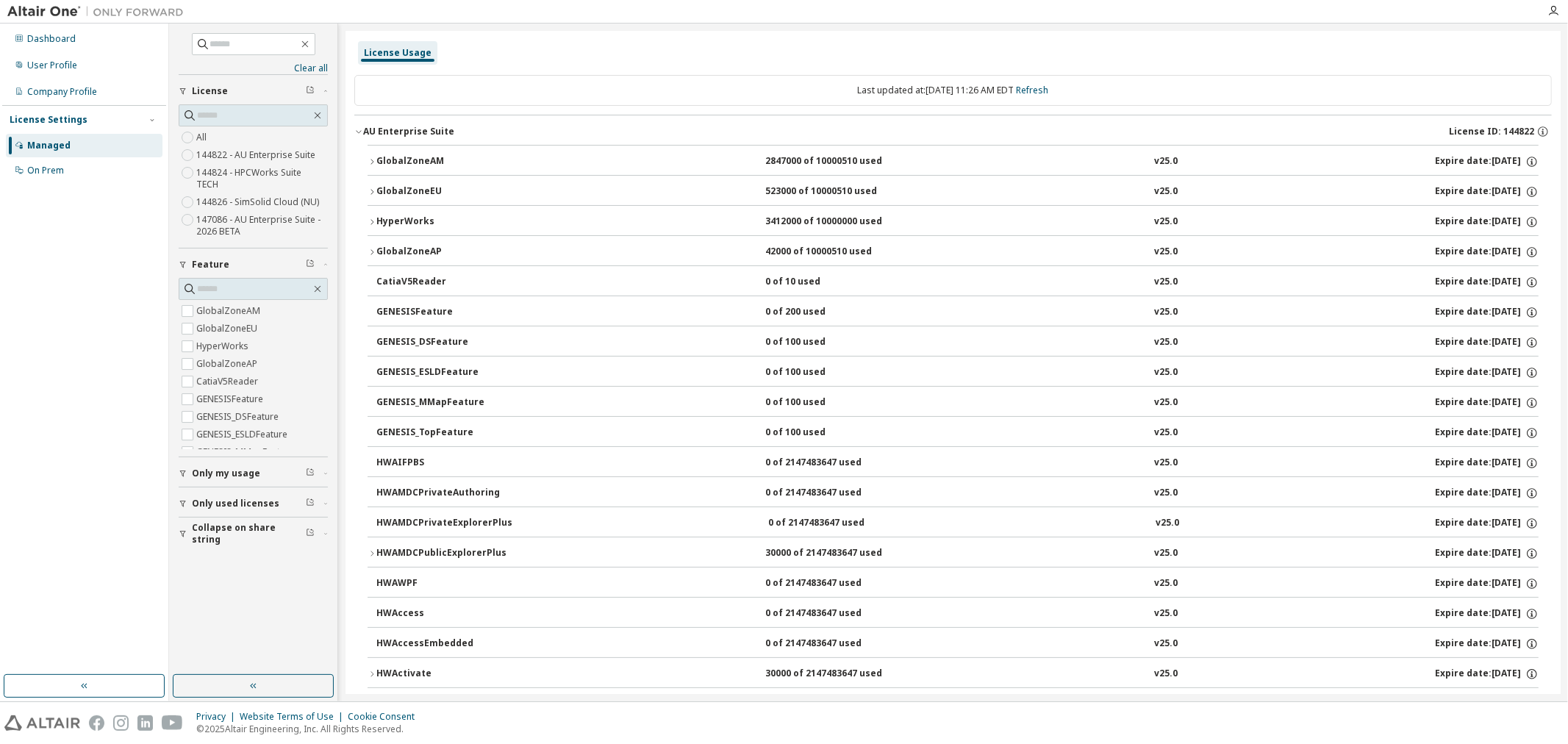
click at [409, 160] on div "GlobalZoneAM" at bounding box center [442, 162] width 132 height 13
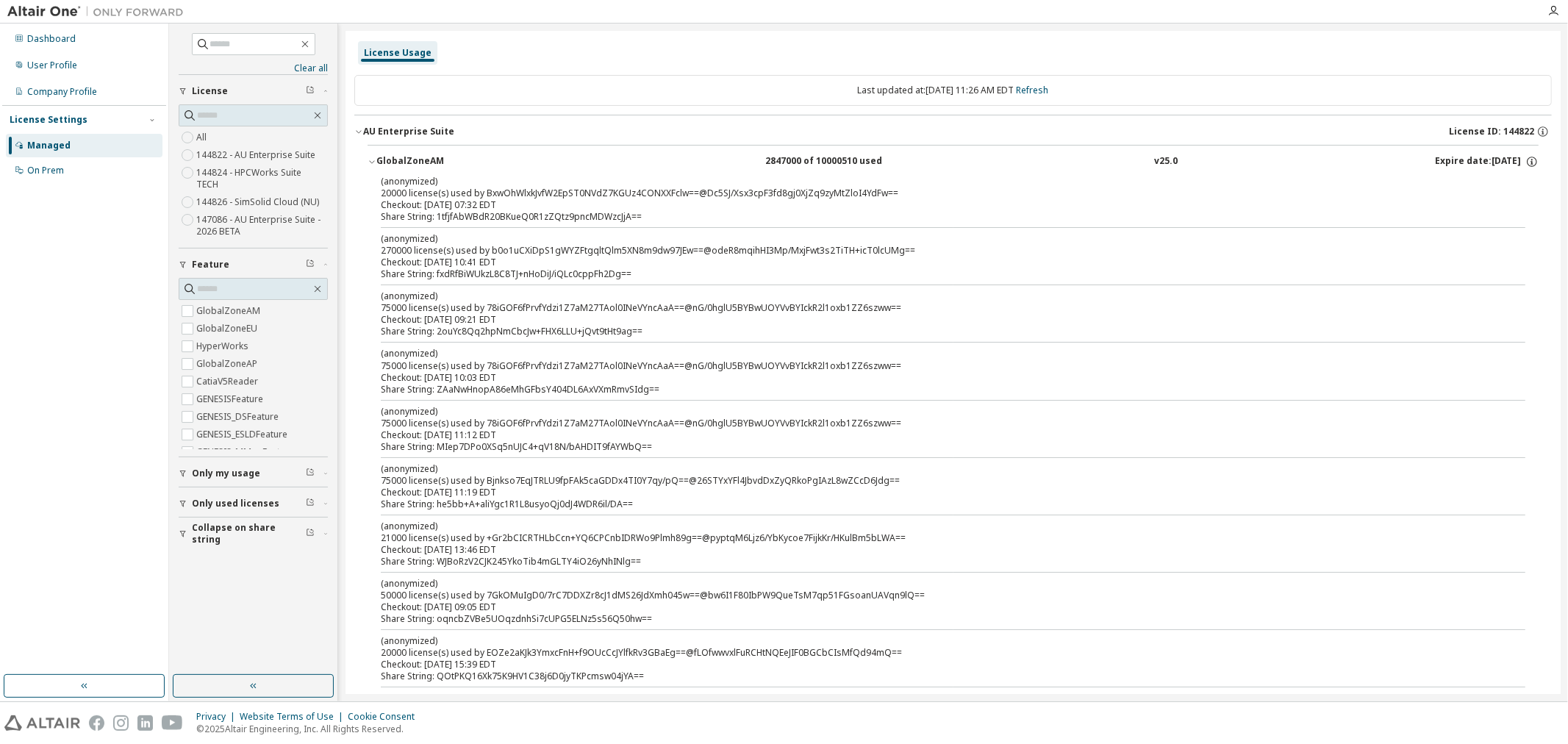
click at [471, 191] on div "(anonymized) 20000 license(s) used by BxwOhWlxkJvfW2EpST0NVdZ7KGUz4CONXXFclw==@…" at bounding box center [936, 188] width 1109 height 24
click at [424, 207] on div "Checkout: [DATE] 07:32 EDT" at bounding box center [936, 206] width 1109 height 12
click at [401, 162] on div "GlobalZoneAM" at bounding box center [442, 162] width 132 height 13
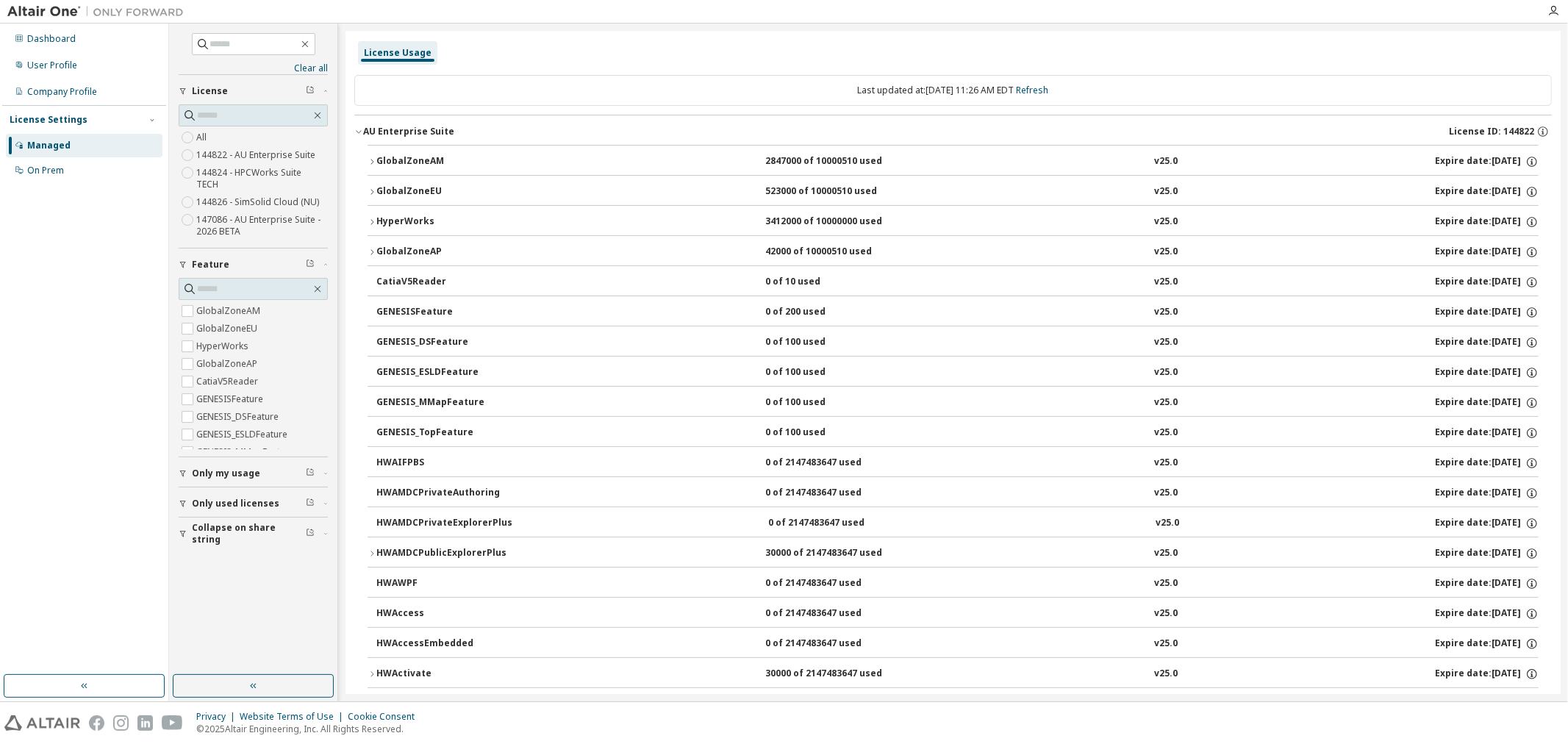
click at [394, 219] on div "HyperWorks" at bounding box center [442, 221] width 132 height 13
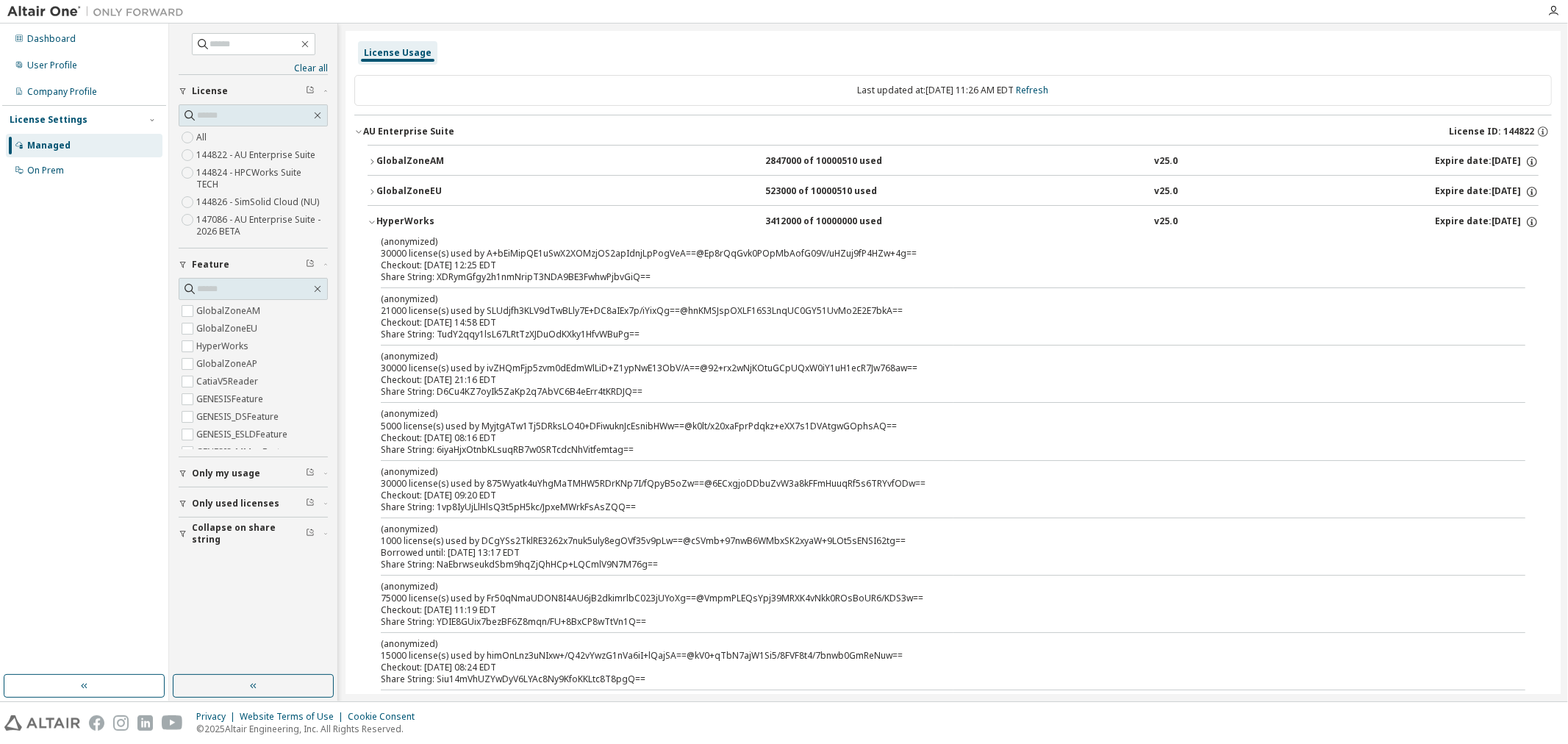
click at [394, 219] on div "HyperWorks" at bounding box center [442, 221] width 132 height 13
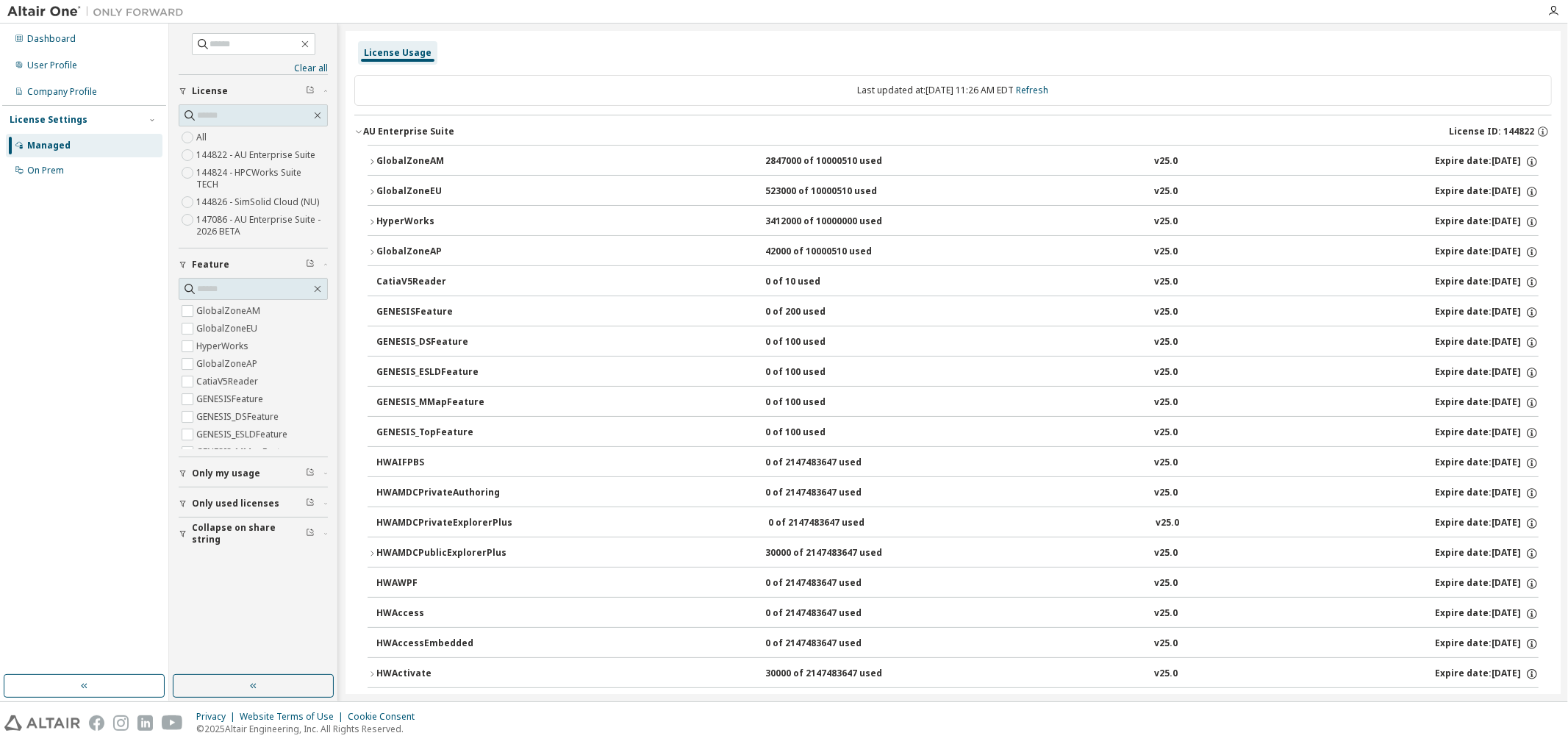
click at [233, 467] on span "Only my usage" at bounding box center [225, 474] width 68 height 12
click at [208, 540] on span "Only used licenses" at bounding box center [235, 546] width 87 height 12
click at [223, 607] on span "Collapse on share string" at bounding box center [249, 619] width 114 height 23
click at [1049, 89] on link "Refresh" at bounding box center [1032, 90] width 32 height 12
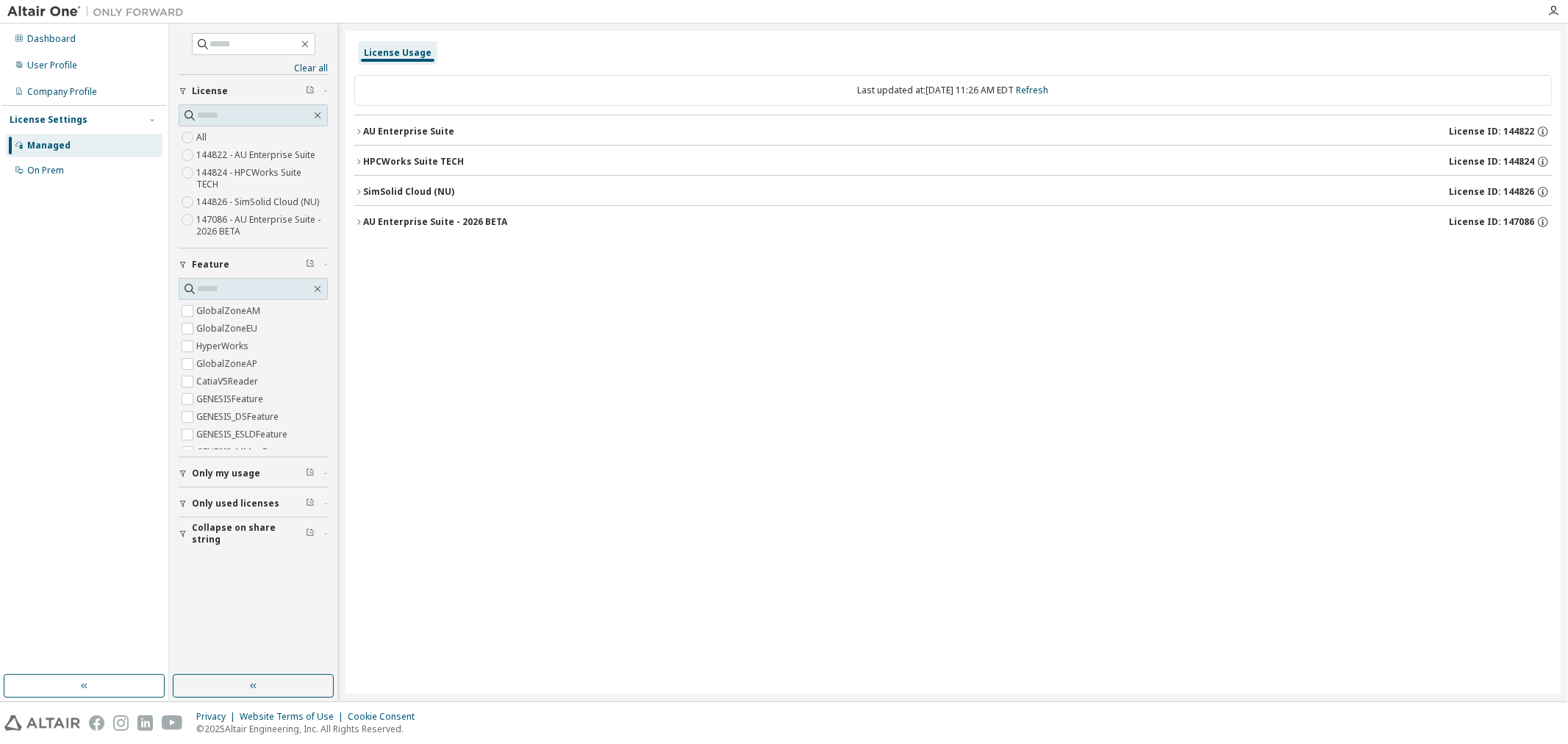
click at [391, 218] on div "AU Enterprise Suite - 2026 BETA" at bounding box center [435, 222] width 144 height 12
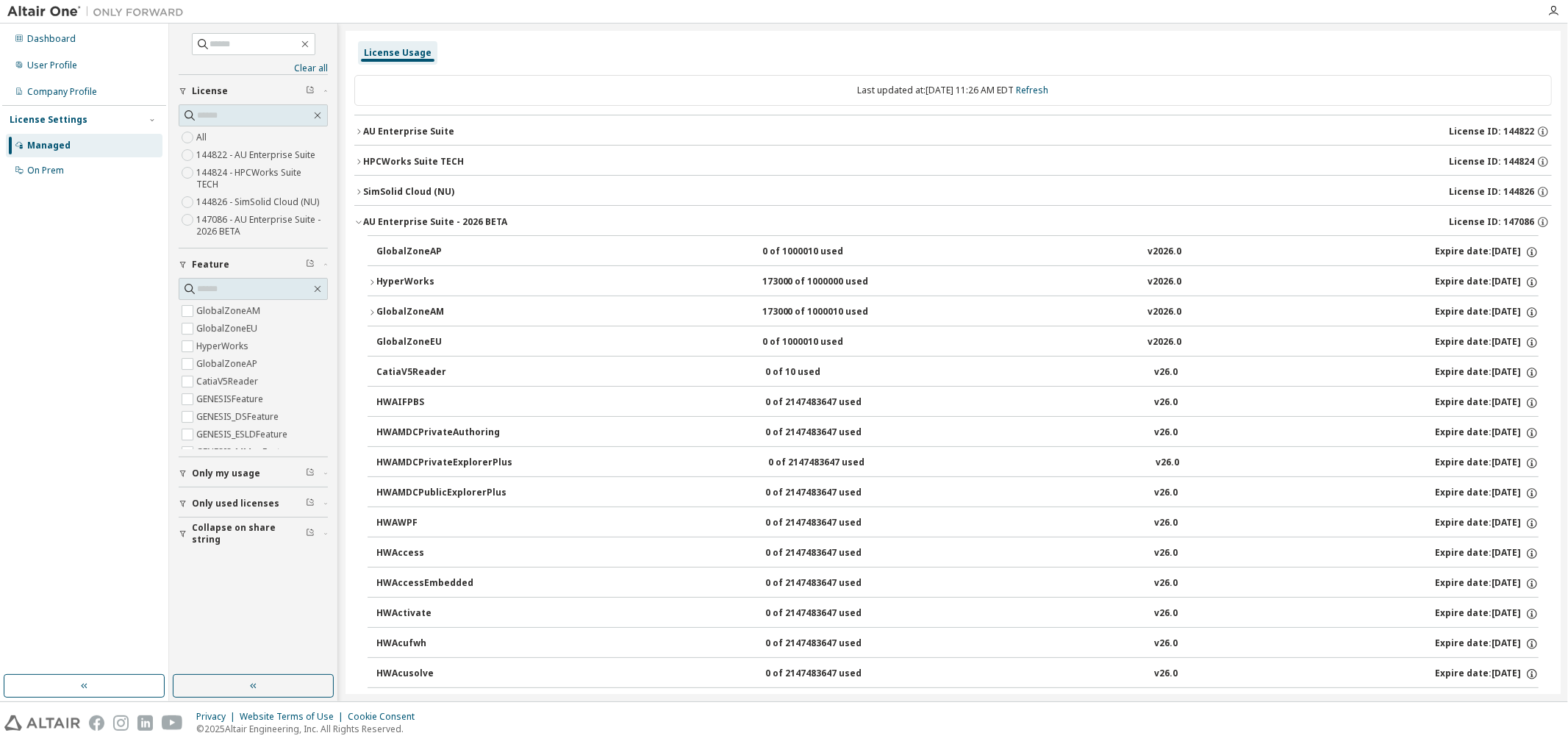
click at [396, 190] on div "SimSolid Cloud (NU)" at bounding box center [409, 192] width 92 height 12
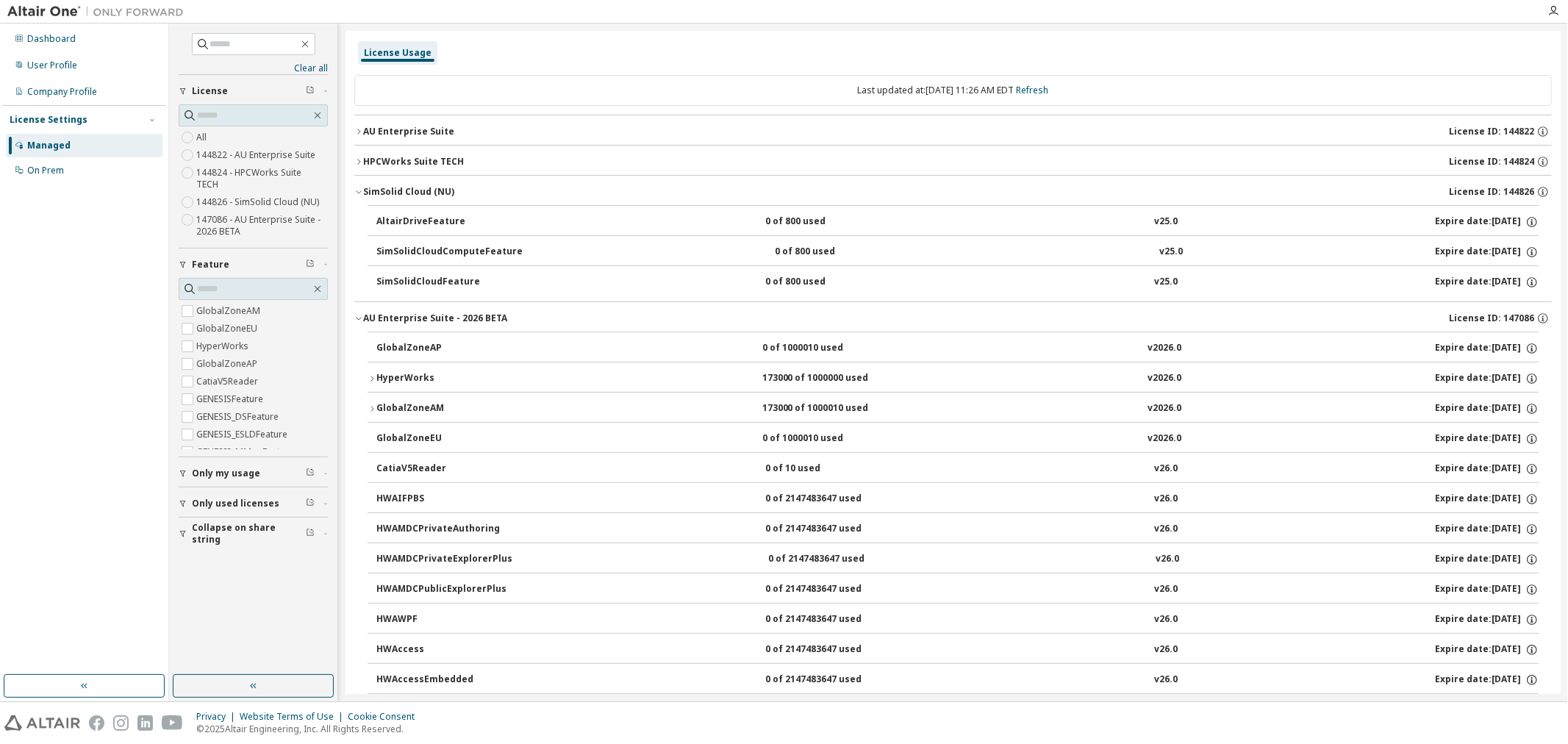
click at [407, 159] on div "HPCWorks Suite TECH" at bounding box center [413, 162] width 101 height 12
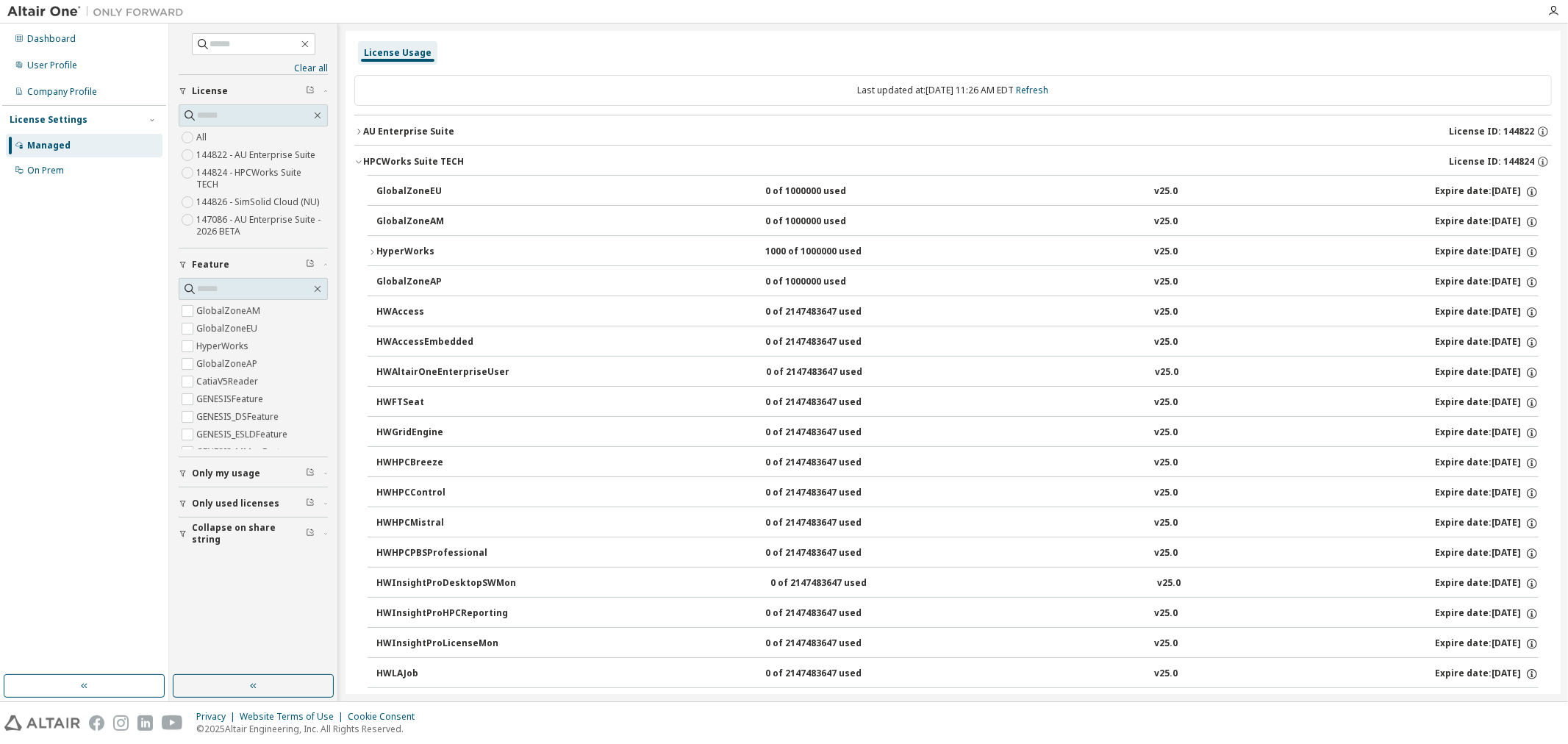
click at [415, 121] on button "AU Enterprise Suite License ID: 144822" at bounding box center [953, 131] width 1197 height 32
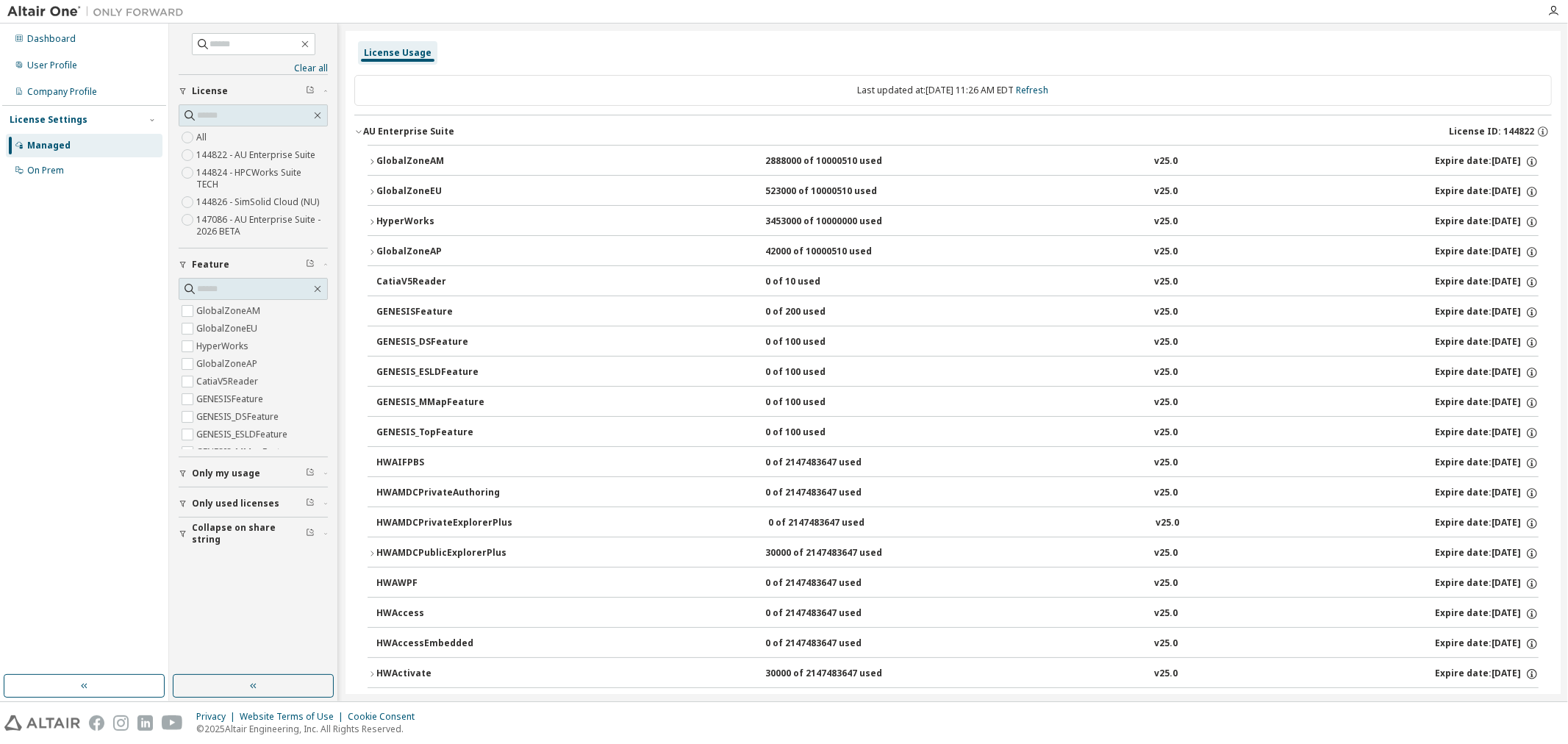
click at [414, 160] on div "GlobalZoneAM" at bounding box center [442, 162] width 132 height 13
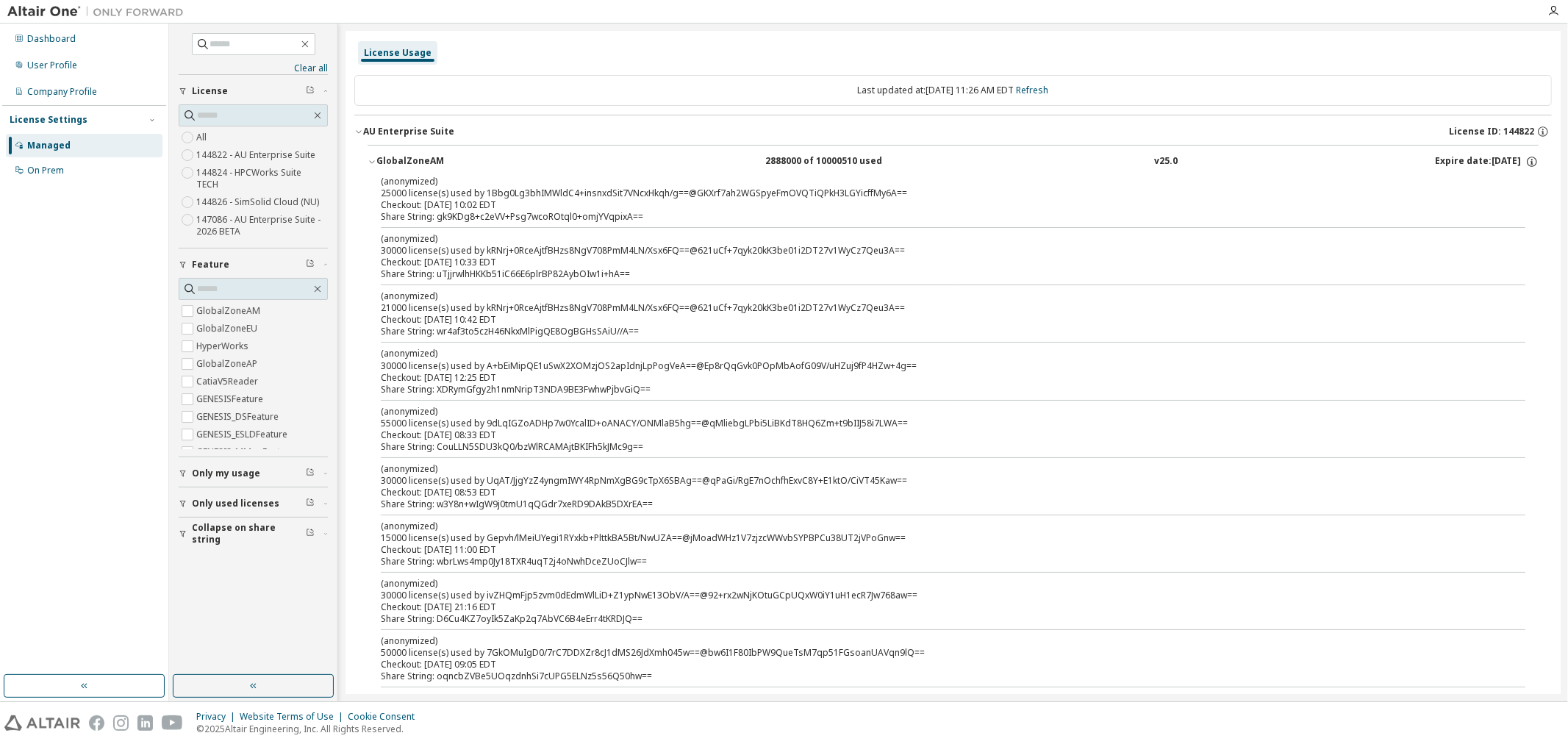
click at [373, 160] on icon "button" at bounding box center [371, 162] width 9 height 9
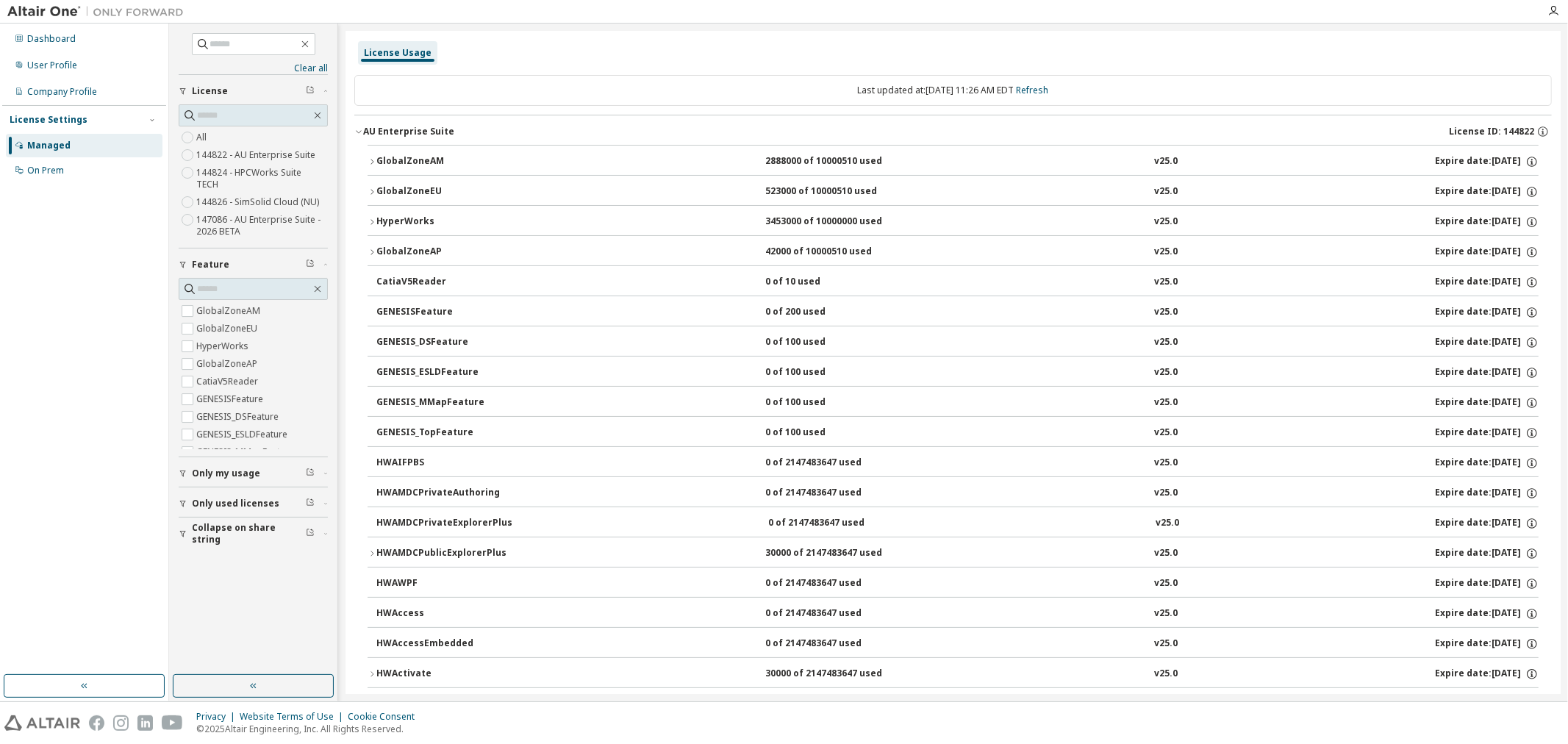
click at [383, 187] on div "GlobalZoneEU" at bounding box center [442, 191] width 132 height 13
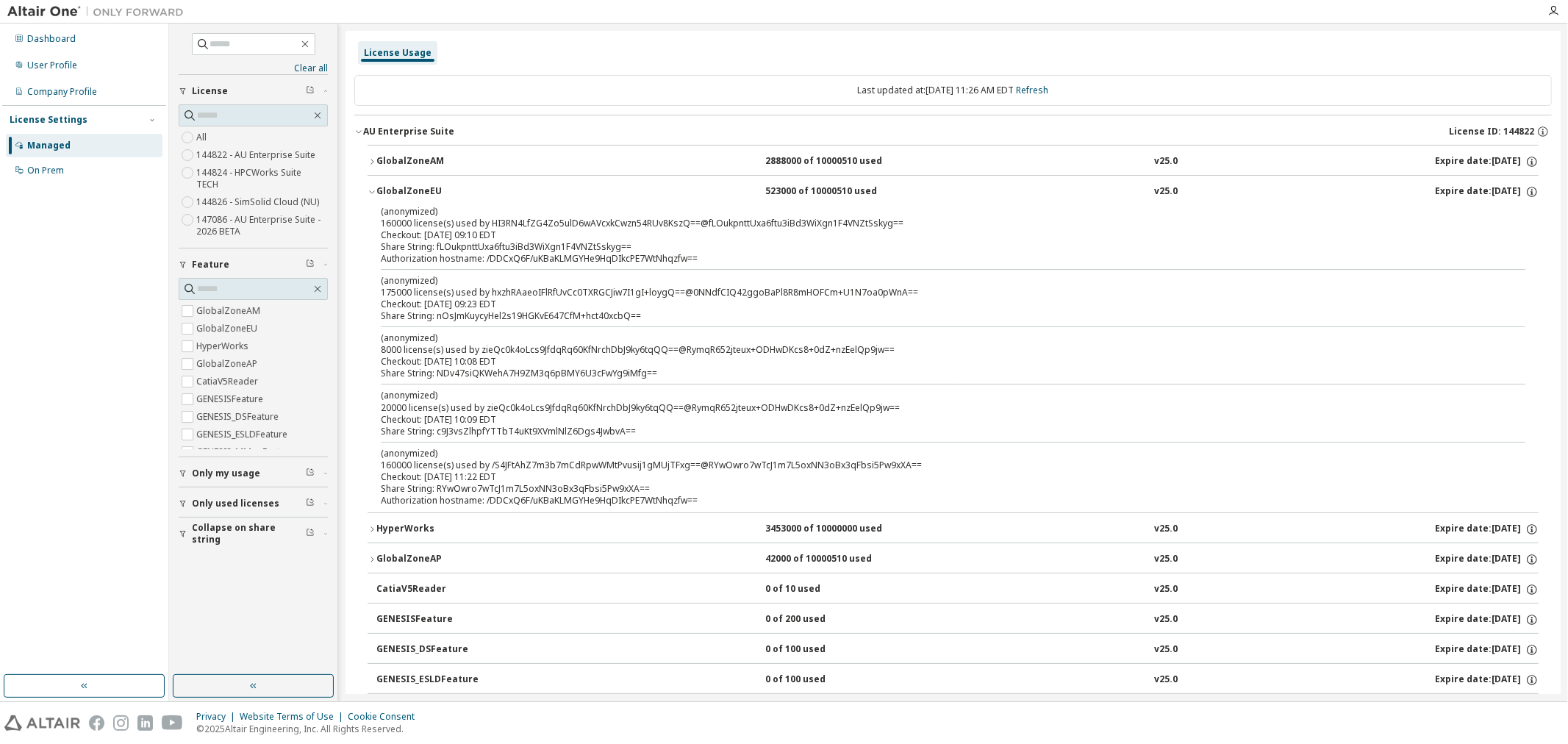
click at [397, 187] on div "GlobalZoneEU" at bounding box center [442, 191] width 132 height 13
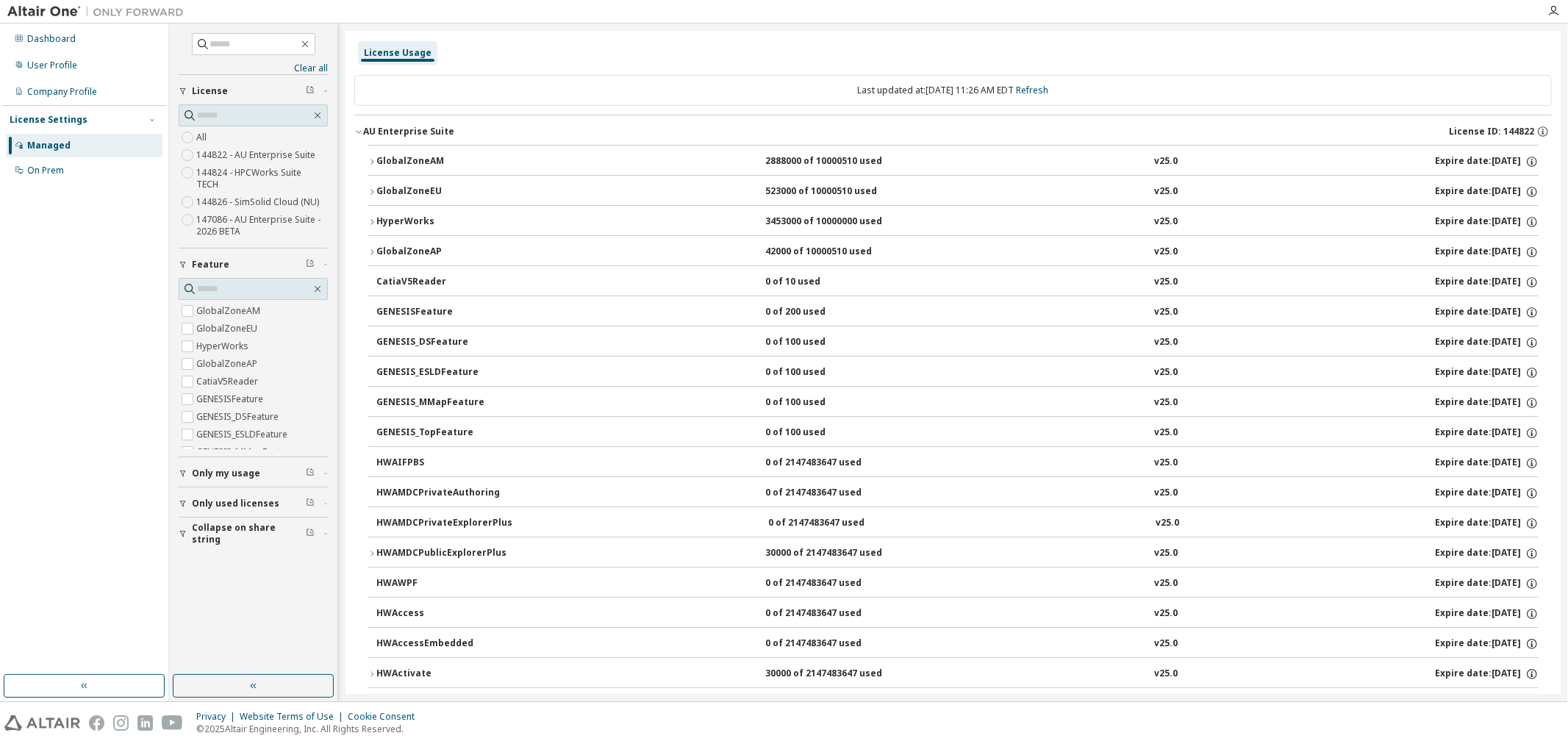
click at [403, 214] on button "HyperWorks 3453000 of 10000000 used v25.0 Expire date: 2026-06-30" at bounding box center [952, 221] width 1171 height 32
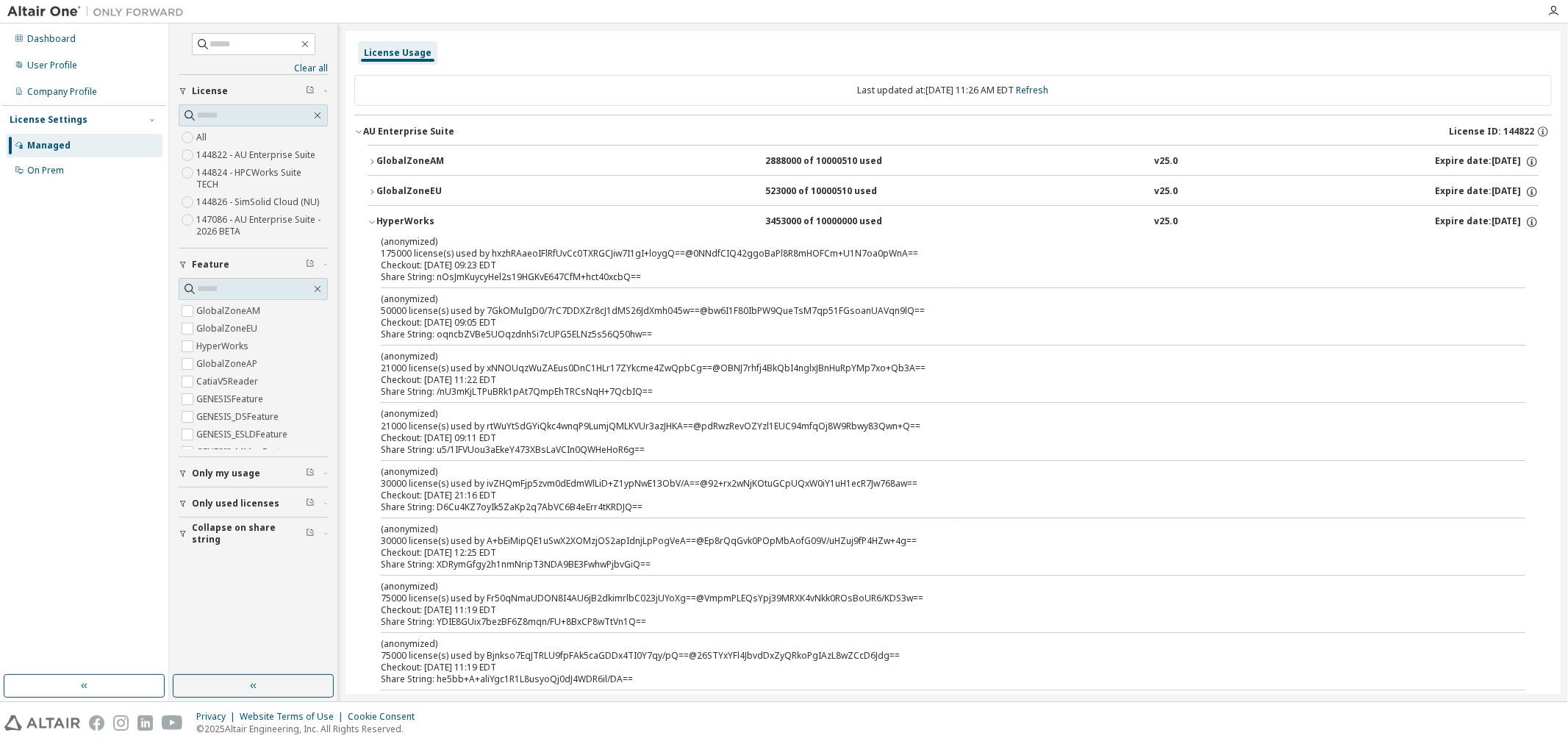
click at [407, 221] on div "HyperWorks" at bounding box center [442, 221] width 132 height 13
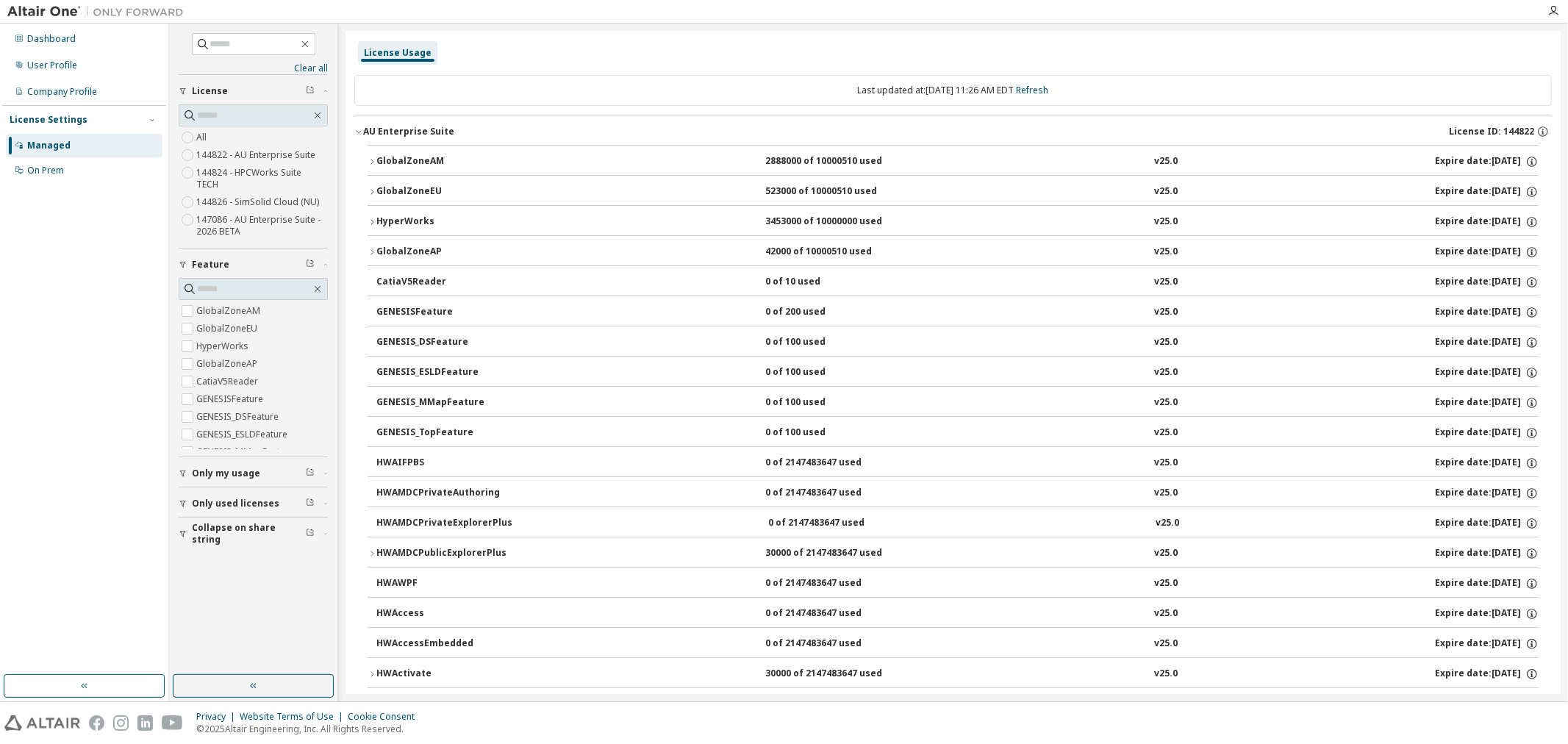
click at [423, 160] on div "GlobalZoneAM" at bounding box center [442, 162] width 132 height 13
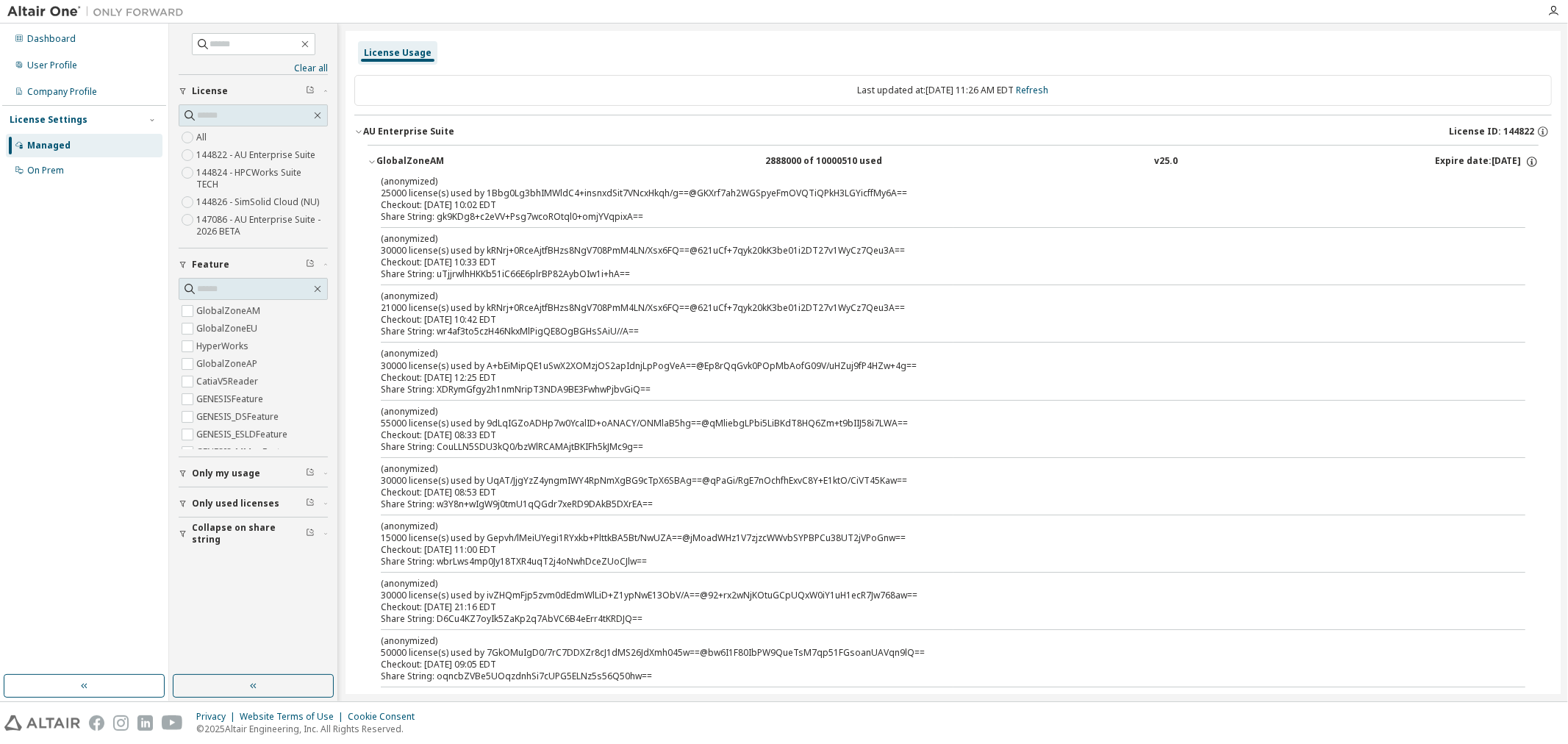
click at [407, 190] on div "(anonymized) 25000 license(s) used by 1Bbg0Lg3bhIMWldC4+insnxdSit7VNcxHkqh/g==@…" at bounding box center [936, 188] width 1109 height 24
click at [401, 245] on div "(anonymized) 30000 license(s) used by kRNrj+0RceAjtfBHzs8NgV708PmM4LN/Xsx6FQ==@…" at bounding box center [936, 245] width 1109 height 24
click at [410, 314] on div "Checkout: [DATE] 10:42 EDT" at bounding box center [936, 320] width 1109 height 12
click at [466, 328] on div "Share String: wr4af3to5czH46NkxMlPigQE8OgBGHsSAiU//A==" at bounding box center [936, 332] width 1109 height 12
click at [481, 323] on div "Checkout: [DATE] 10:42 EDT" at bounding box center [936, 320] width 1109 height 12
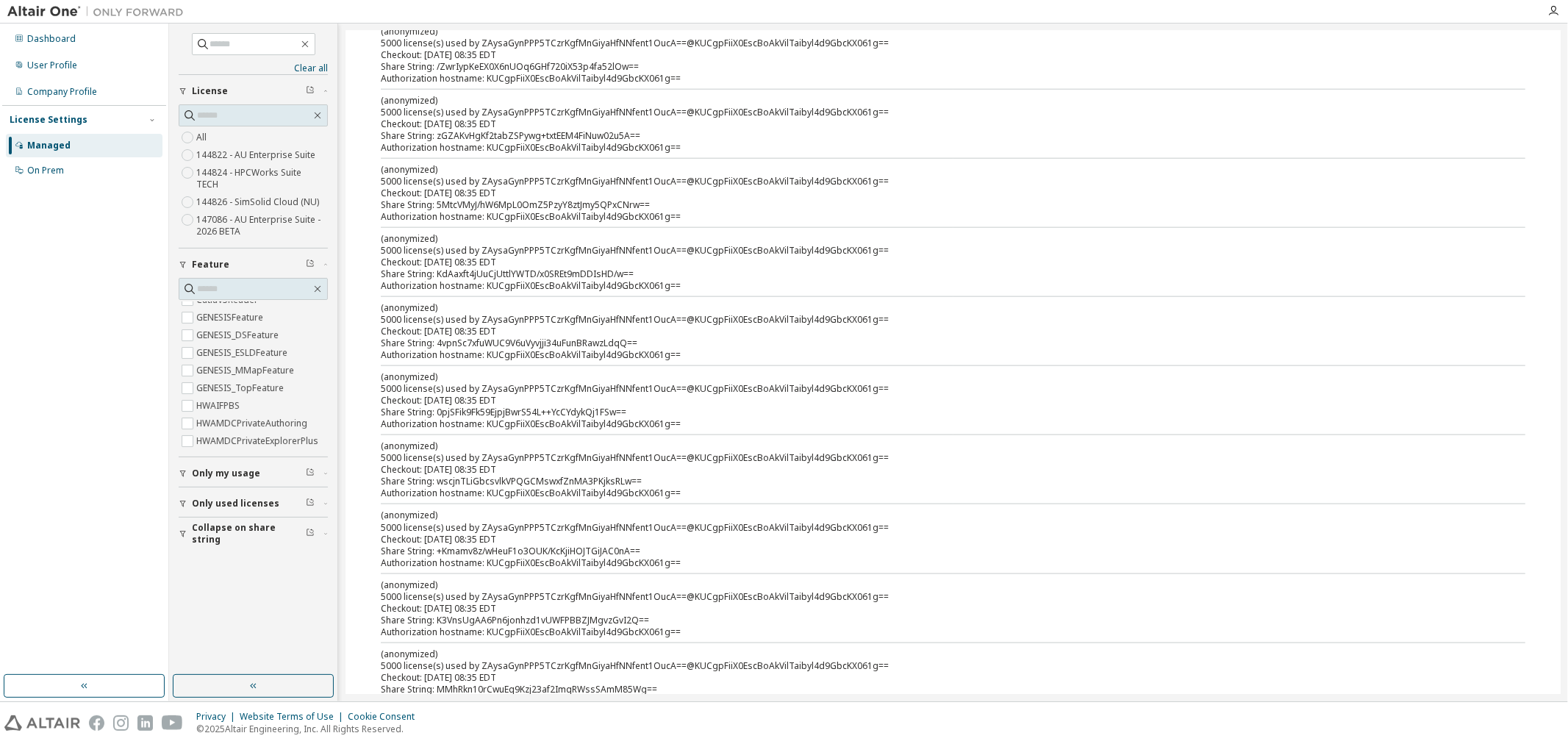
scroll to position [6453, 0]
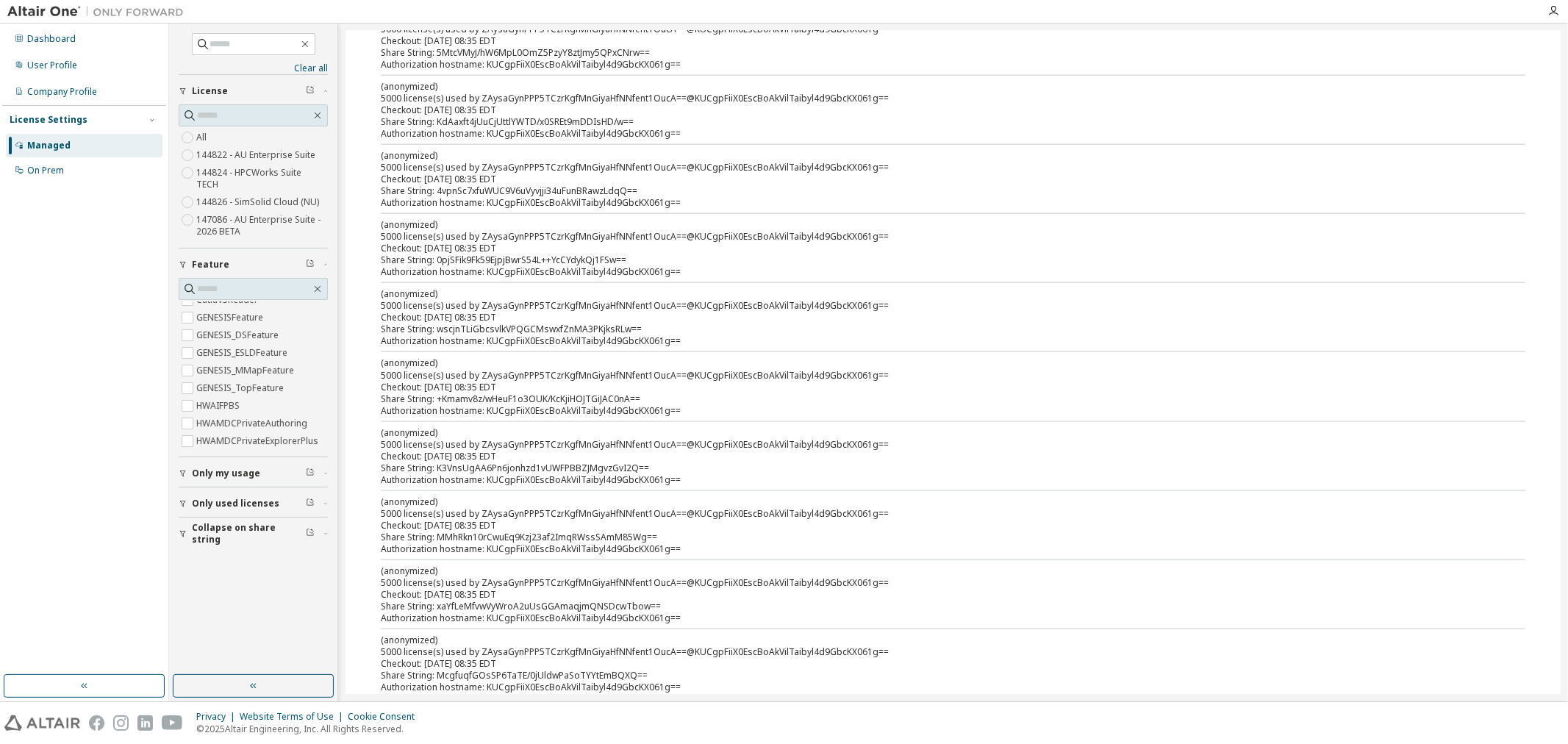
click at [237, 498] on span "Only used licenses" at bounding box center [235, 504] width 87 height 12
click at [205, 517] on label "Yes" at bounding box center [205, 525] width 17 height 17
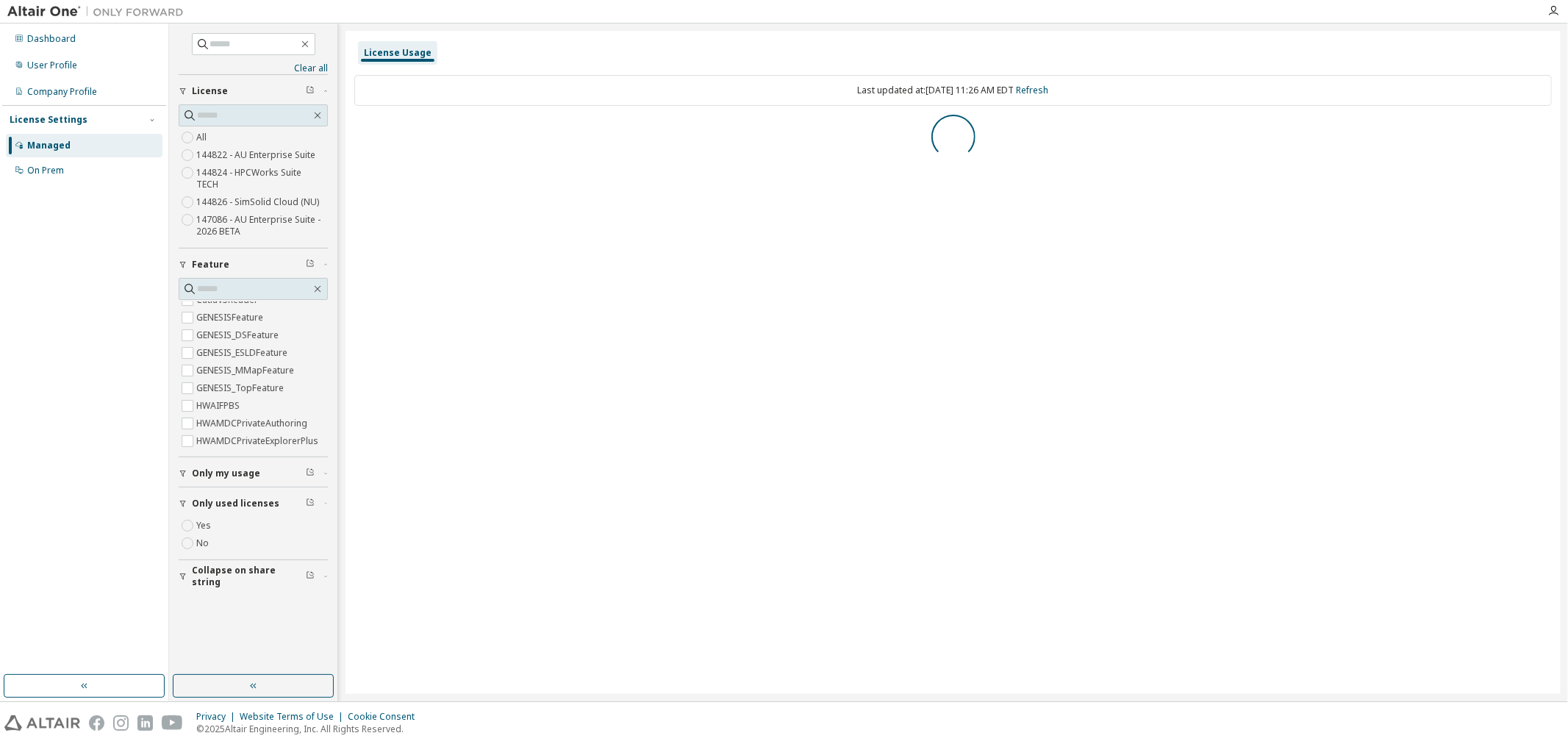
scroll to position [0, 0]
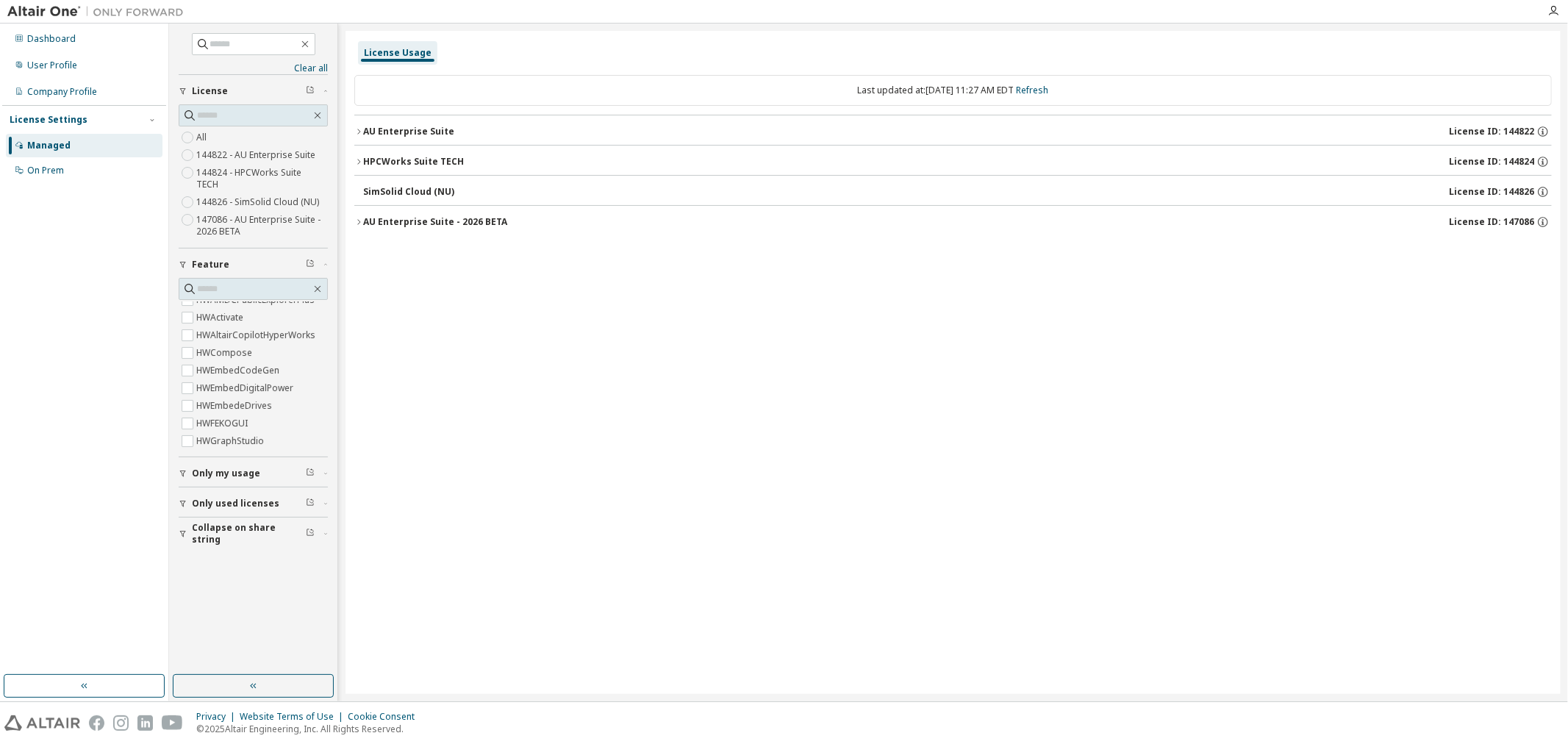
click at [401, 128] on div "AU Enterprise Suite" at bounding box center [409, 131] width 92 height 12
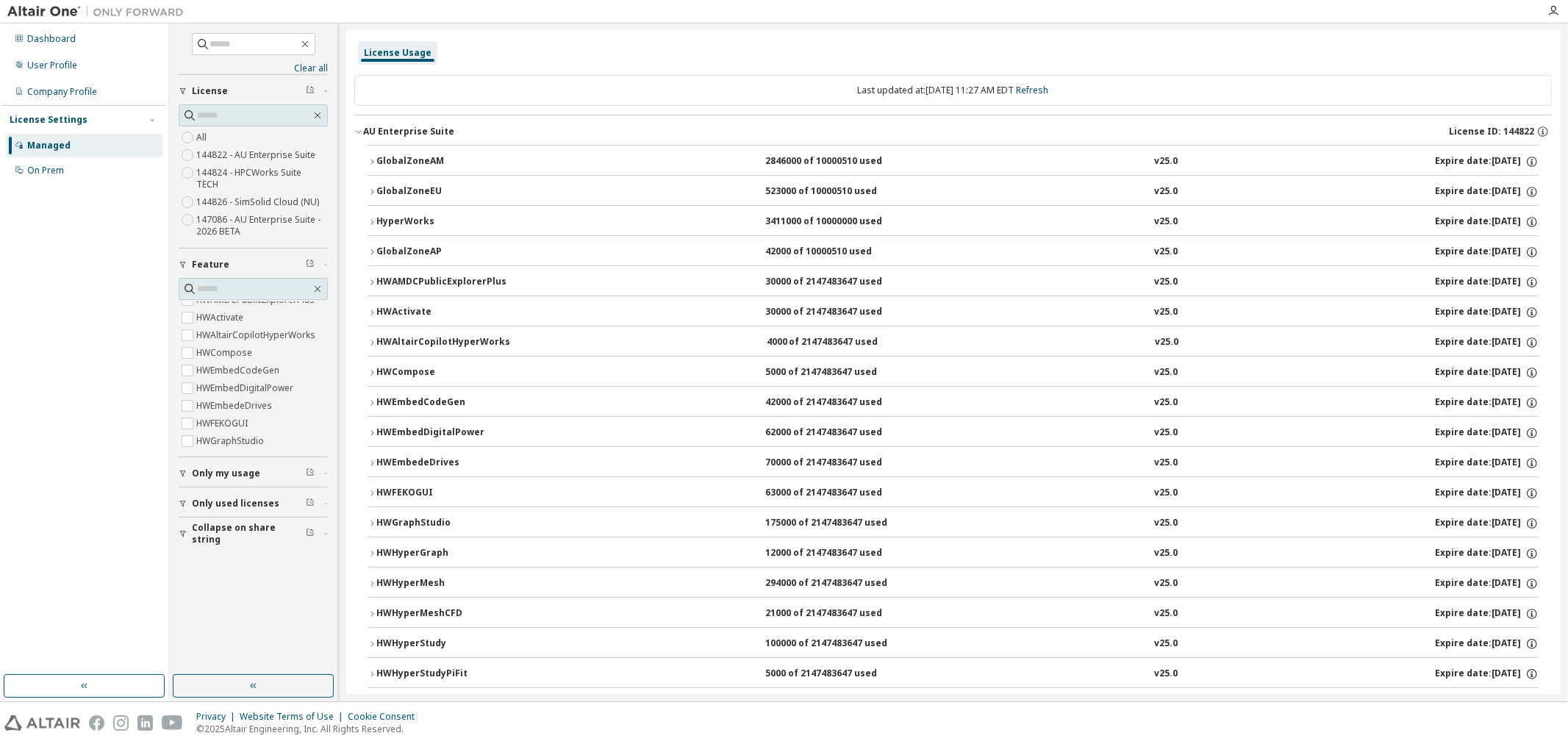
click at [398, 159] on div "GlobalZoneAM" at bounding box center [442, 162] width 132 height 13
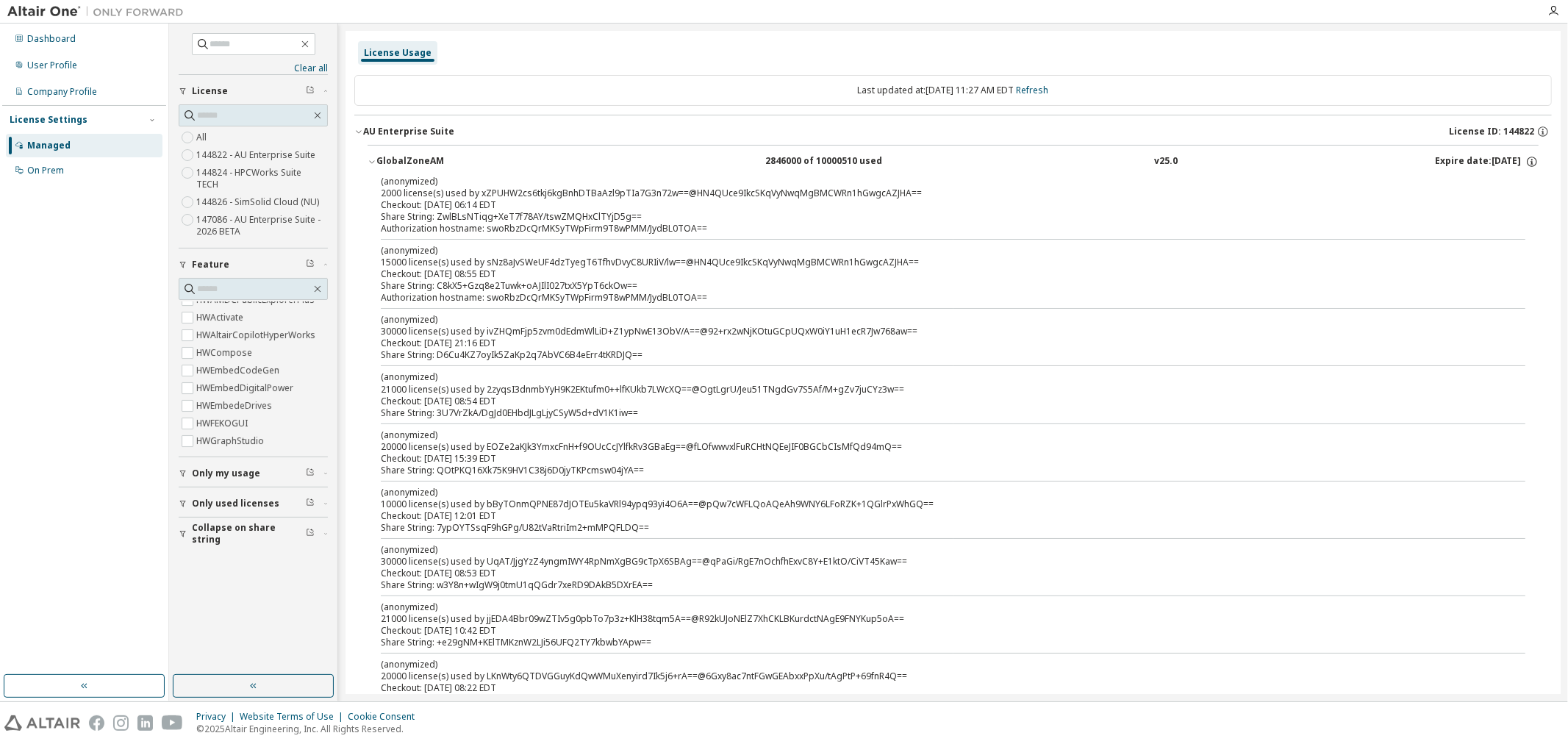
click at [224, 522] on span "Collapse on share string" at bounding box center [249, 533] width 114 height 23
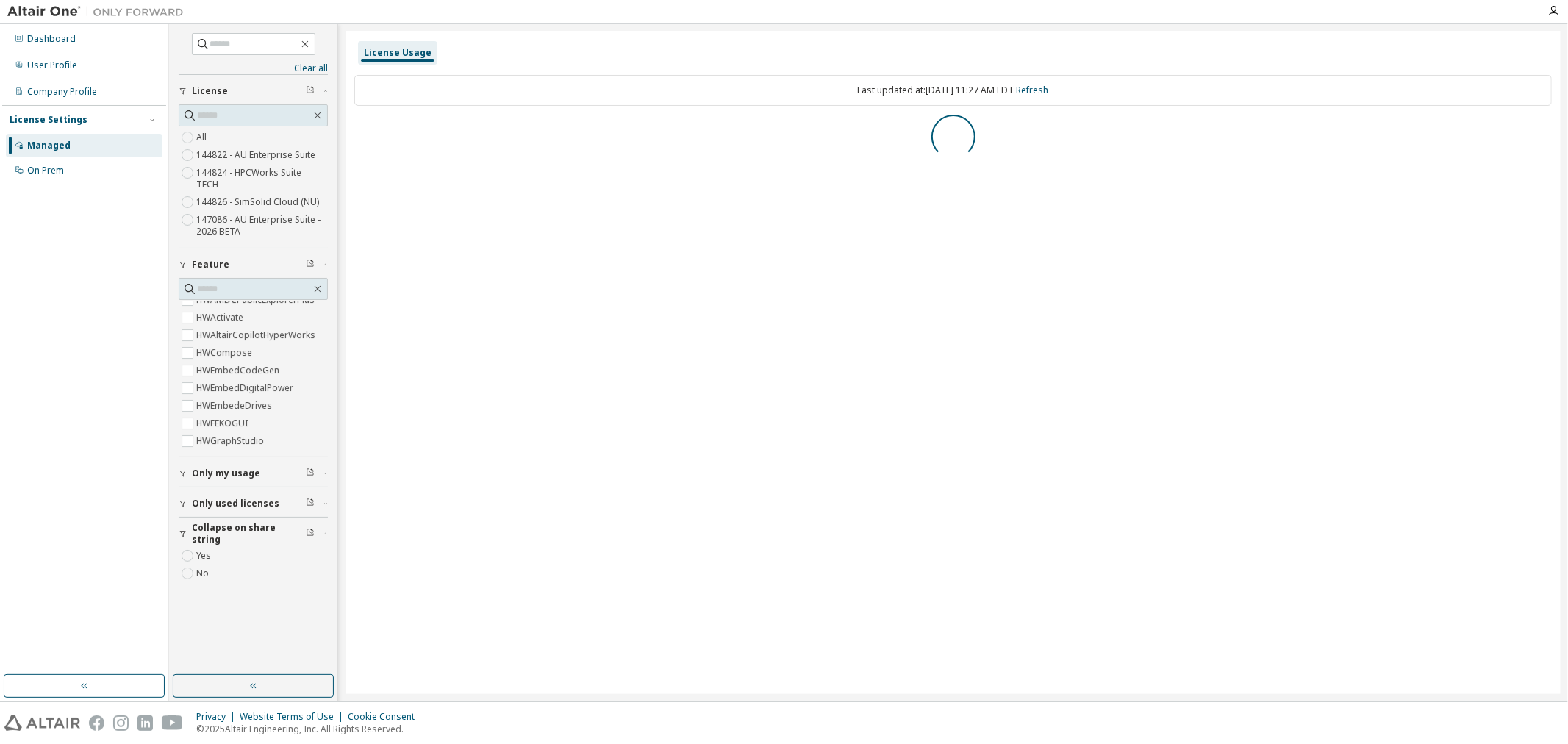
click at [181, 469] on icon "button" at bounding box center [183, 474] width 9 height 9
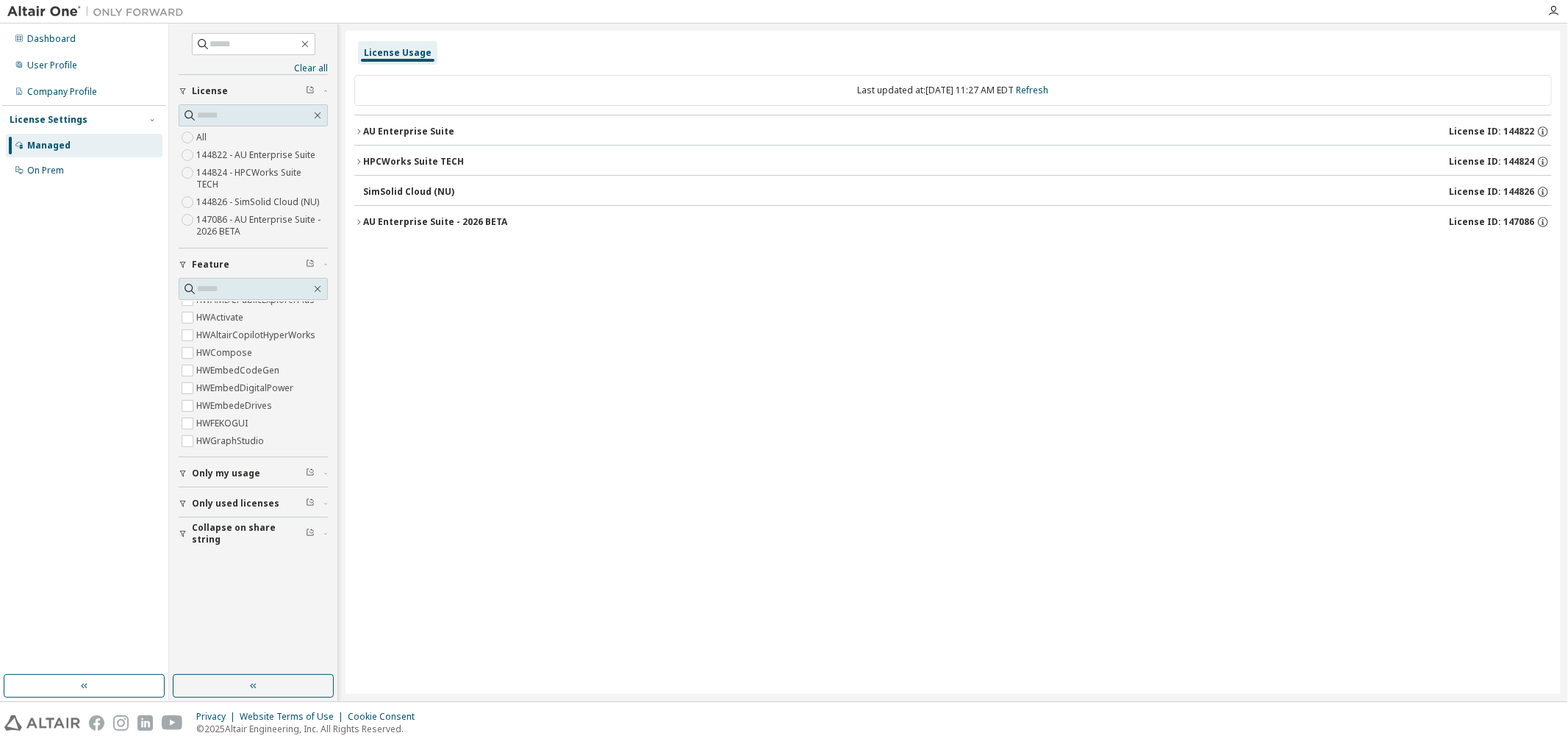
click at [373, 125] on div "AU Enterprise Suite" at bounding box center [409, 131] width 92 height 12
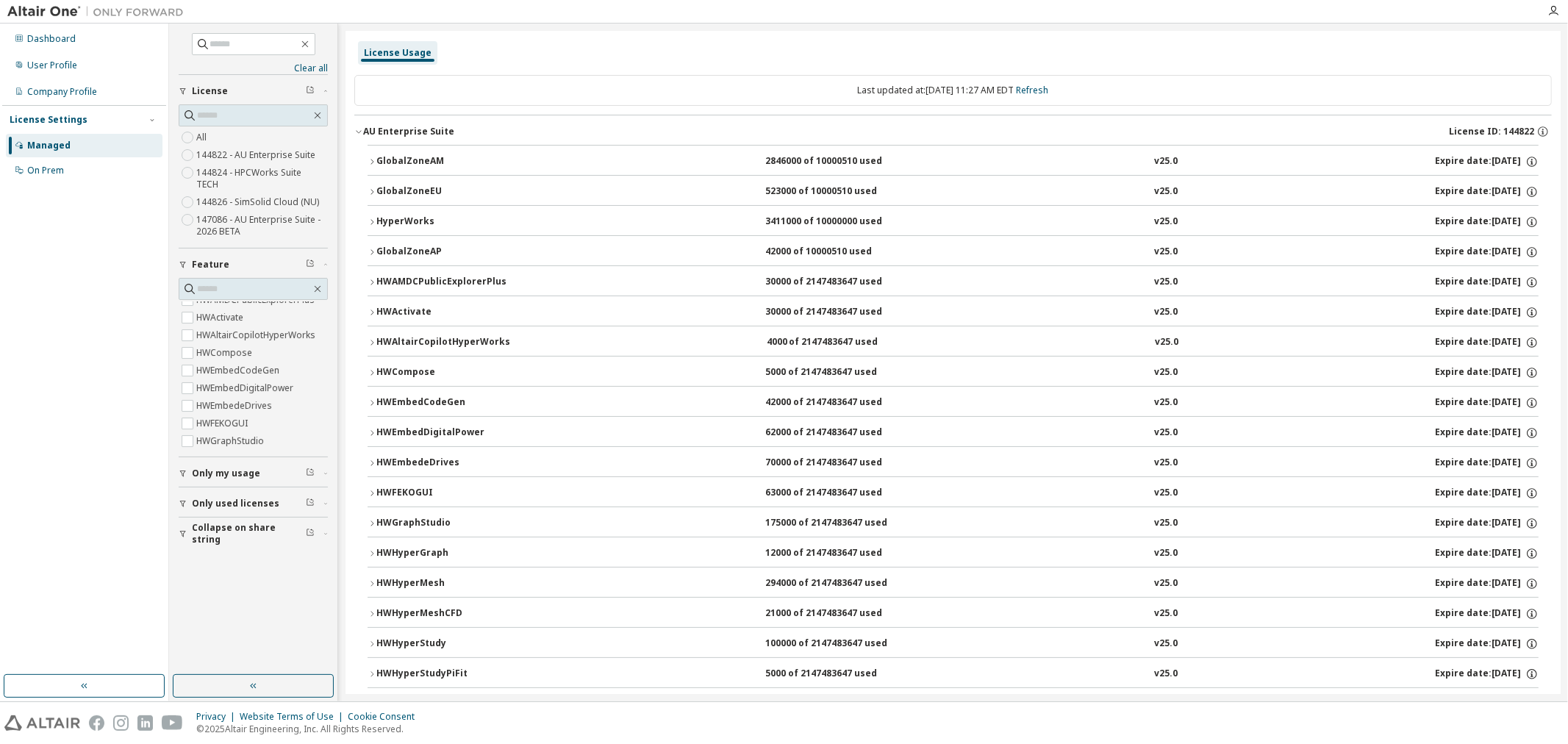
click at [382, 162] on div "GlobalZoneAM" at bounding box center [442, 162] width 132 height 13
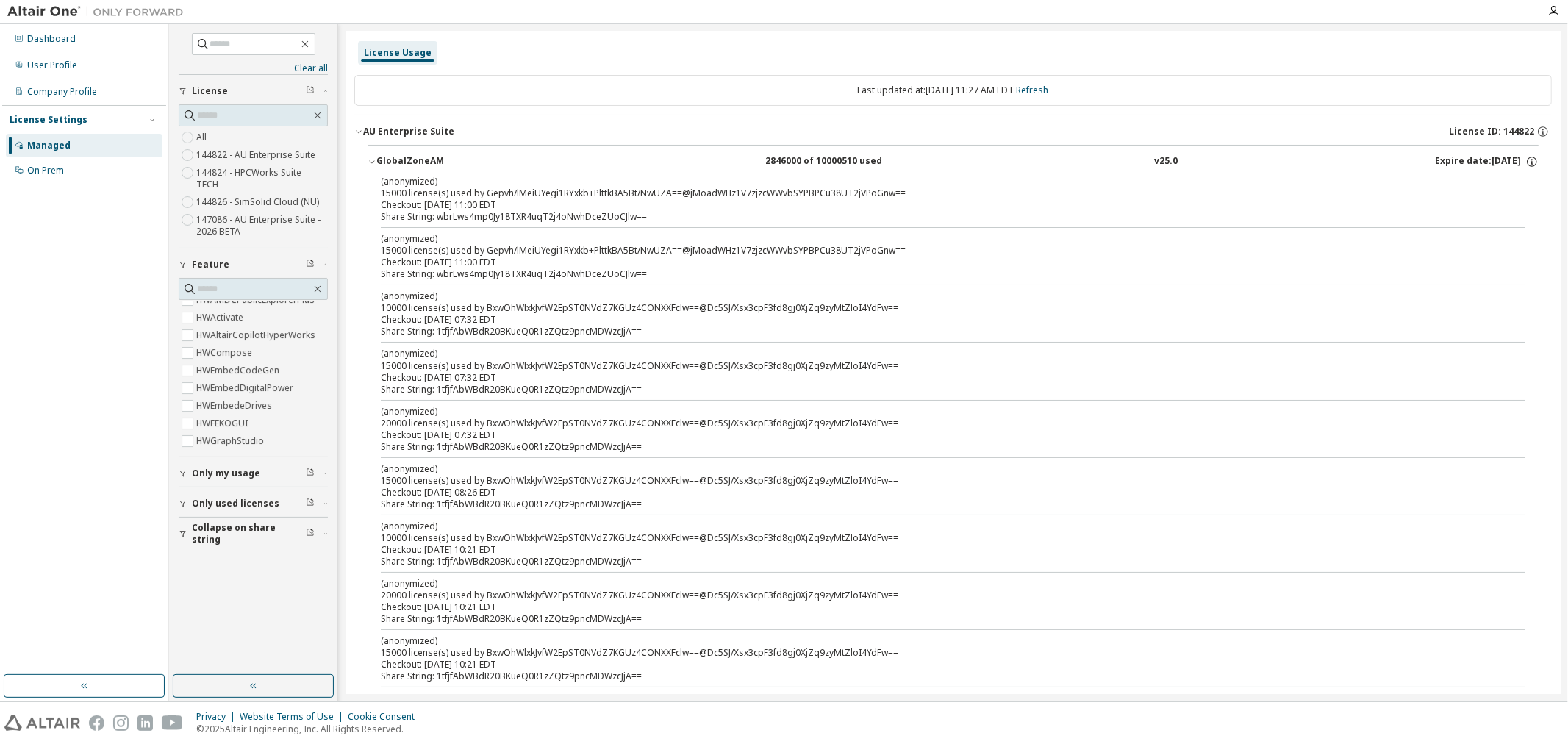
click at [426, 207] on div "Checkout: [DATE] 11:00 EDT" at bounding box center [936, 206] width 1109 height 12
click at [638, 221] on div "Share String: wbrLws4mp0Jy18TXR4uqT2j4oNwhDceZUoCJlw==" at bounding box center [936, 217] width 1109 height 12
click at [539, 217] on div "Share String: wbrLws4mp0Jy18TXR4uqT2j4oNwhDceZUoCJlw==" at bounding box center [936, 217] width 1109 height 12
click at [501, 267] on div "Checkout: [DATE] 11:00 EDT" at bounding box center [936, 263] width 1109 height 12
click at [200, 524] on span "Collapse on share string" at bounding box center [249, 533] width 114 height 23
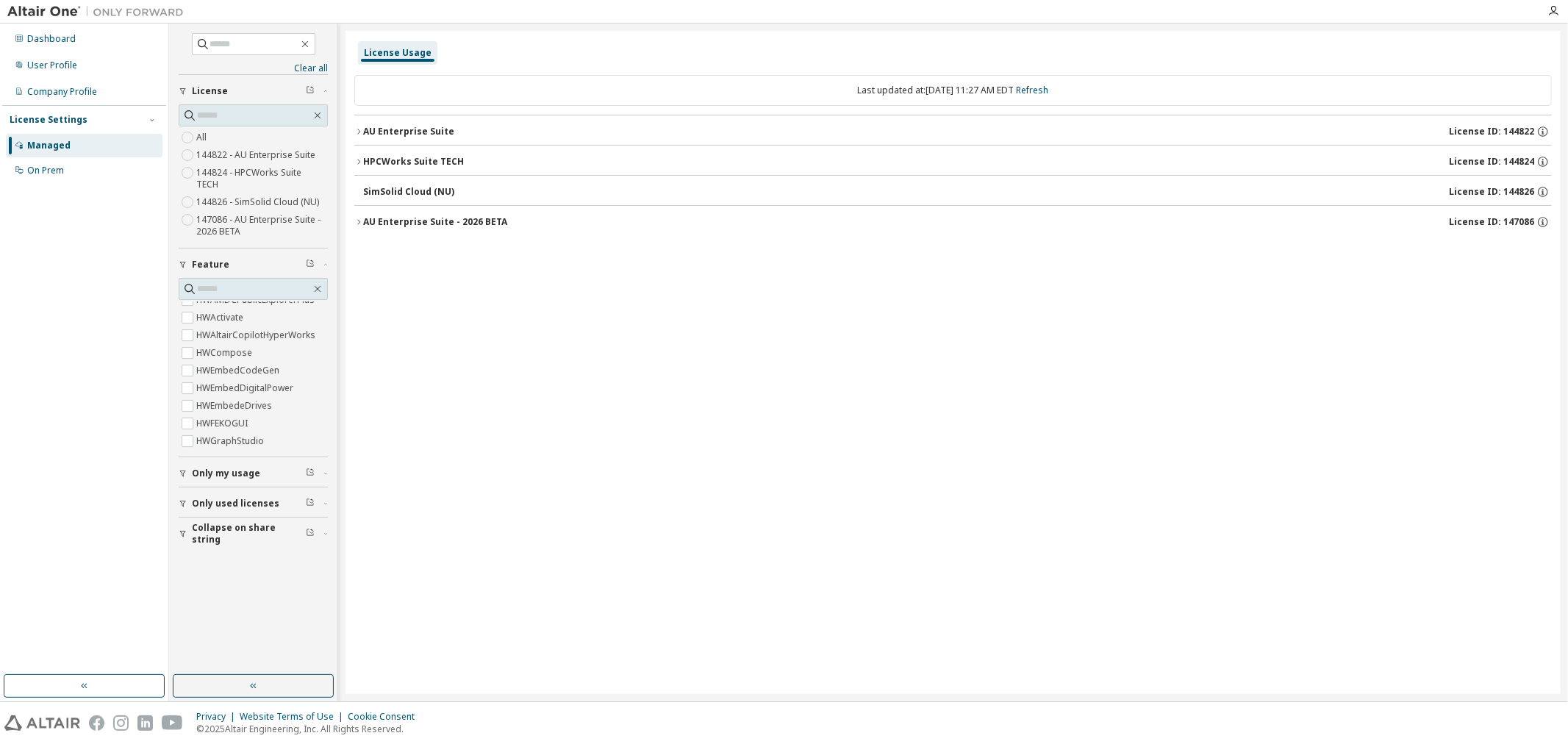
click at [401, 129] on div "AU Enterprise Suite" at bounding box center [409, 131] width 92 height 12
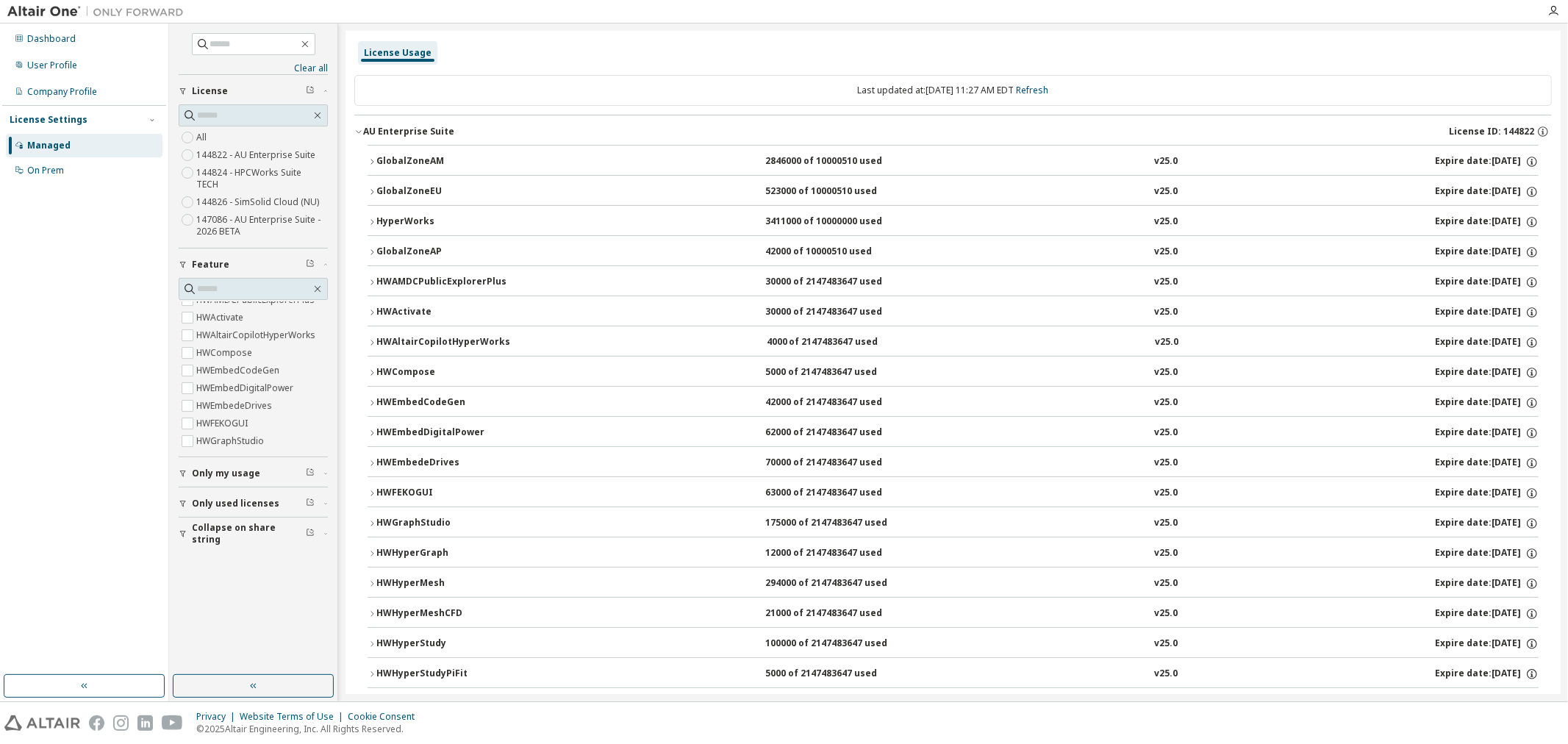
click at [390, 160] on div "GlobalZoneAM" at bounding box center [442, 162] width 132 height 13
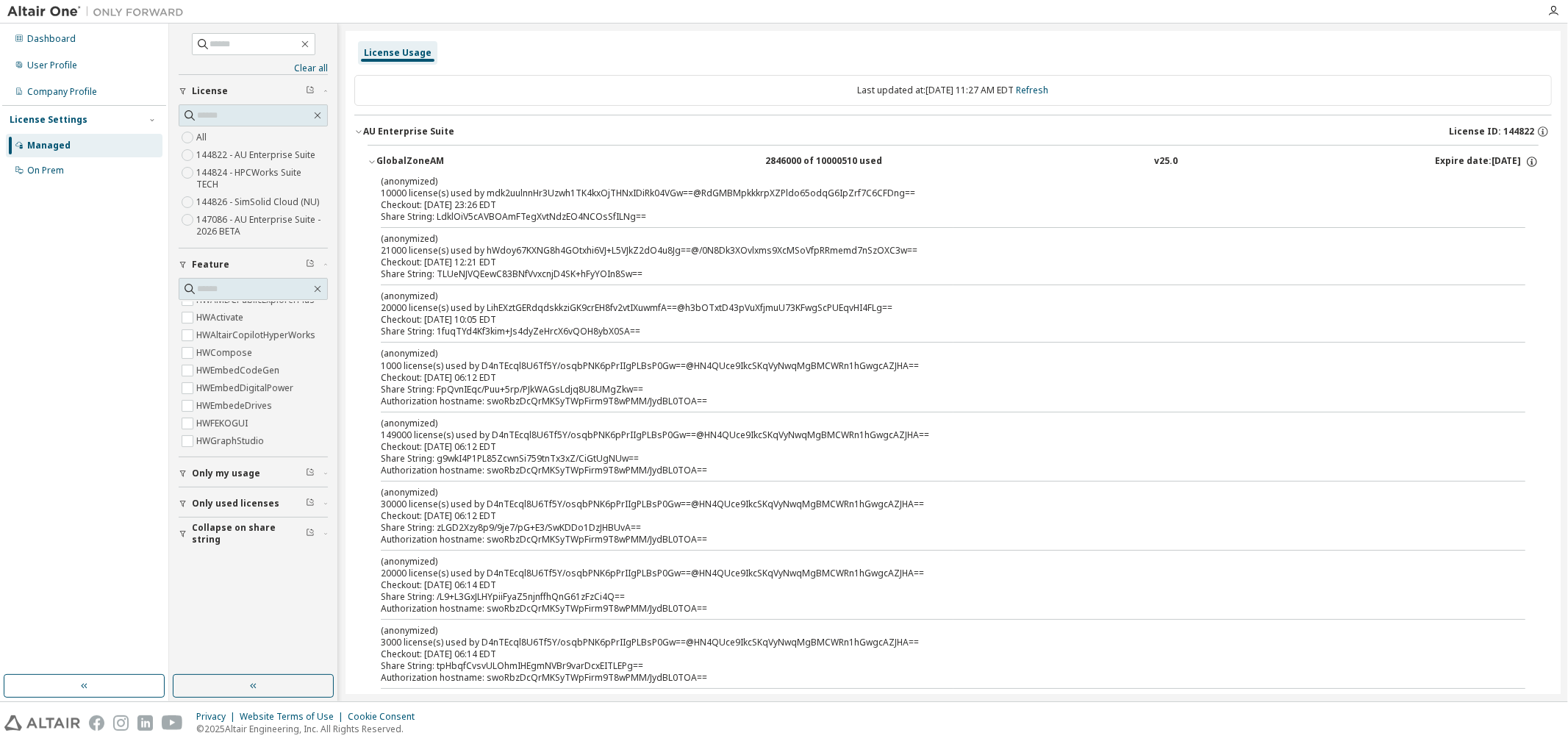
click at [385, 200] on div "Checkout: [DATE] 23:26 EDT" at bounding box center [936, 206] width 1109 height 12
click at [544, 220] on div "Share String: LdklOiV5cAVBOAmFTegXvtNdzEO4NCOsSfILNg==" at bounding box center [936, 217] width 1109 height 12
click at [581, 214] on div "Share String: LdklOiV5cAVBOAmFTegXvtNdzEO4NCOsSfILNg==" at bounding box center [936, 217] width 1109 height 12
click at [456, 185] on p "(anonymized)" at bounding box center [936, 181] width 1109 height 12
click at [454, 185] on p "(anonymized)" at bounding box center [936, 181] width 1109 height 12
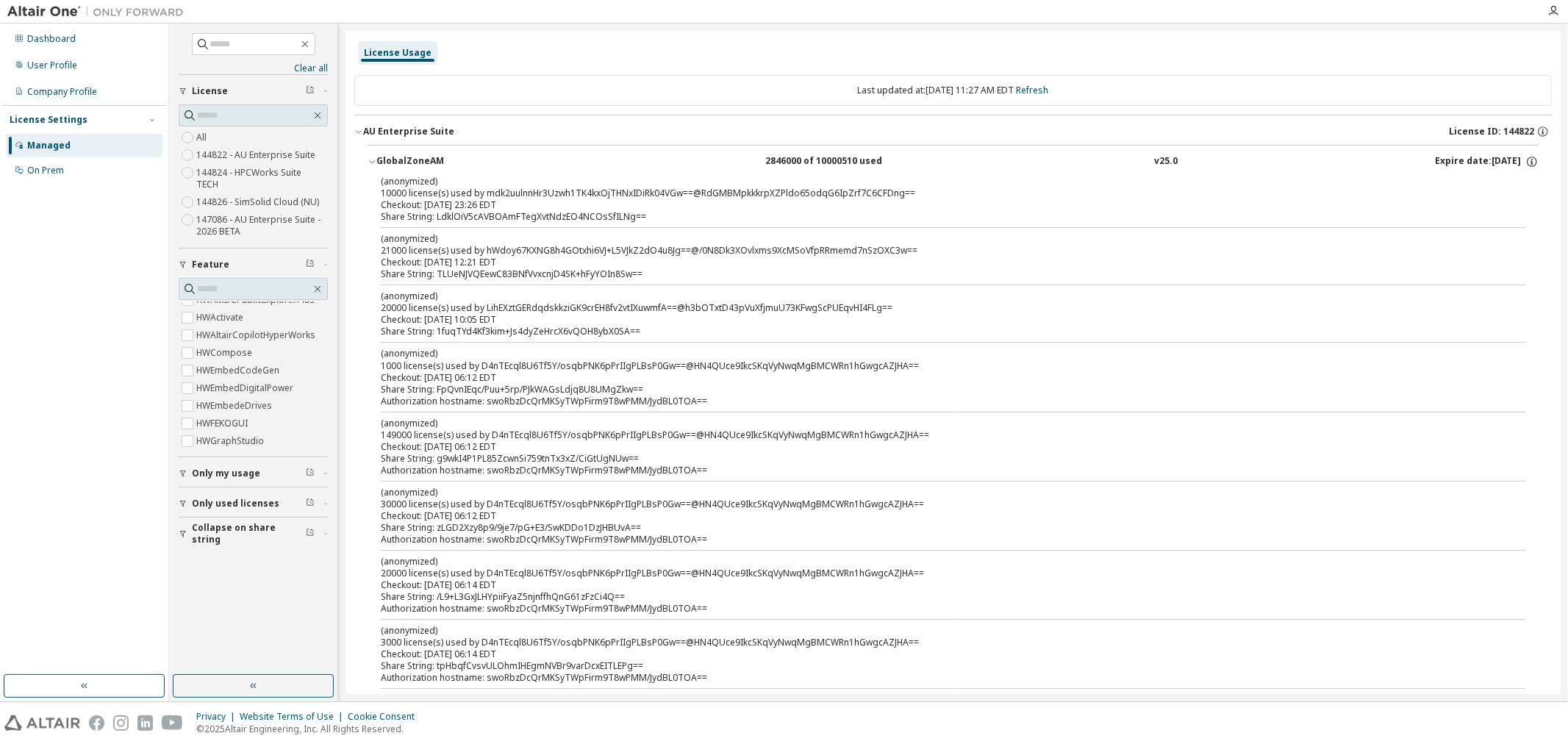
click at [430, 126] on div "AU Enterprise Suite" at bounding box center [409, 131] width 92 height 12
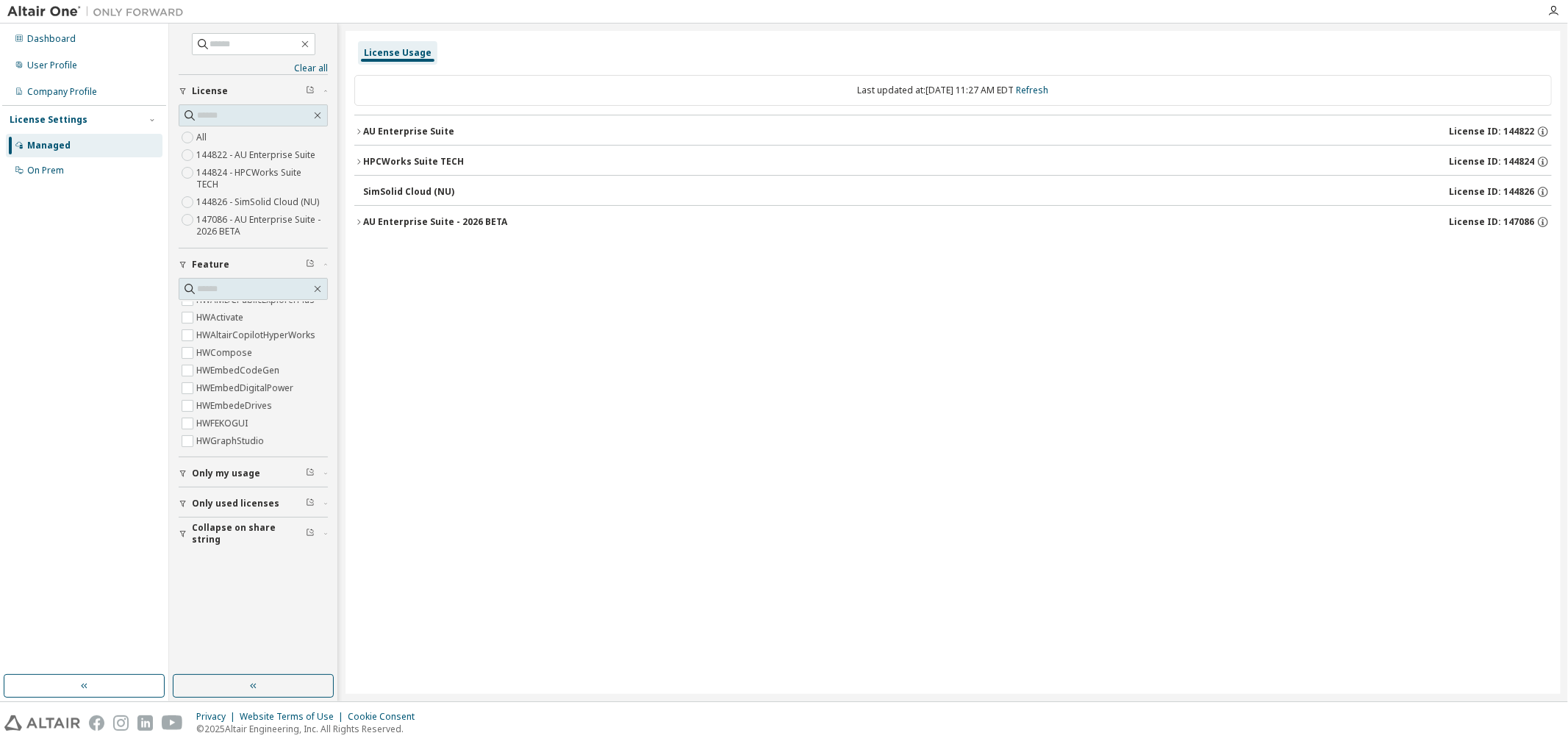
click at [430, 126] on div "AU Enterprise Suite" at bounding box center [409, 131] width 92 height 12
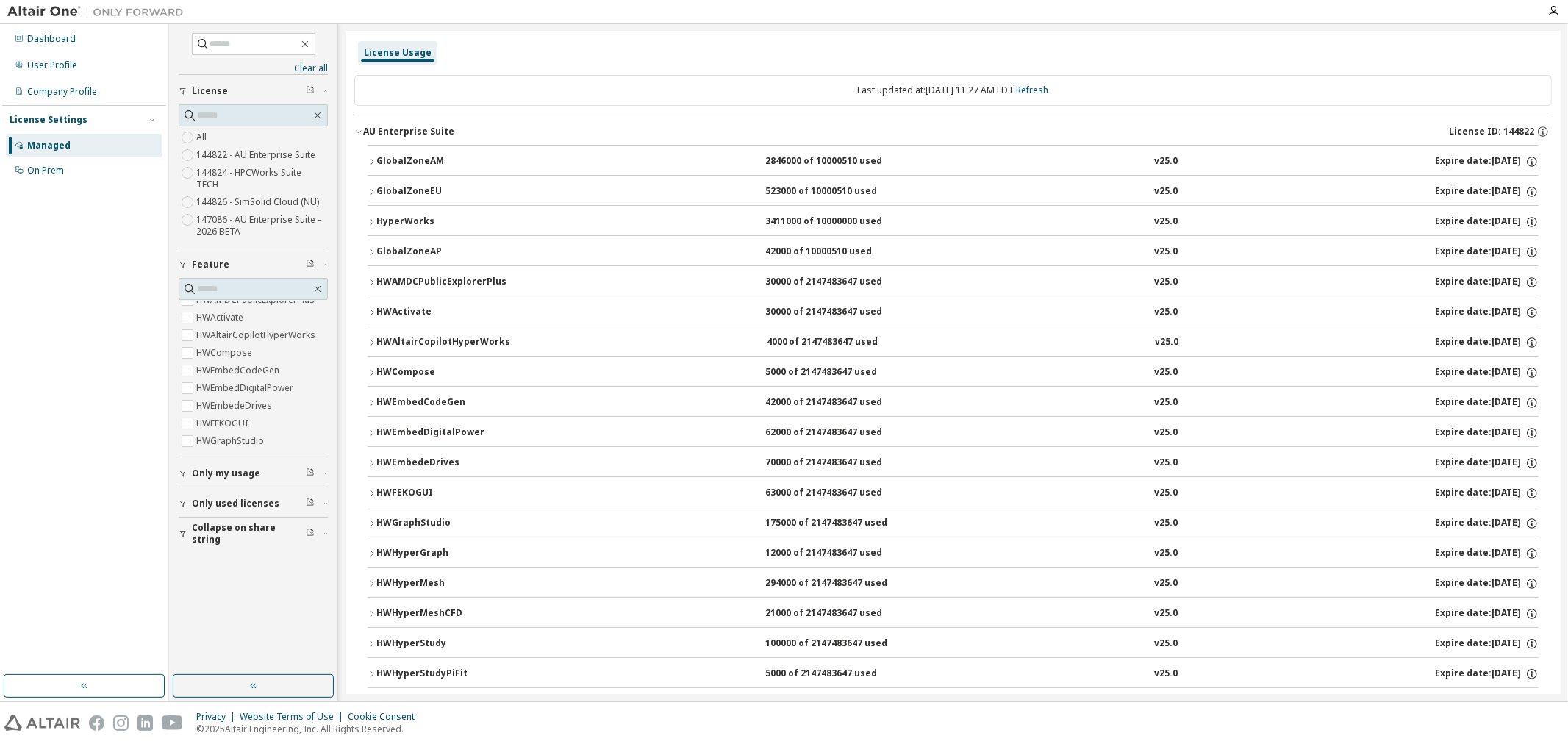
click at [399, 216] on div "HyperWorks" at bounding box center [442, 221] width 132 height 13
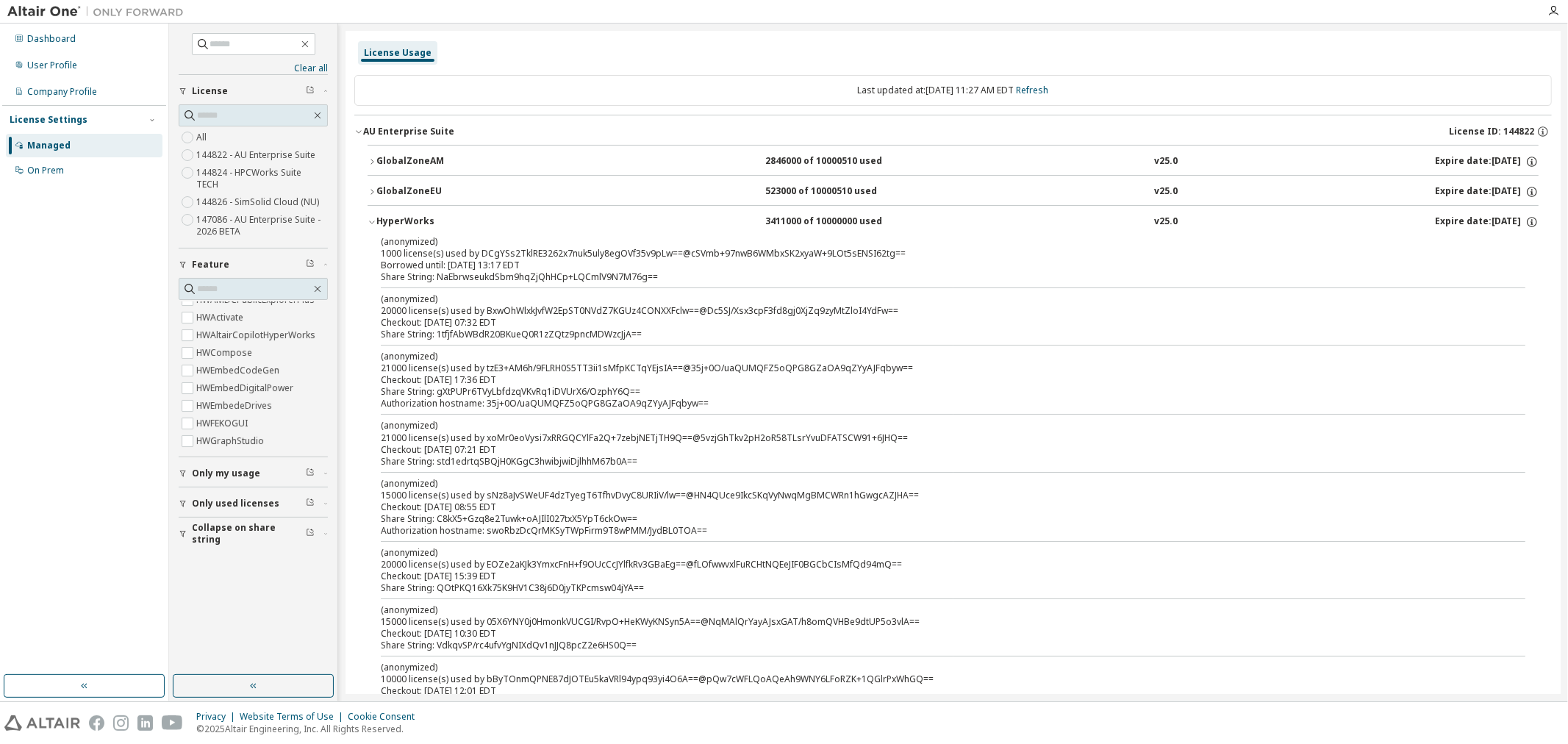
click at [394, 217] on div "HyperWorks" at bounding box center [442, 221] width 132 height 13
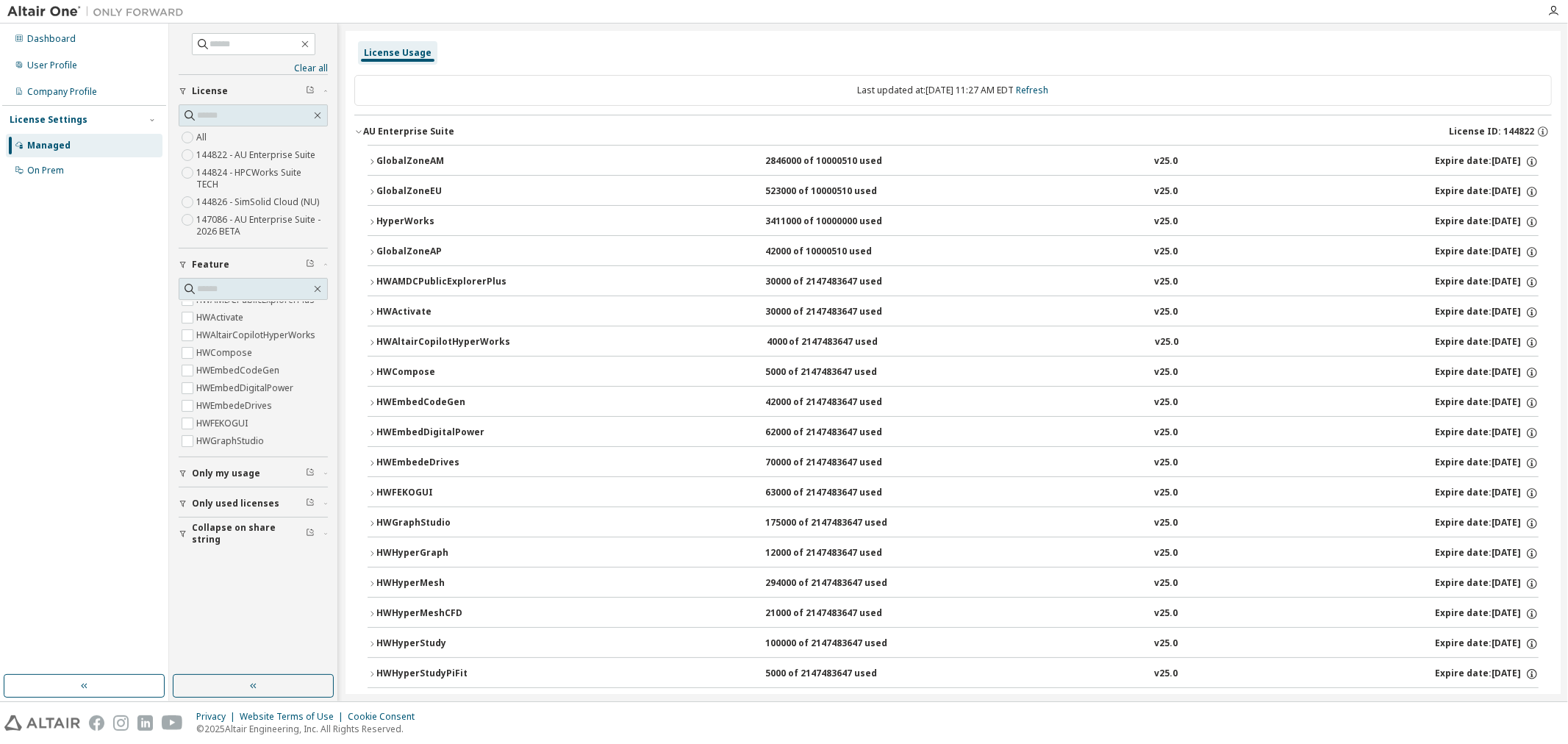
click at [250, 522] on span "Collapse on share string" at bounding box center [249, 533] width 114 height 23
click at [232, 467] on span "Only my usage" at bounding box center [225, 474] width 68 height 12
click at [309, 467] on icon "button" at bounding box center [310, 472] width 9 height 9
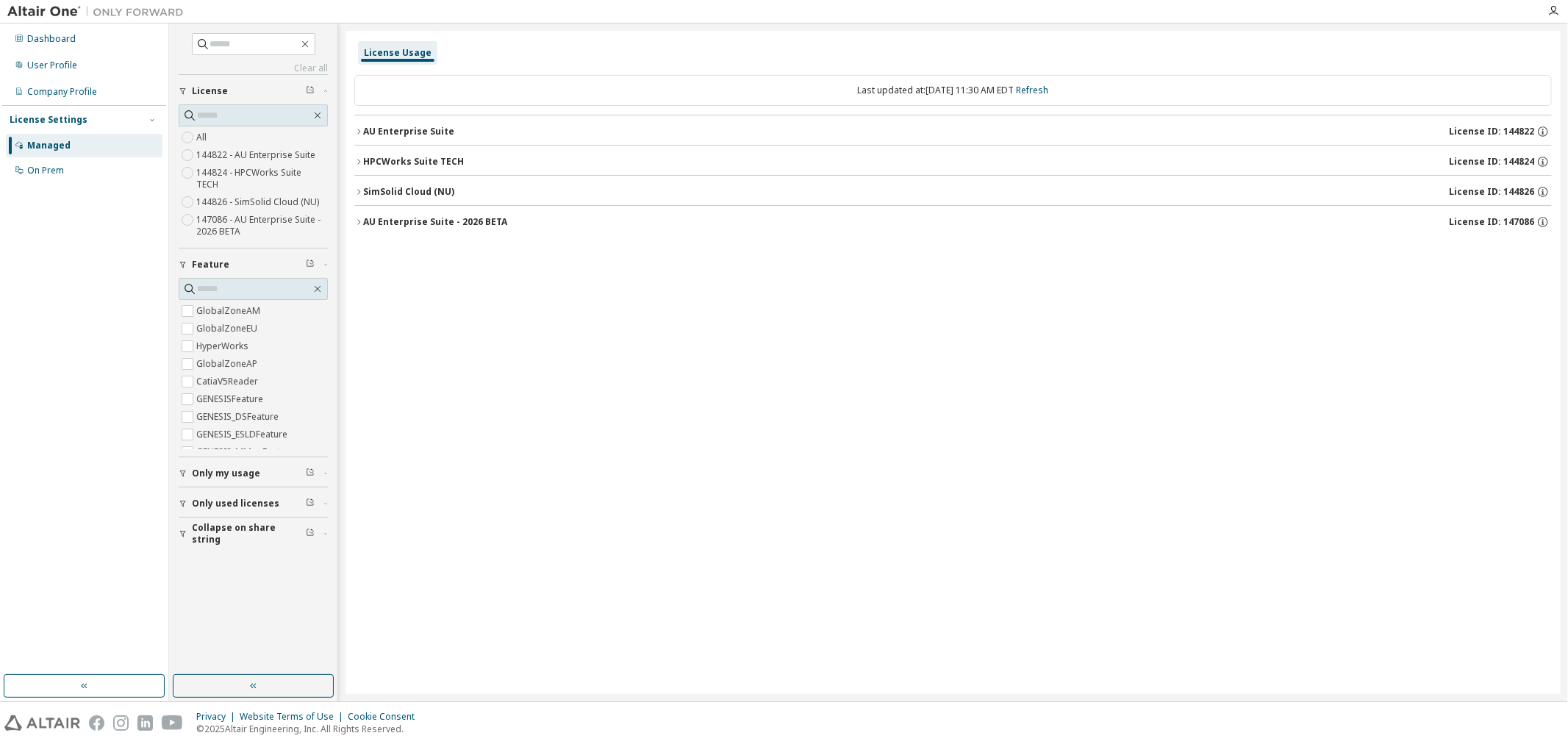
click at [380, 125] on div "AU Enterprise Suite" at bounding box center [409, 131] width 92 height 12
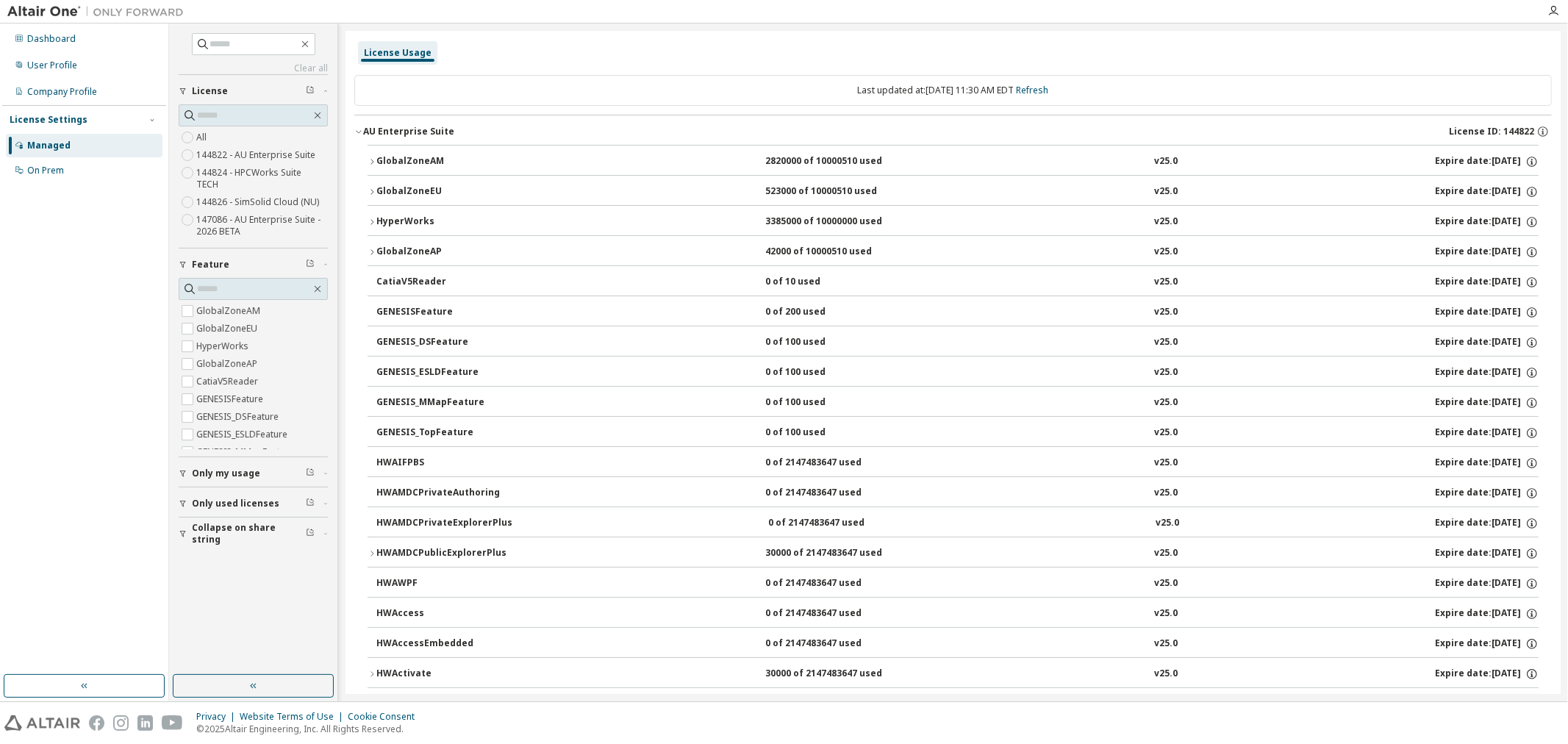
click at [394, 164] on div "GlobalZoneAM" at bounding box center [442, 162] width 132 height 13
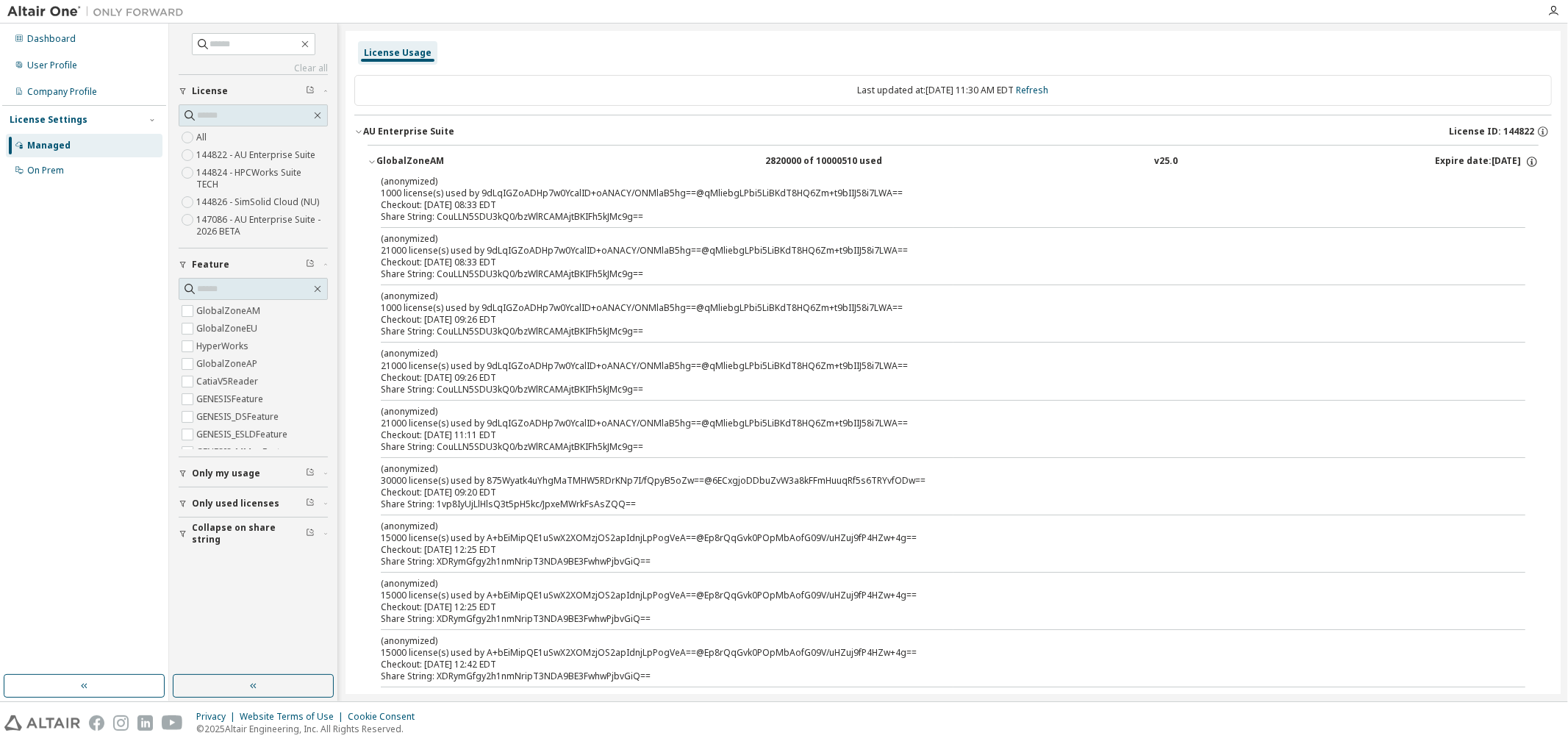
click at [215, 467] on span "Only my usage" at bounding box center [225, 474] width 68 height 12
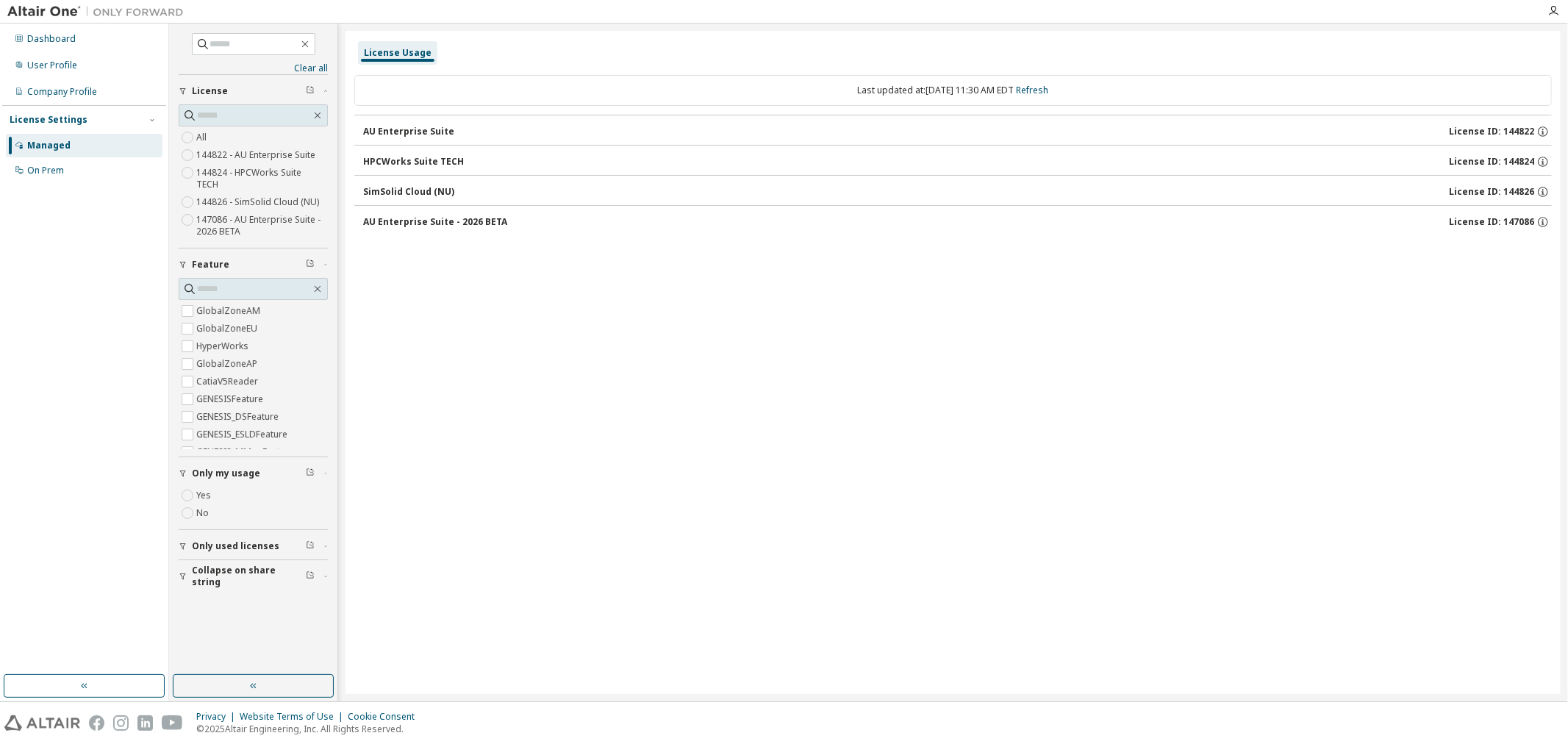
click at [399, 124] on button "AU Enterprise Suite License ID: 144822" at bounding box center [957, 131] width 1189 height 32
click at [225, 569] on span "Collapse on share string" at bounding box center [249, 575] width 114 height 23
drag, startPoint x: 376, startPoint y: 127, endPoint x: 385, endPoint y: 127, distance: 9.0
click at [376, 126] on div "AU Enterprise Suite" at bounding box center [409, 131] width 92 height 12
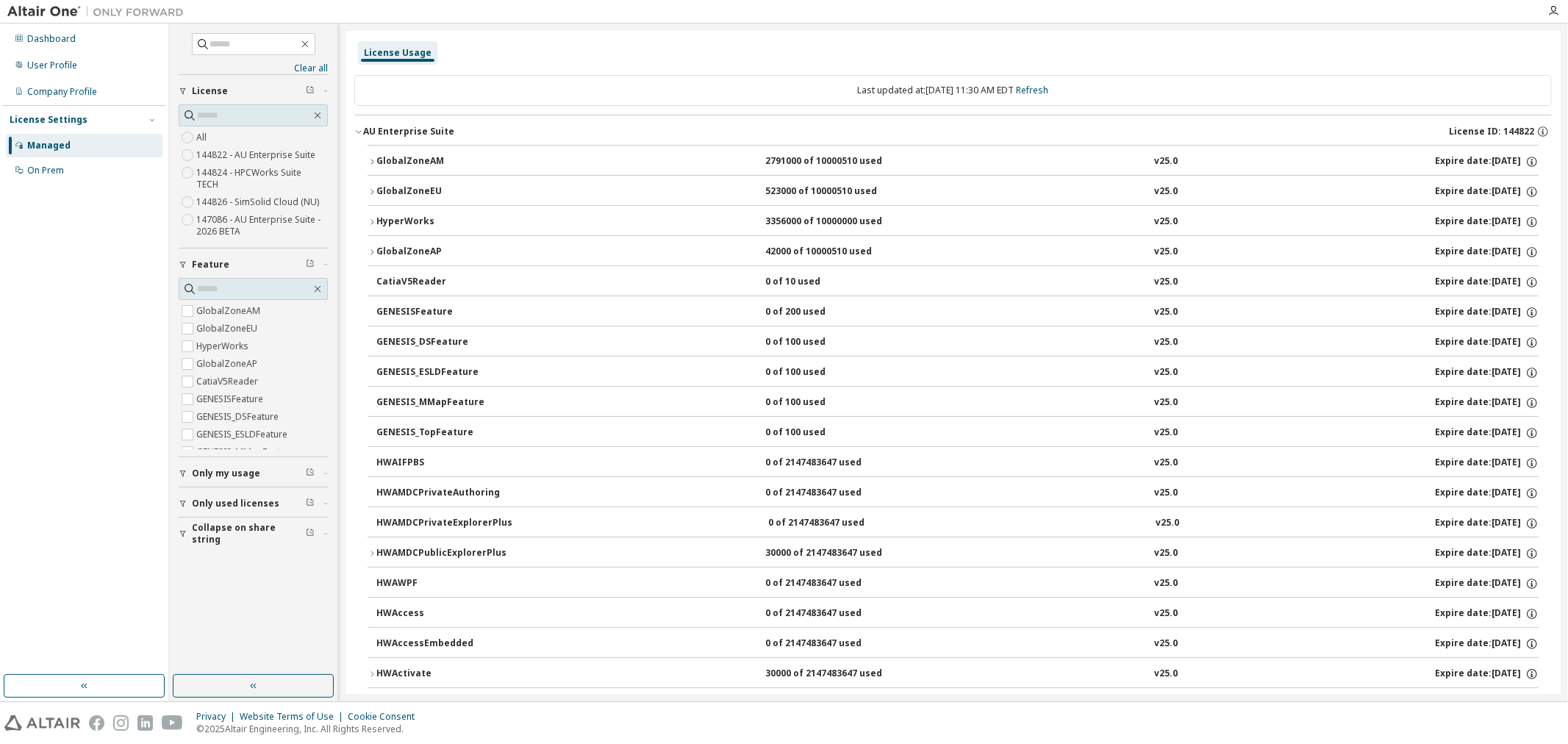
click at [398, 156] on div "GlobalZoneAM" at bounding box center [442, 162] width 132 height 13
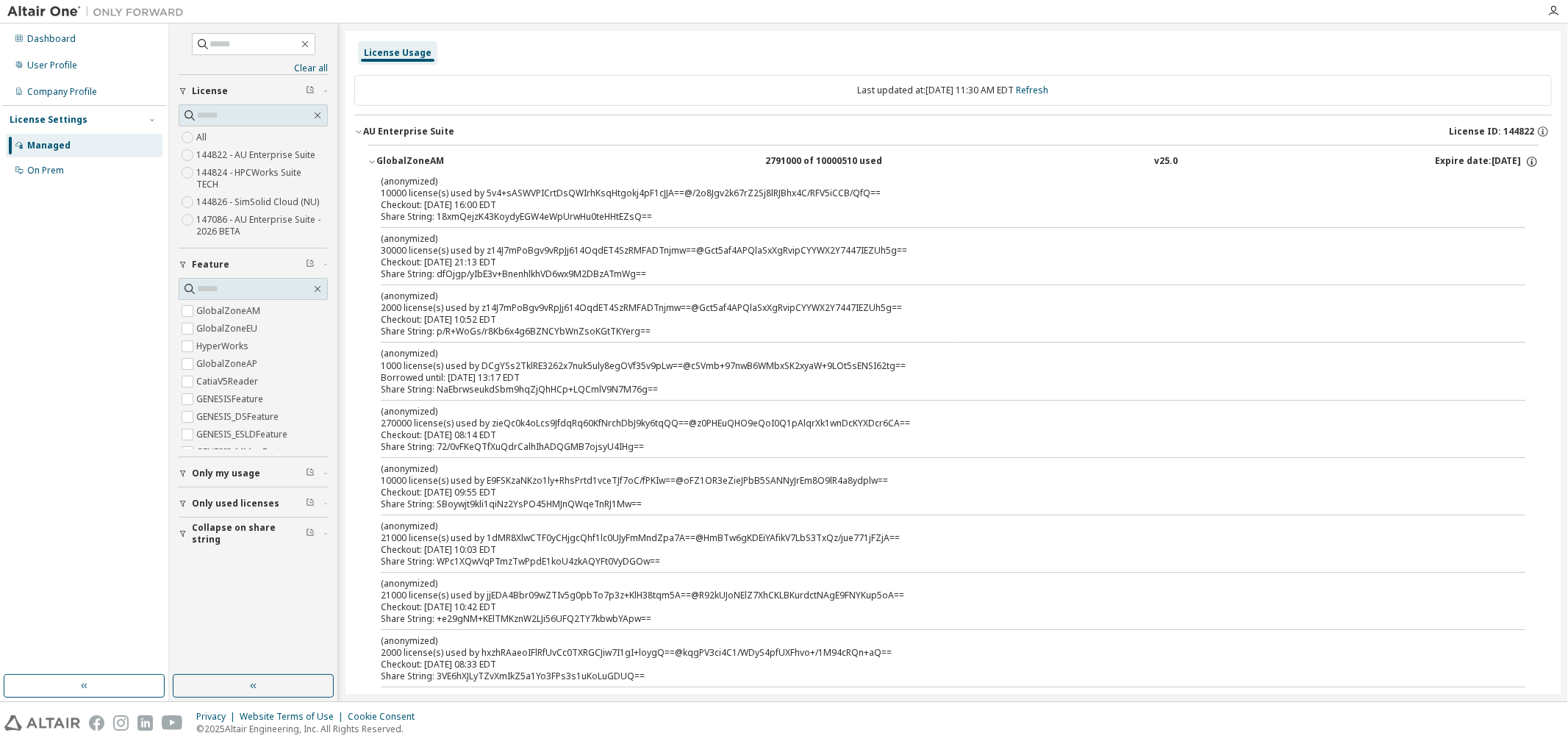
click at [306, 528] on icon "button" at bounding box center [310, 532] width 9 height 9
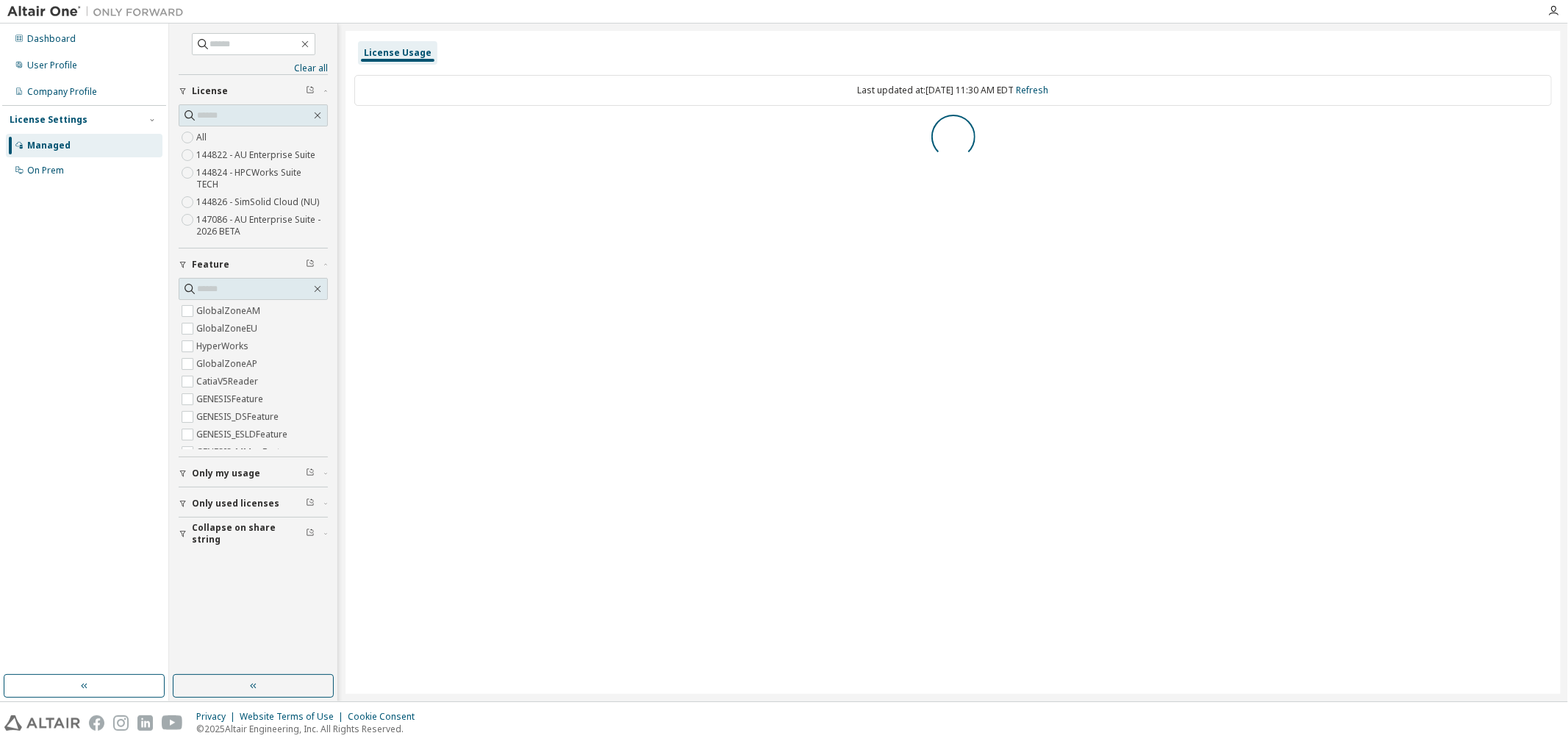
click at [310, 528] on icon "button" at bounding box center [310, 532] width 9 height 9
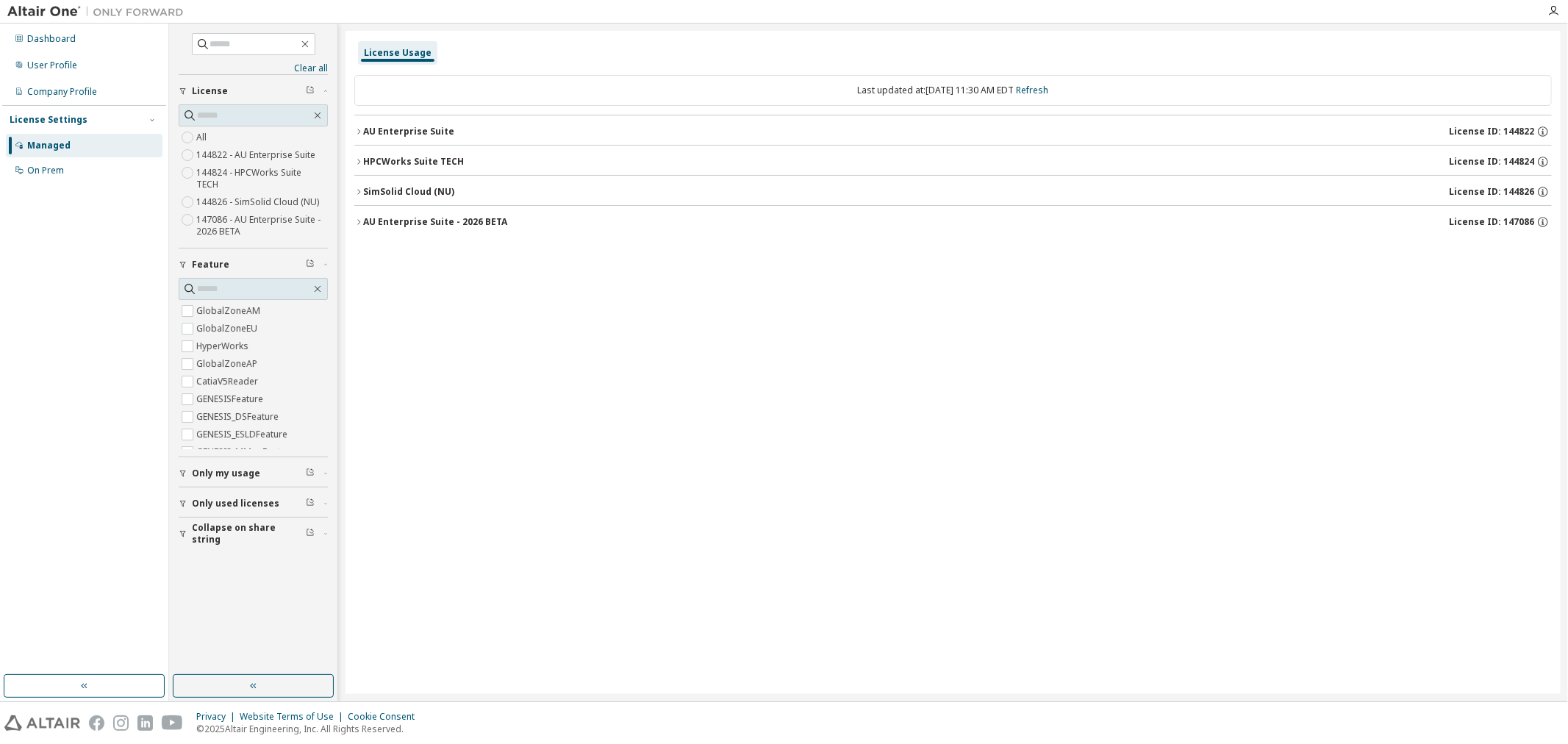
click at [409, 133] on div "AU Enterprise Suite" at bounding box center [409, 131] width 92 height 12
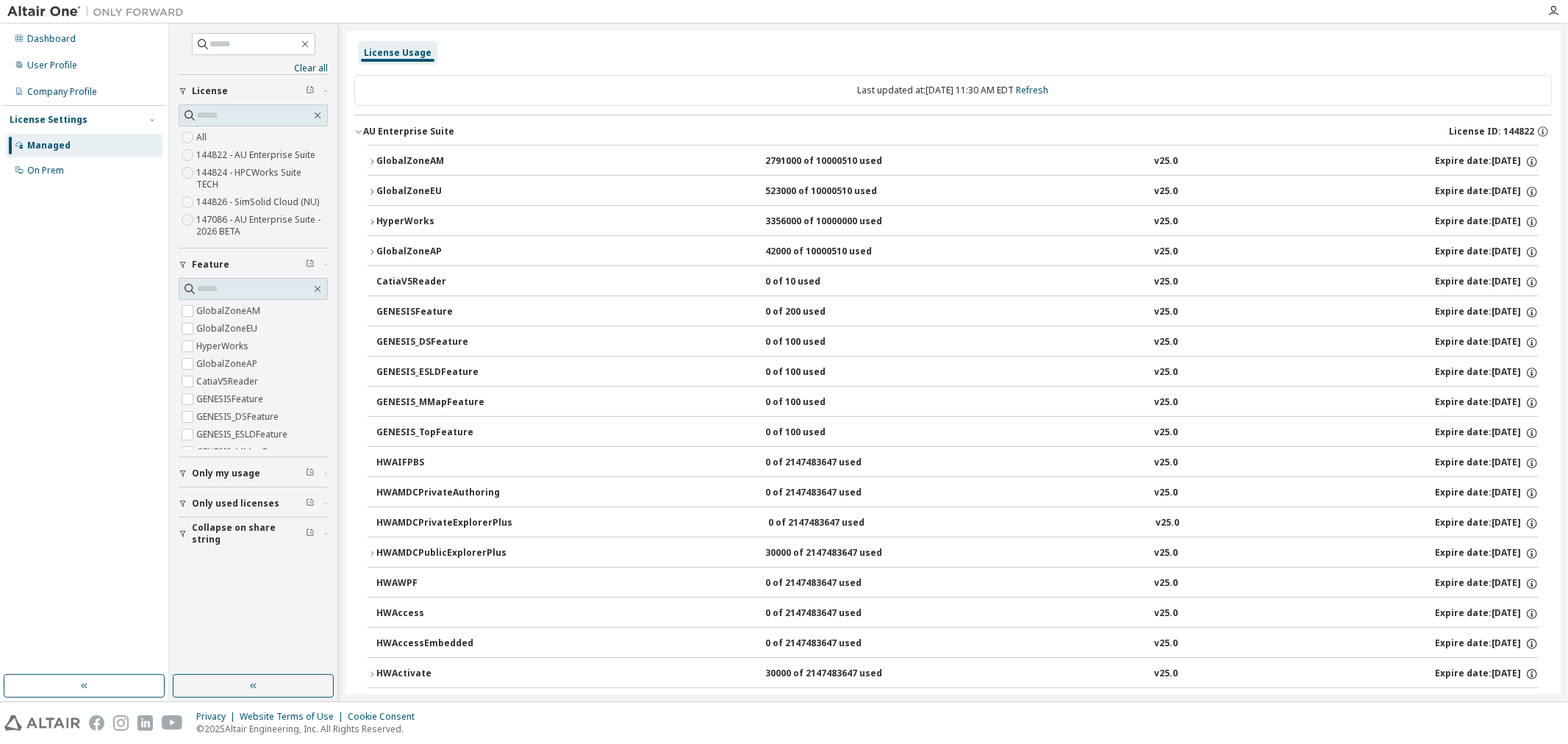
click at [402, 162] on div "GlobalZoneAM" at bounding box center [442, 162] width 132 height 13
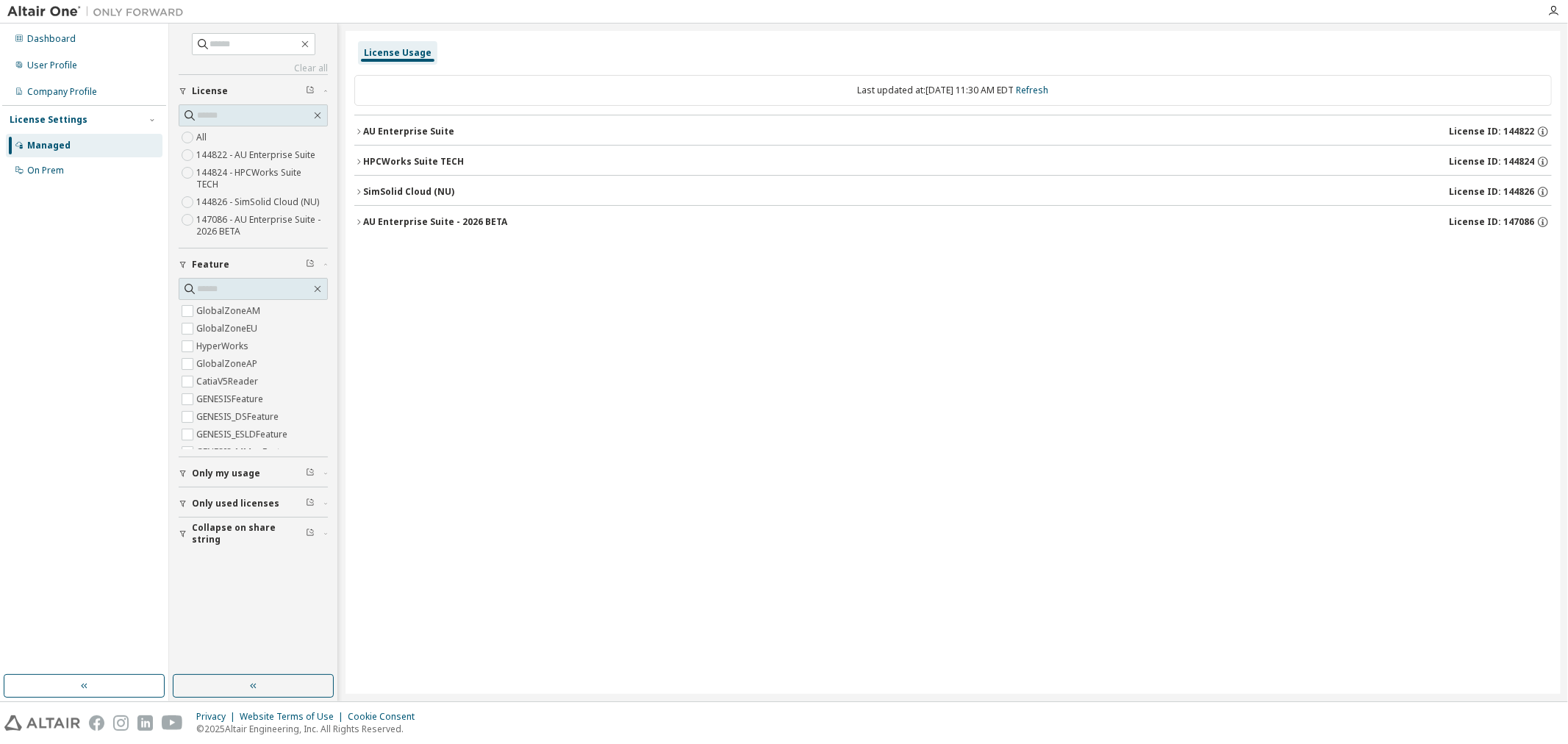
click at [376, 130] on div "AU Enterprise Suite" at bounding box center [409, 131] width 92 height 12
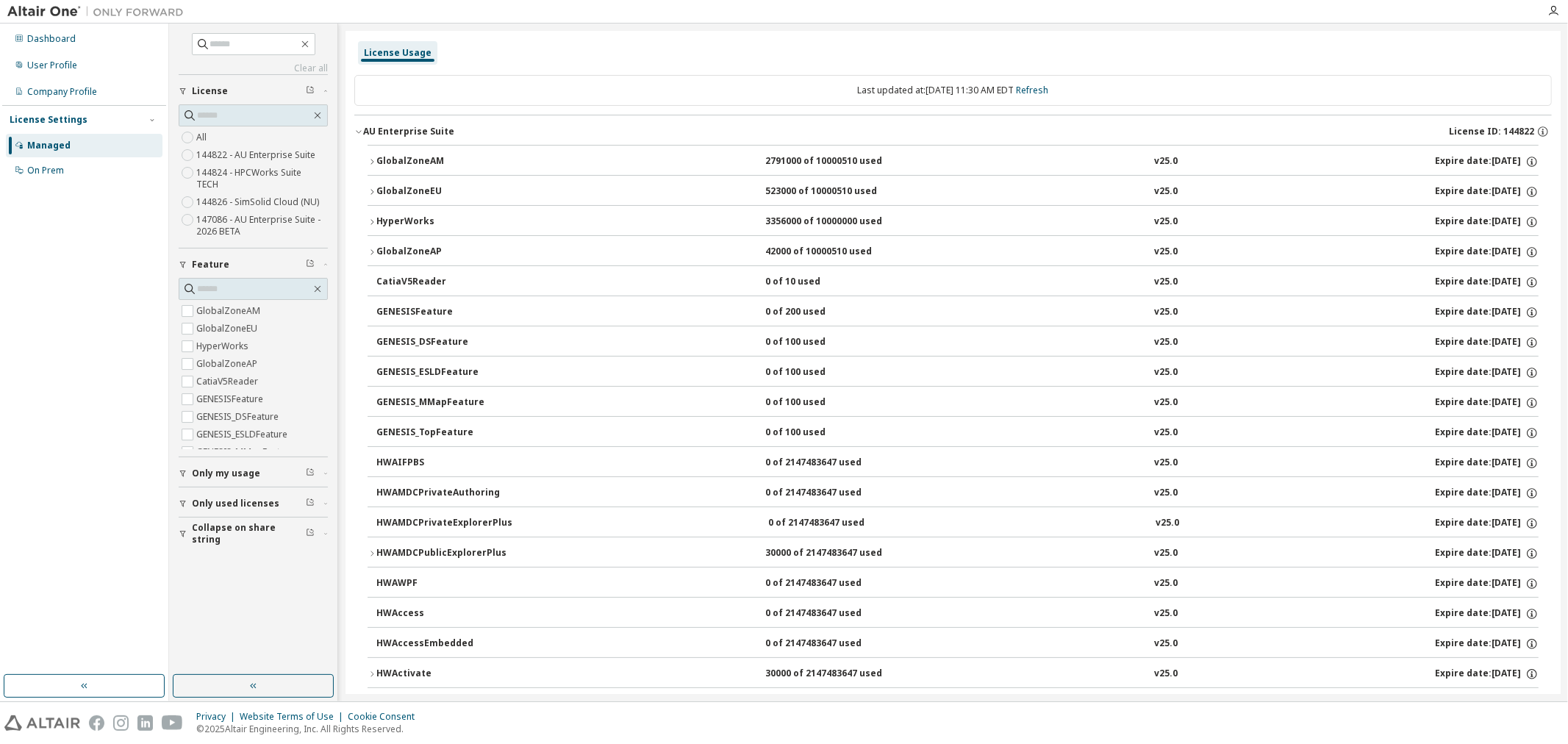
click at [391, 156] on div "GlobalZoneAM" at bounding box center [442, 162] width 132 height 13
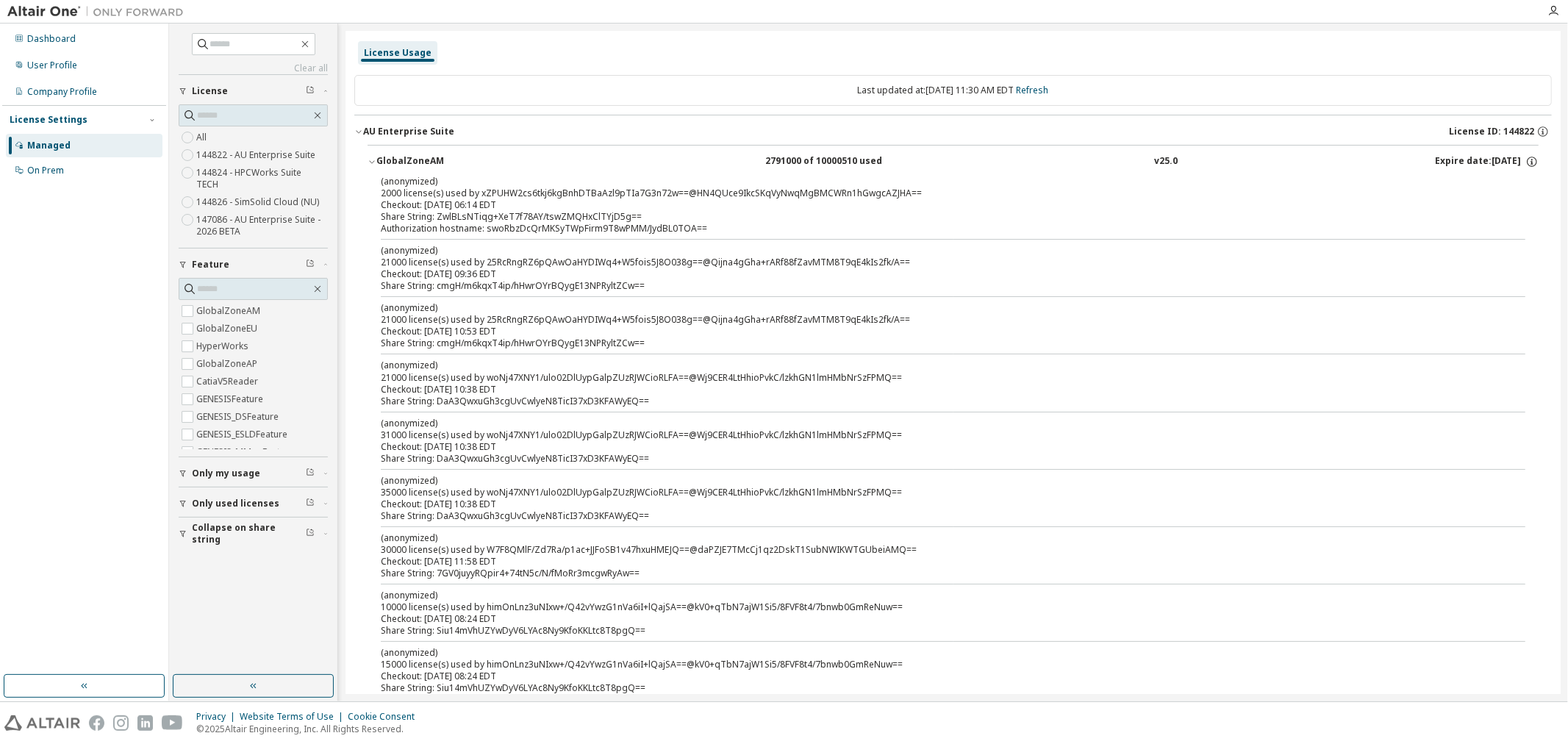
click at [220, 467] on span "Only my usage" at bounding box center [225, 474] width 68 height 12
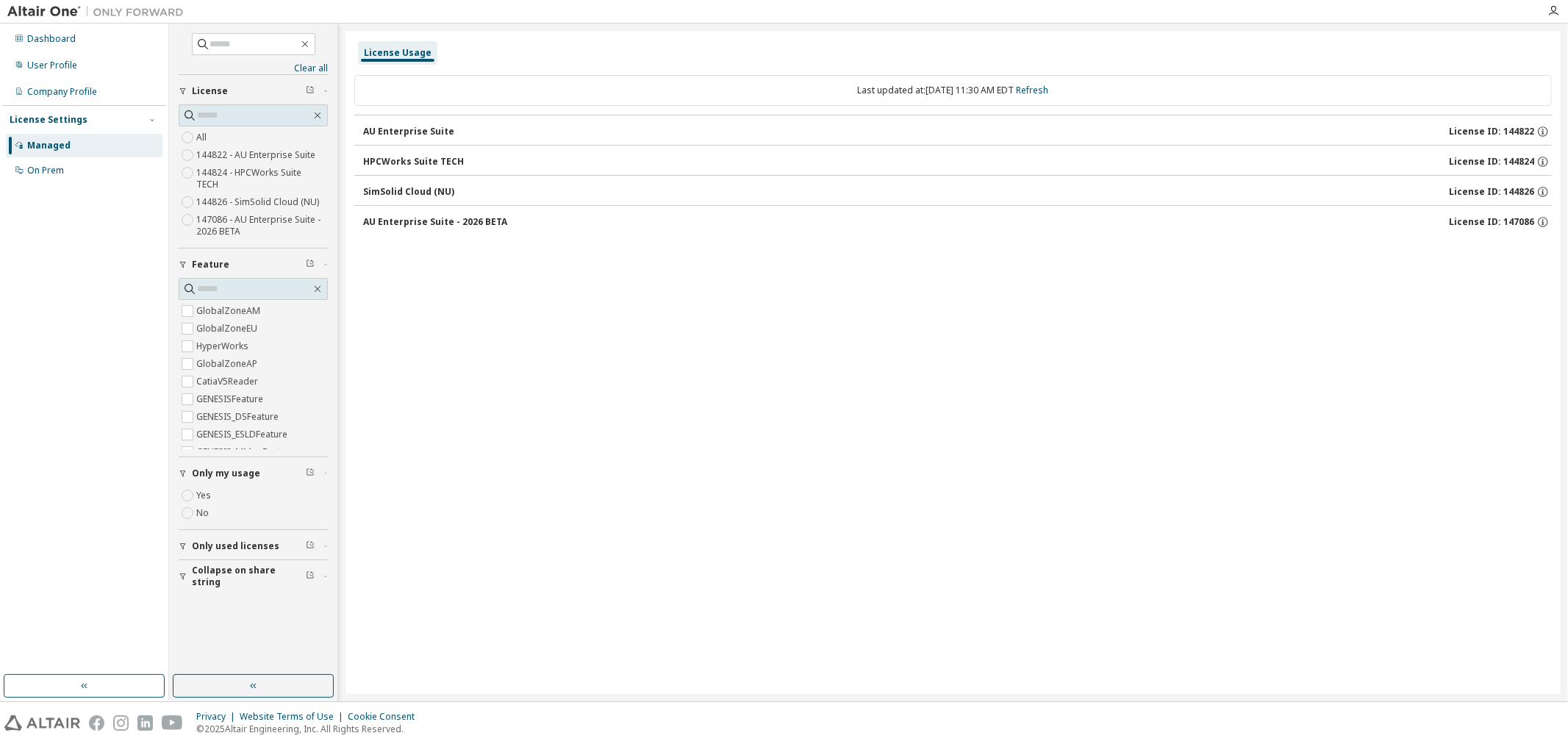
click at [411, 133] on div "AU Enterprise Suite" at bounding box center [409, 131] width 92 height 12
click at [404, 166] on div "HPCWorks Suite TECH" at bounding box center [413, 162] width 101 height 12
click at [416, 130] on div "AU Enterprise Suite" at bounding box center [409, 131] width 92 height 12
click at [1049, 86] on link "Refresh" at bounding box center [1032, 90] width 32 height 12
click at [358, 128] on icon "button" at bounding box center [359, 131] width 9 height 9
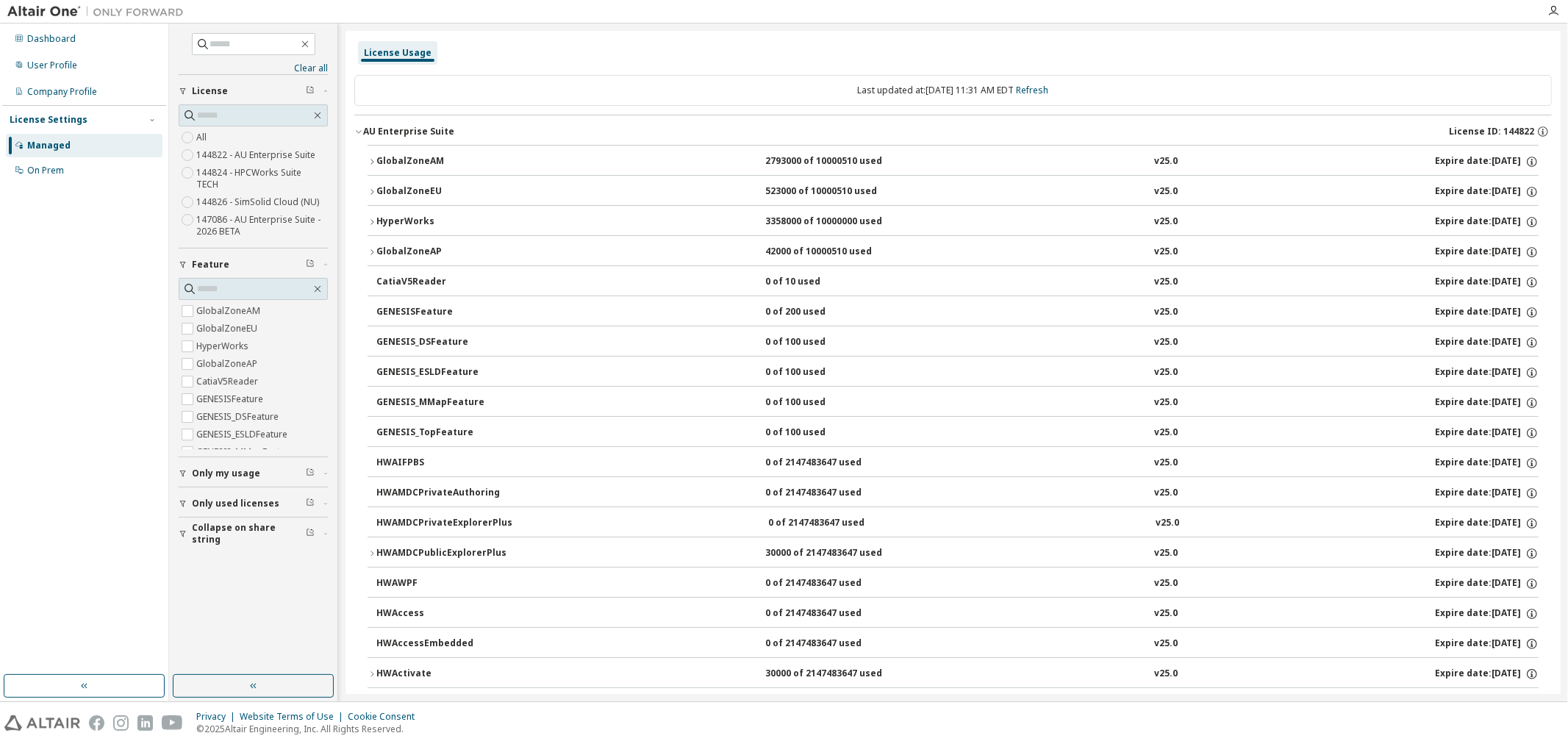
click at [228, 467] on span "Only my usage" at bounding box center [225, 474] width 68 height 12
click at [404, 156] on div "GlobalZoneAM" at bounding box center [442, 162] width 132 height 13
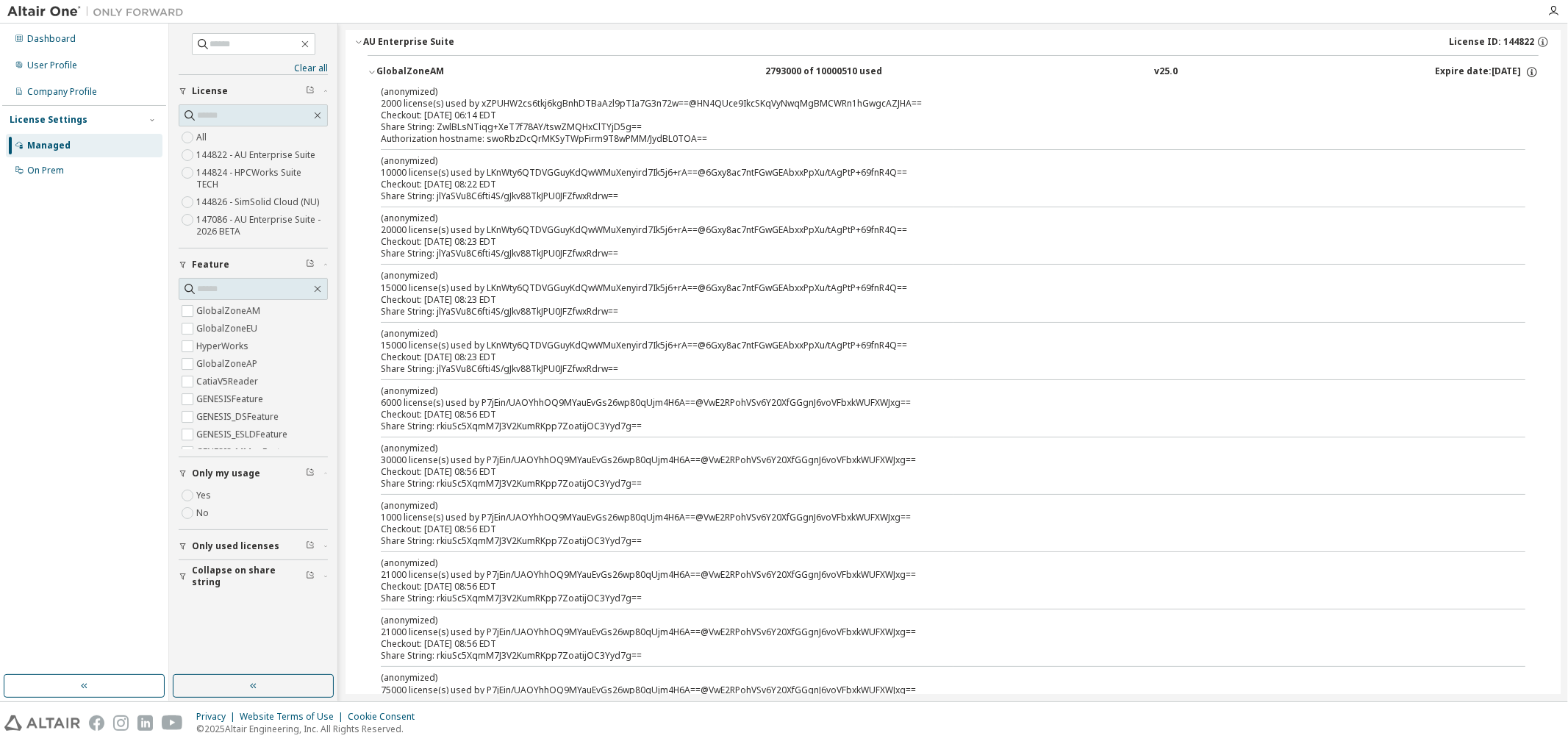
scroll to position [163, 0]
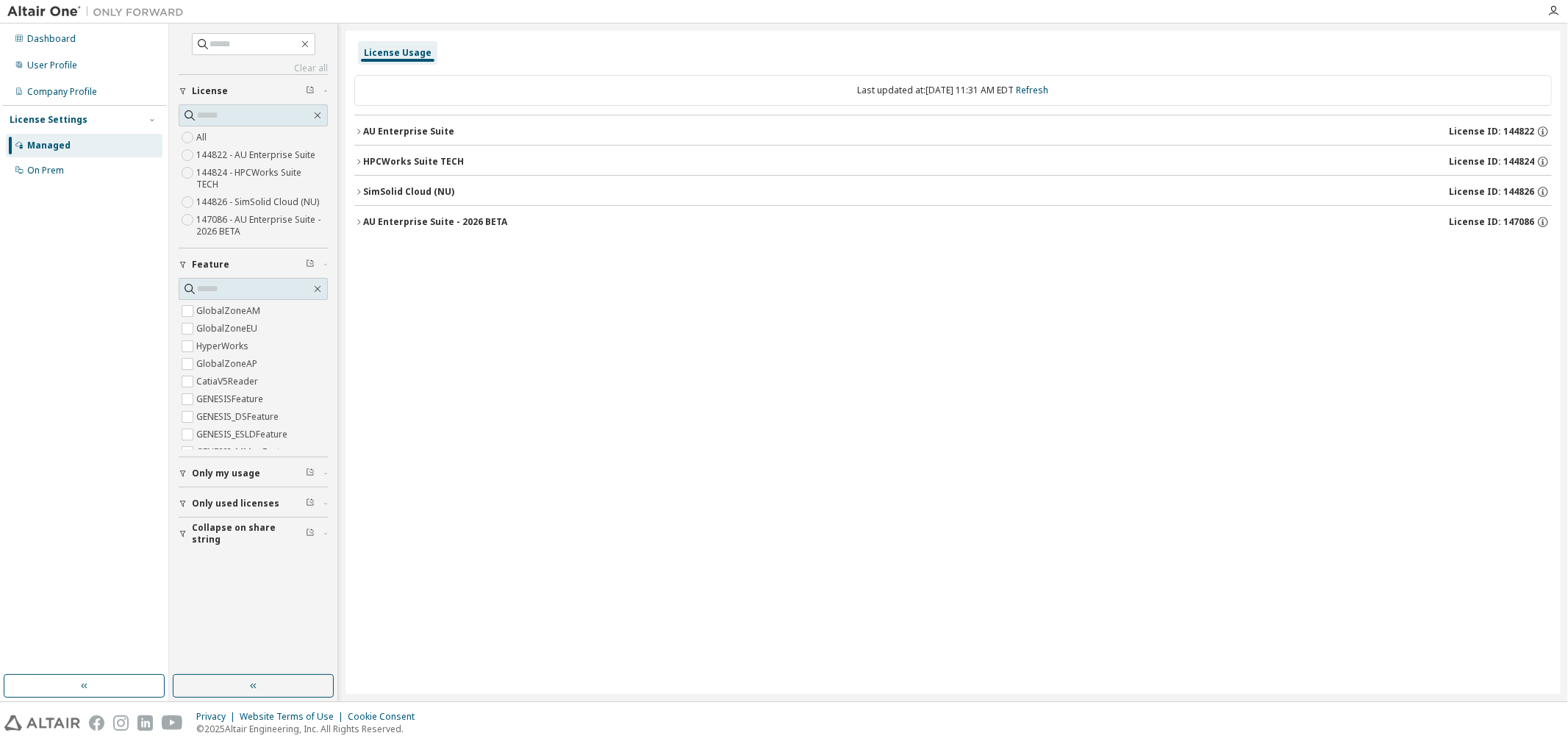
click at [595, 309] on div "License Usage Last updated at: [DATE] 11:31 AM EDT Refresh AU Enterprise Suite …" at bounding box center [953, 362] width 1215 height 663
click at [407, 127] on div "AU Enterprise Suite" at bounding box center [409, 131] width 92 height 12
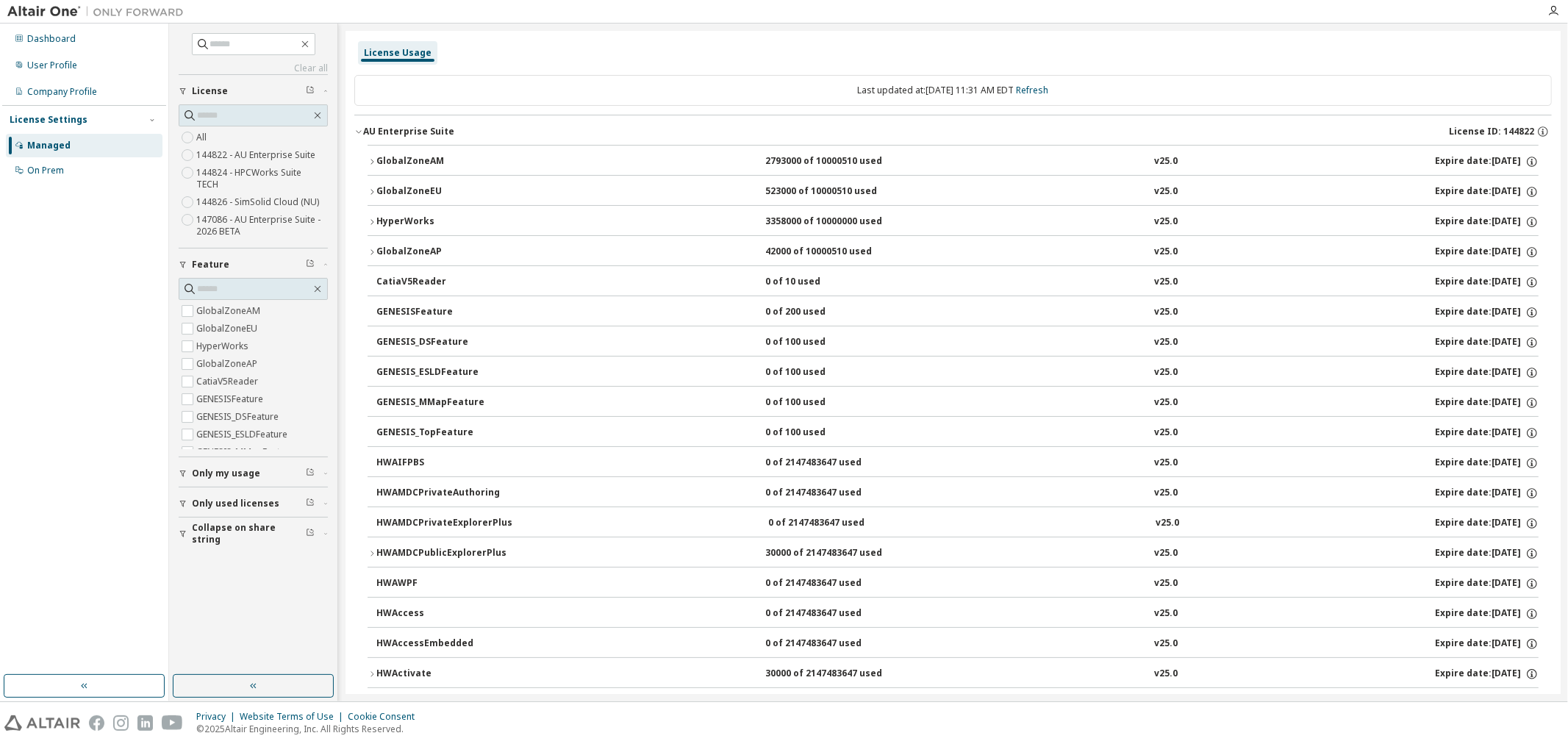
click at [405, 157] on div "GlobalZoneAM" at bounding box center [442, 162] width 132 height 13
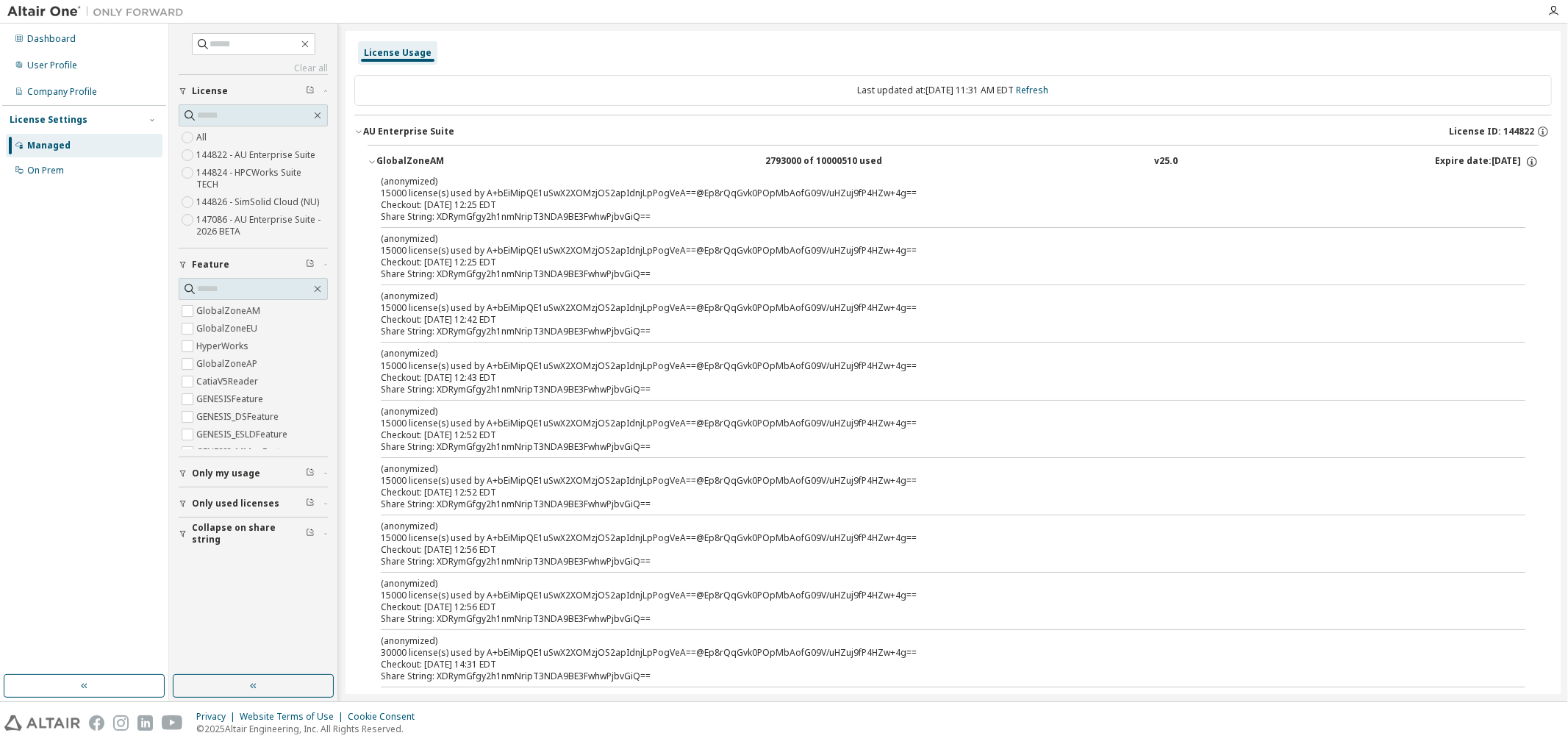
click at [212, 467] on span "Only my usage" at bounding box center [225, 474] width 68 height 12
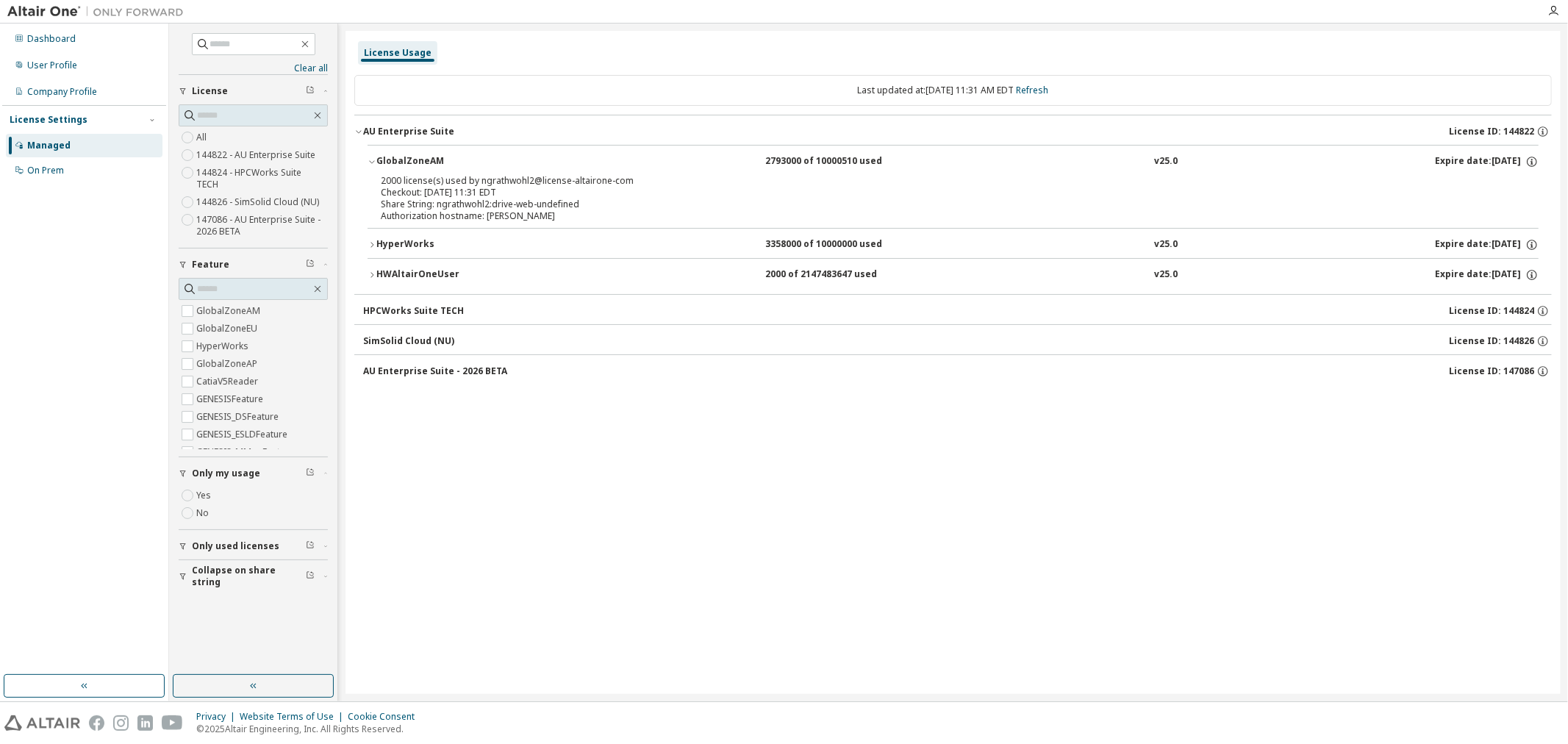
click at [400, 244] on div "HyperWorks" at bounding box center [442, 245] width 132 height 13
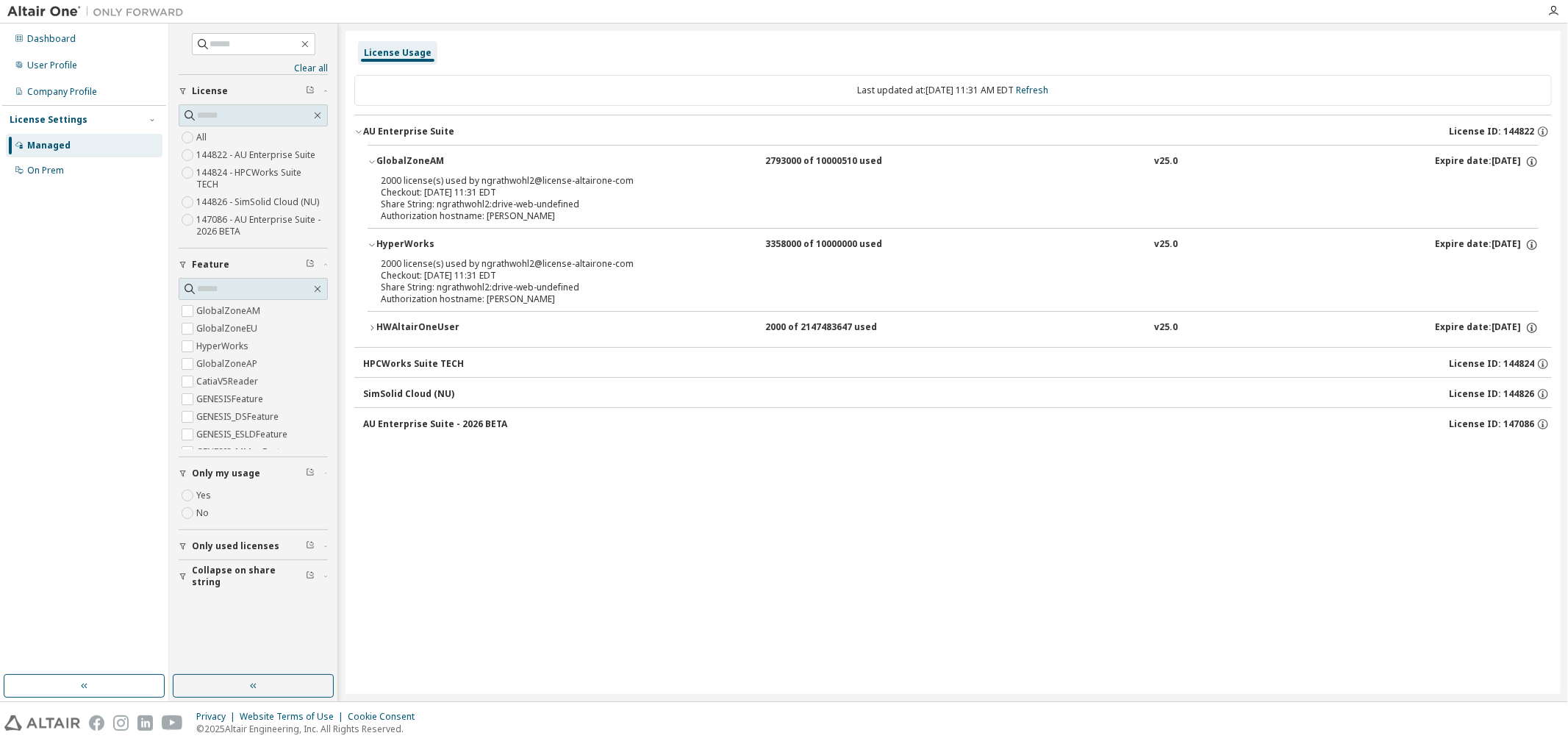
click at [403, 326] on div "HWAltairOneUser" at bounding box center [442, 327] width 132 height 13
